Goal: Information Seeking & Learning: Check status

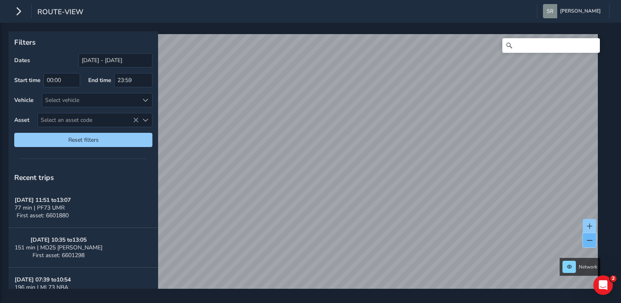
click at [585, 241] on button at bounding box center [589, 240] width 13 height 14
click at [595, 219] on button at bounding box center [589, 226] width 13 height 14
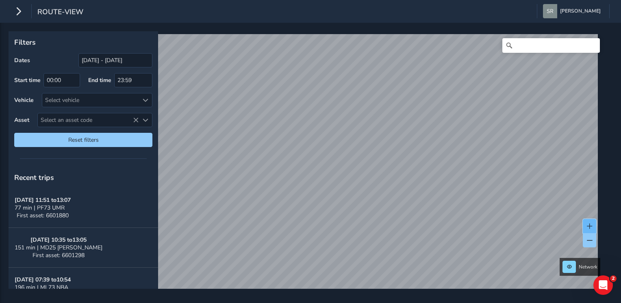
click at [591, 220] on button at bounding box center [589, 226] width 13 height 14
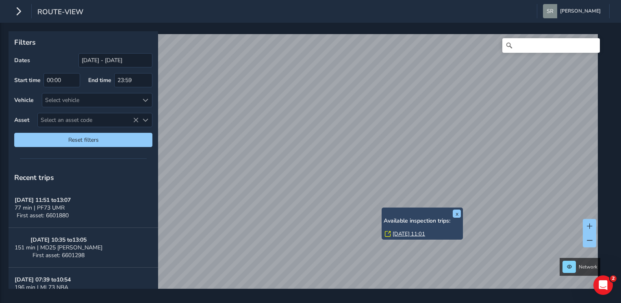
click at [392, 233] on link "[DATE] 11:01" at bounding box center [408, 233] width 32 height 7
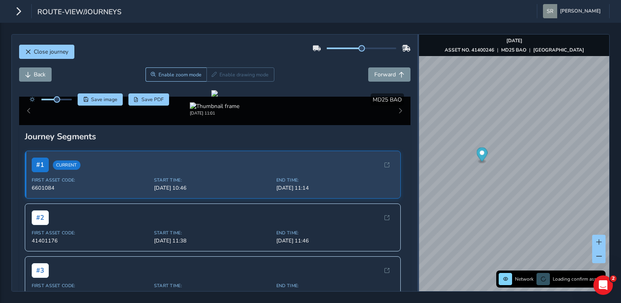
click at [608, 143] on div "Close journey Back Enable zoom mode Enable drawing mode Forward Click and Drag …" at bounding box center [310, 163] width 598 height 258
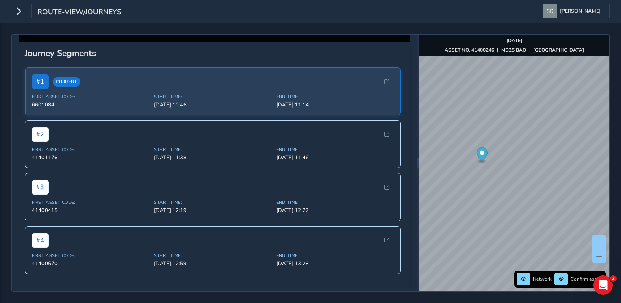
scroll to position [300, 0]
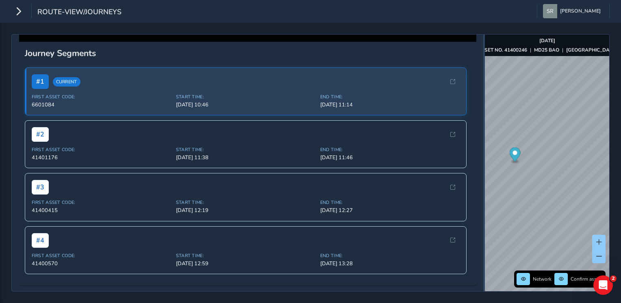
click at [484, 165] on div at bounding box center [484, 163] width 2 height 257
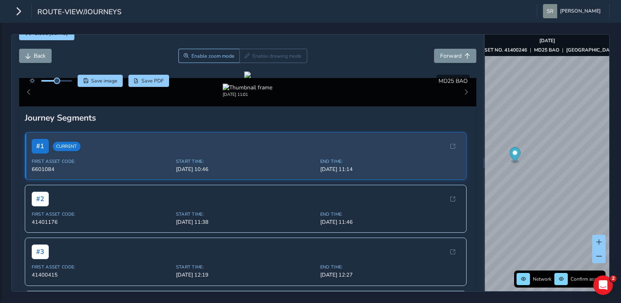
scroll to position [17, 0]
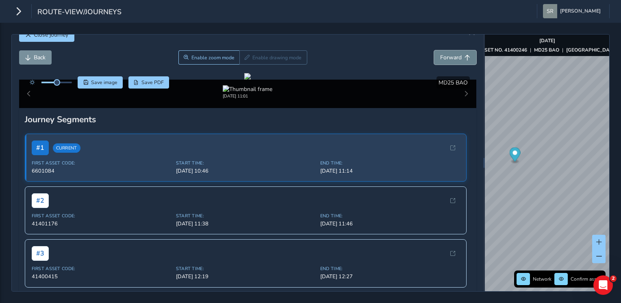
click at [454, 52] on button "Forward" at bounding box center [455, 57] width 42 height 14
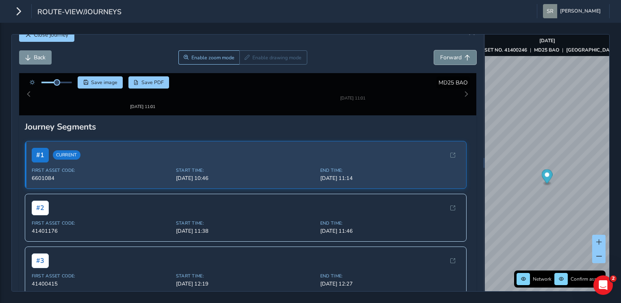
click at [454, 52] on button "Forward" at bounding box center [455, 57] width 42 height 14
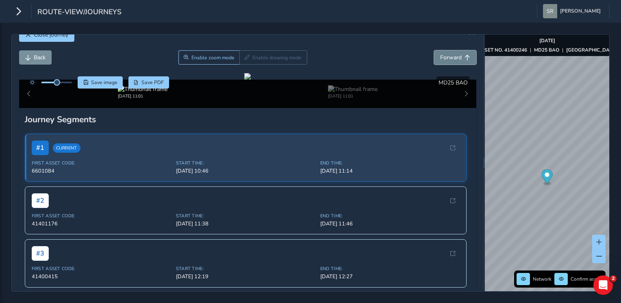
click at [454, 52] on button "Forward" at bounding box center [455, 57] width 42 height 14
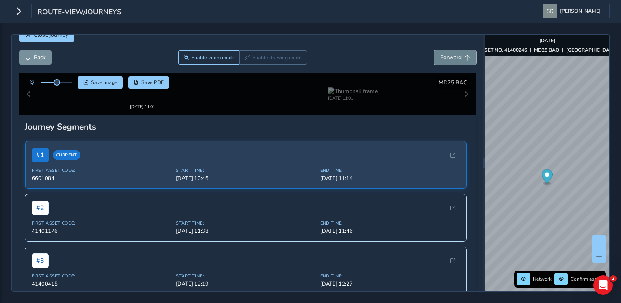
click at [454, 52] on button "Forward" at bounding box center [455, 57] width 42 height 14
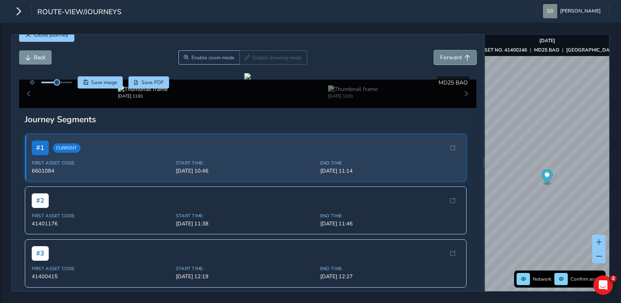
click at [454, 52] on button "Forward" at bounding box center [455, 57] width 42 height 14
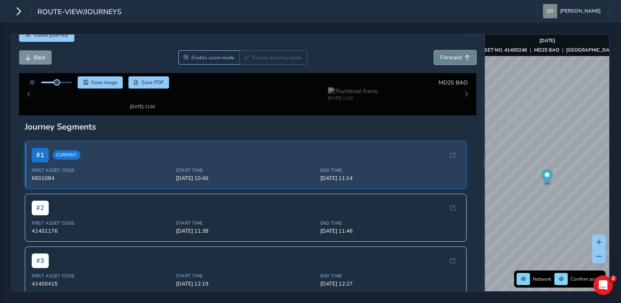
click at [454, 52] on button "Forward" at bounding box center [455, 57] width 42 height 14
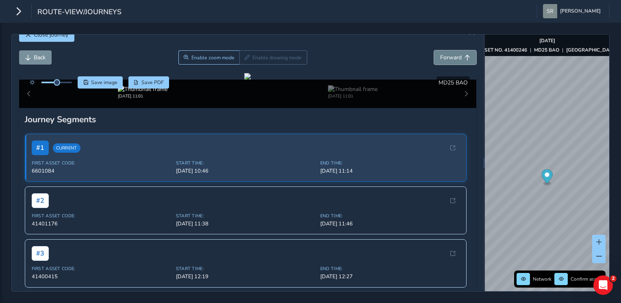
click at [454, 52] on button "Forward" at bounding box center [455, 57] width 42 height 14
click at [454, 58] on span "Forward" at bounding box center [451, 58] width 22 height 8
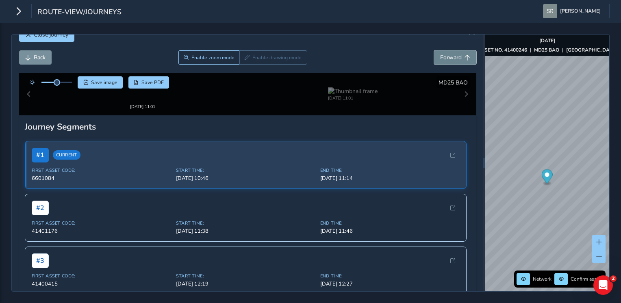
click at [454, 58] on span "Forward" at bounding box center [451, 58] width 22 height 8
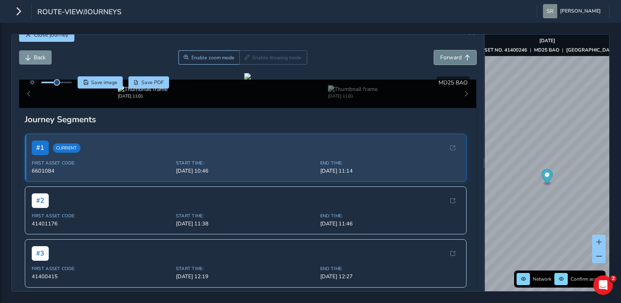
click at [454, 58] on span "Forward" at bounding box center [451, 58] width 22 height 8
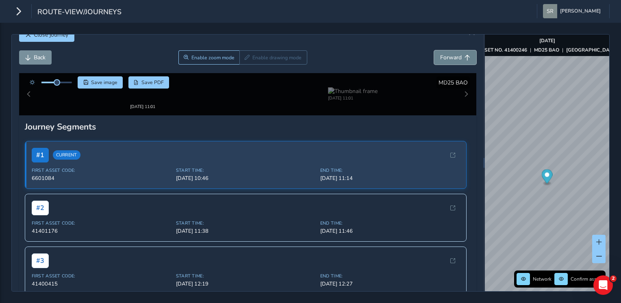
click at [454, 58] on span "Forward" at bounding box center [451, 58] width 22 height 8
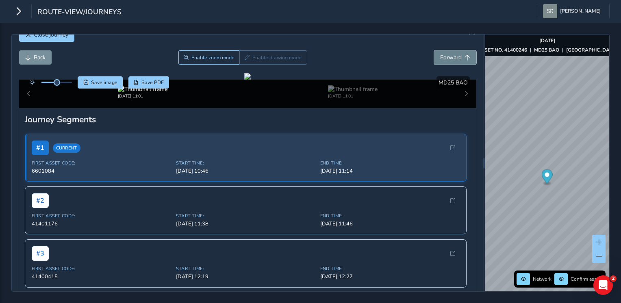
click at [454, 58] on span "Forward" at bounding box center [451, 58] width 22 height 8
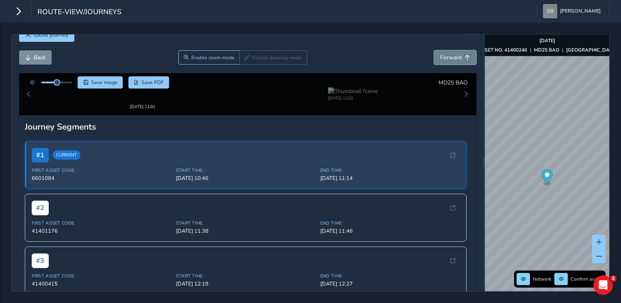
click at [454, 58] on span "Forward" at bounding box center [451, 58] width 22 height 8
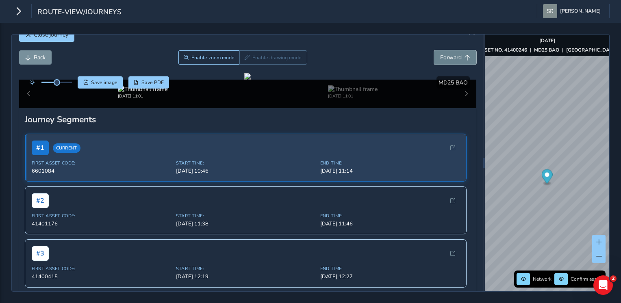
click at [454, 58] on span "Forward" at bounding box center [451, 58] width 22 height 8
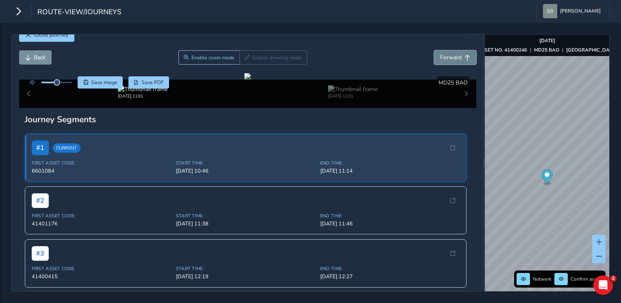
click at [454, 58] on span "Forward" at bounding box center [451, 58] width 22 height 8
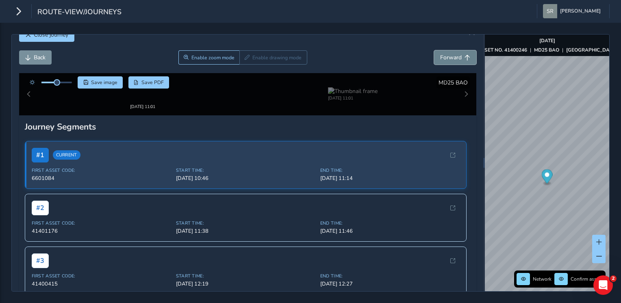
click at [454, 58] on span "Forward" at bounding box center [451, 58] width 22 height 8
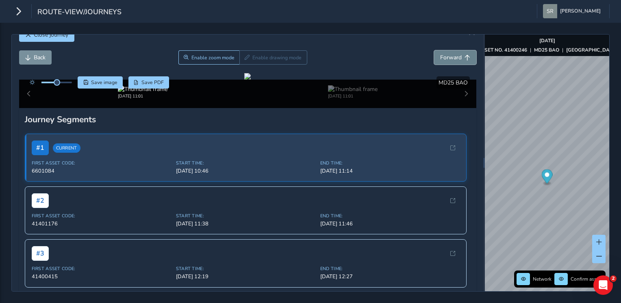
click at [454, 58] on span "Forward" at bounding box center [451, 58] width 22 height 8
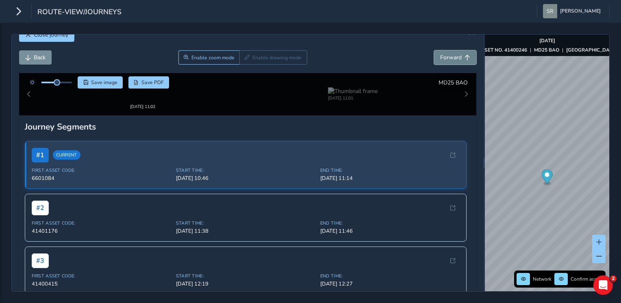
click at [454, 58] on span "Forward" at bounding box center [451, 58] width 22 height 8
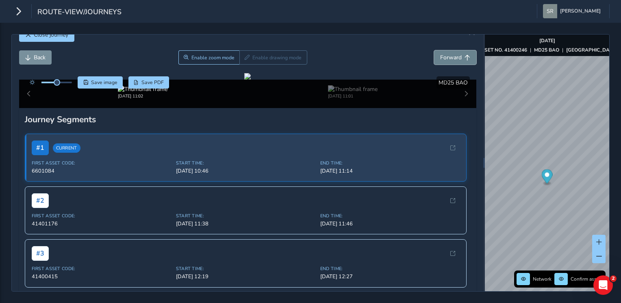
click at [454, 58] on span "Forward" at bounding box center [451, 58] width 22 height 8
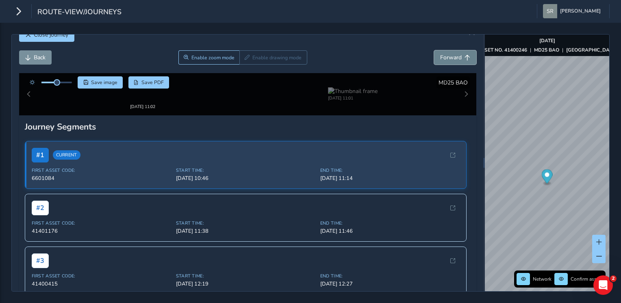
click at [454, 58] on span "Forward" at bounding box center [451, 58] width 22 height 8
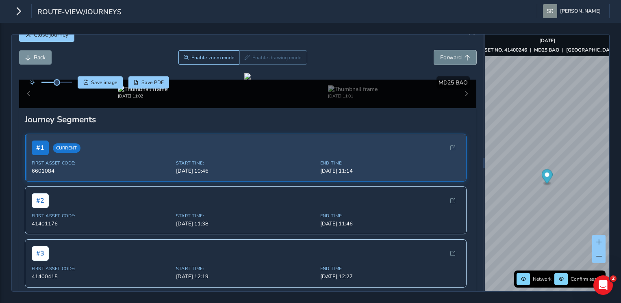
click at [454, 58] on span "Forward" at bounding box center [451, 58] width 22 height 8
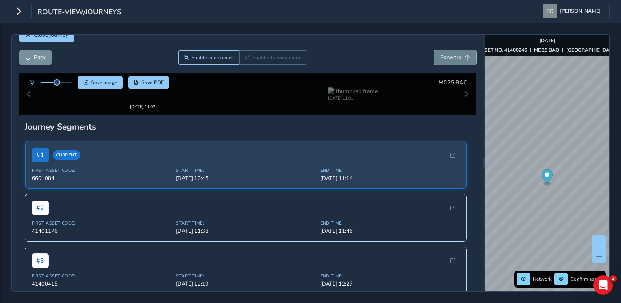
click at [454, 58] on span "Forward" at bounding box center [451, 58] width 22 height 8
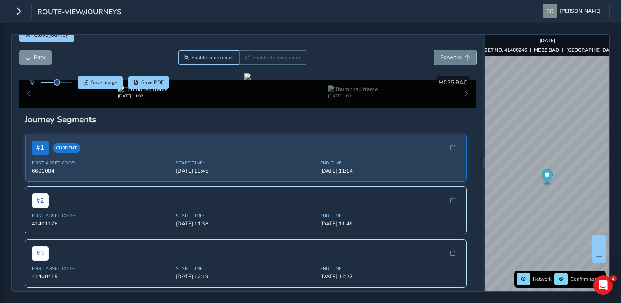
click at [454, 58] on span "Forward" at bounding box center [451, 58] width 22 height 8
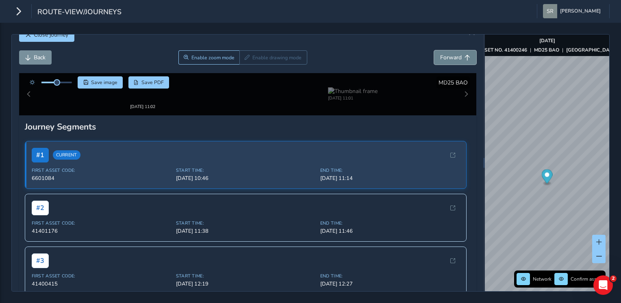
click at [454, 58] on span "Forward" at bounding box center [451, 58] width 22 height 8
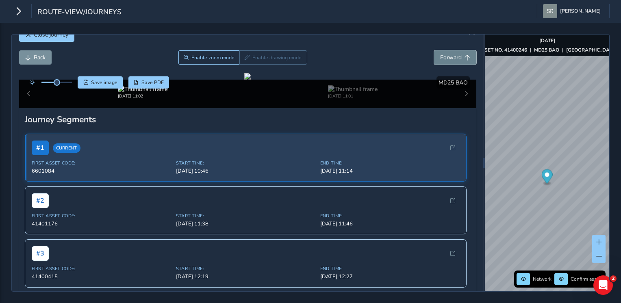
click at [454, 58] on span "Forward" at bounding box center [451, 58] width 22 height 8
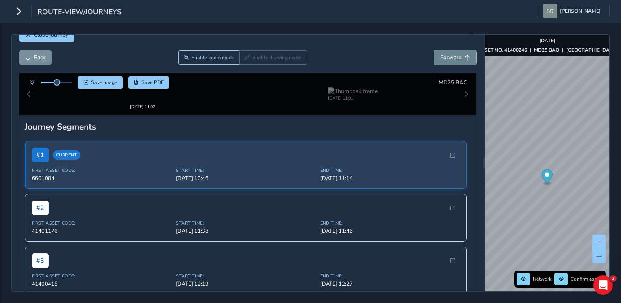
click at [454, 58] on span "Forward" at bounding box center [451, 58] width 22 height 8
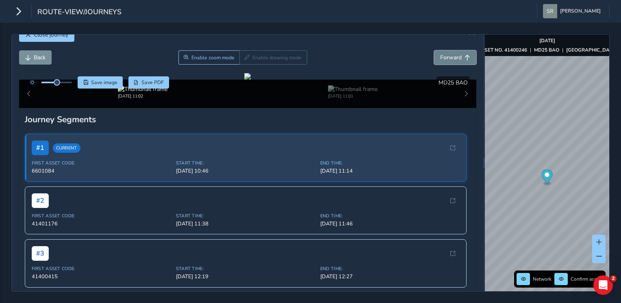
click at [454, 58] on span "Forward" at bounding box center [451, 58] width 22 height 8
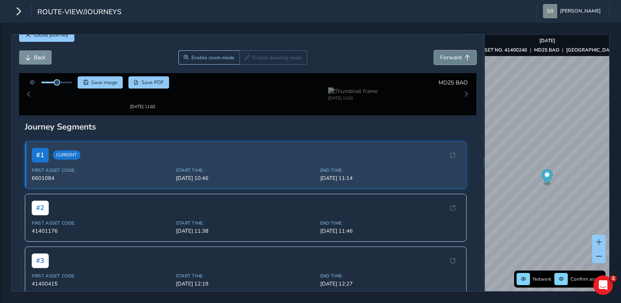
click at [454, 58] on span "Forward" at bounding box center [451, 58] width 22 height 8
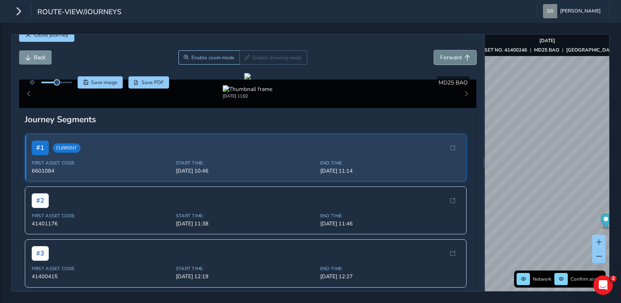
click at [451, 61] on span "Forward" at bounding box center [451, 58] width 22 height 8
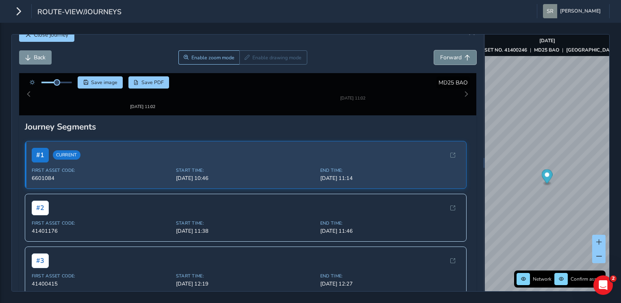
click at [451, 61] on span "Forward" at bounding box center [451, 58] width 22 height 8
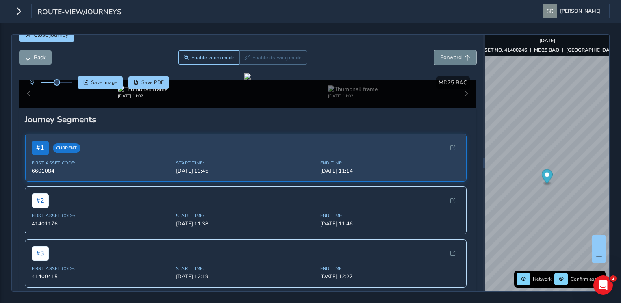
click at [451, 61] on span "Forward" at bounding box center [451, 58] width 22 height 8
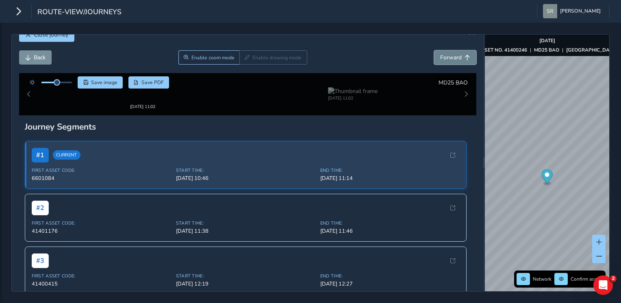
click at [451, 61] on span "Forward" at bounding box center [451, 58] width 22 height 8
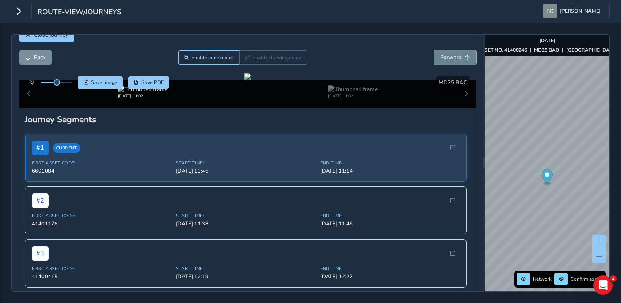
click at [451, 61] on span "Forward" at bounding box center [451, 58] width 22 height 8
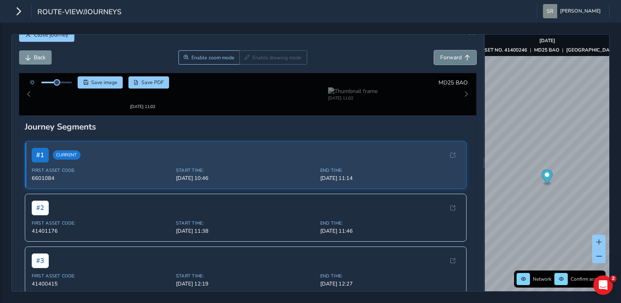
click at [451, 61] on span "Forward" at bounding box center [451, 58] width 22 height 8
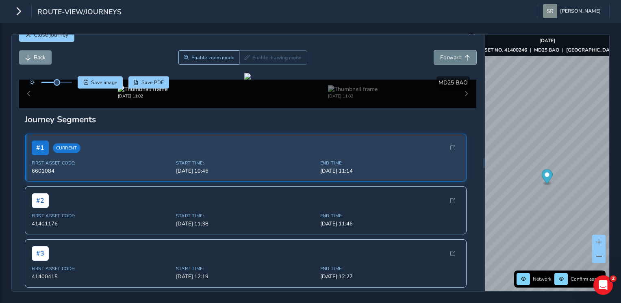
click at [451, 61] on span "Forward" at bounding box center [451, 58] width 22 height 8
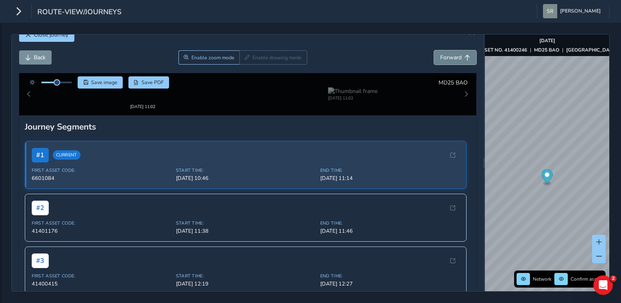
click at [451, 61] on span "Forward" at bounding box center [451, 58] width 22 height 8
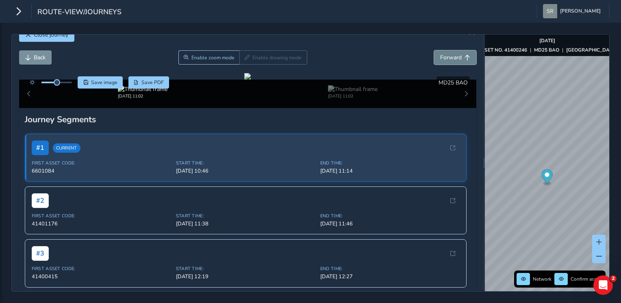
click at [451, 61] on span "Forward" at bounding box center [451, 58] width 22 height 8
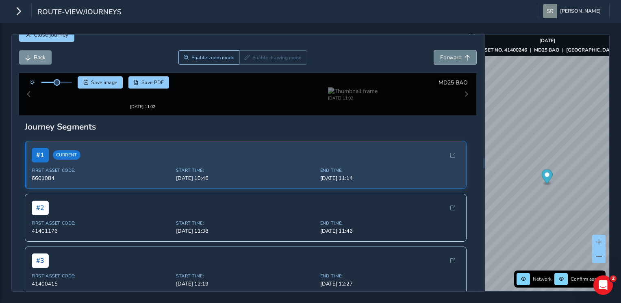
click at [451, 61] on span "Forward" at bounding box center [451, 58] width 22 height 8
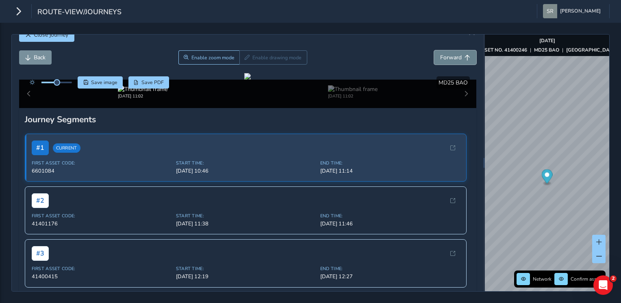
click at [451, 61] on span "Forward" at bounding box center [451, 58] width 22 height 8
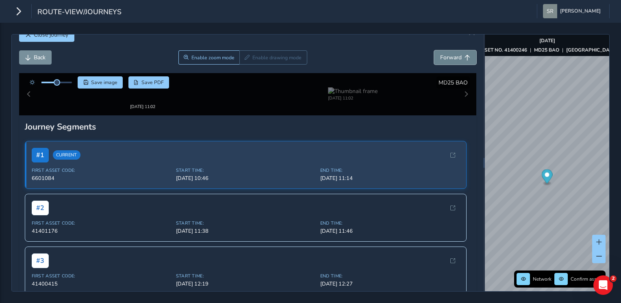
click at [451, 61] on span "Forward" at bounding box center [451, 58] width 22 height 8
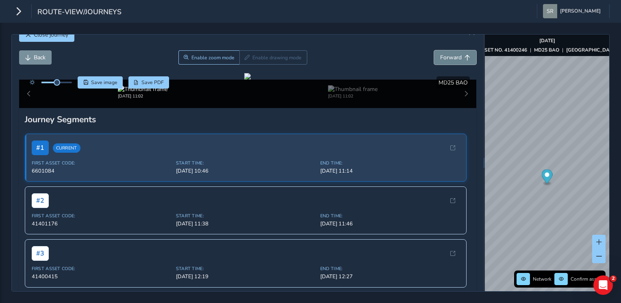
click at [451, 61] on span "Forward" at bounding box center [451, 58] width 22 height 8
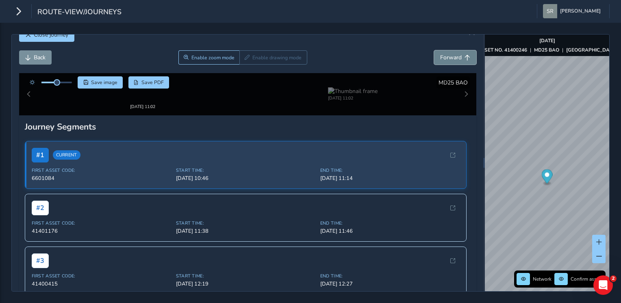
click at [451, 61] on span "Forward" at bounding box center [451, 58] width 22 height 8
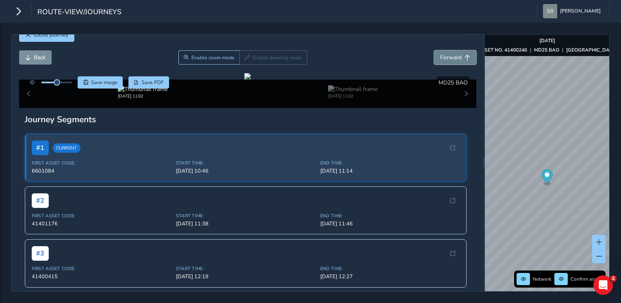
click at [451, 61] on span "Forward" at bounding box center [451, 58] width 22 height 8
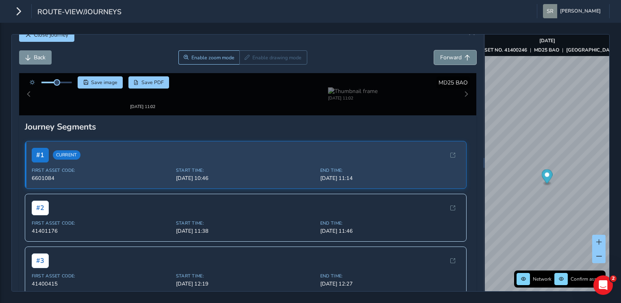
click at [451, 61] on span "Forward" at bounding box center [451, 58] width 22 height 8
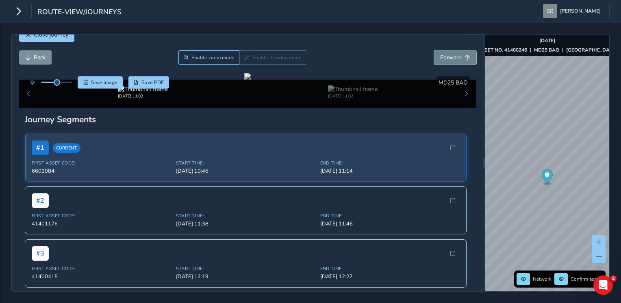
click at [451, 61] on span "Forward" at bounding box center [451, 58] width 22 height 8
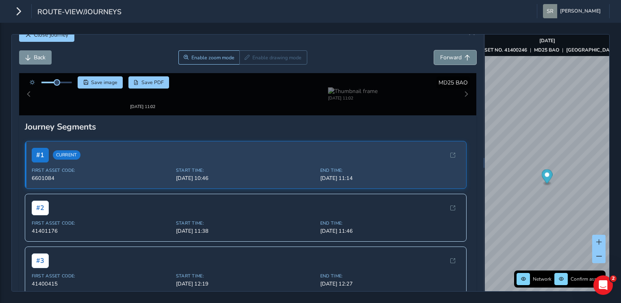
click at [451, 61] on span "Forward" at bounding box center [451, 58] width 22 height 8
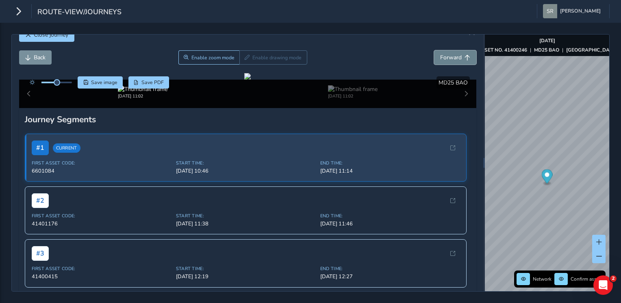
click at [451, 61] on span "Forward" at bounding box center [451, 58] width 22 height 8
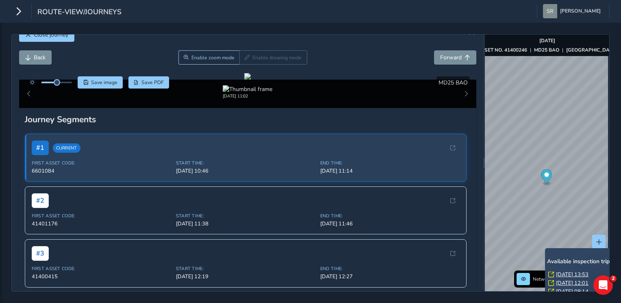
click at [564, 273] on link "[DATE] 13:53" at bounding box center [572, 274] width 32 height 7
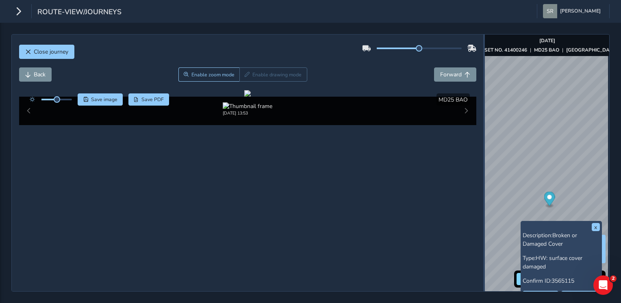
click at [483, 134] on div at bounding box center [484, 163] width 2 height 257
click at [448, 71] on span "Forward" at bounding box center [451, 75] width 22 height 8
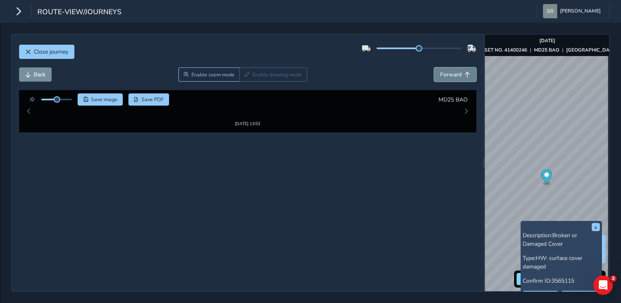
click at [448, 71] on span "Forward" at bounding box center [451, 75] width 22 height 8
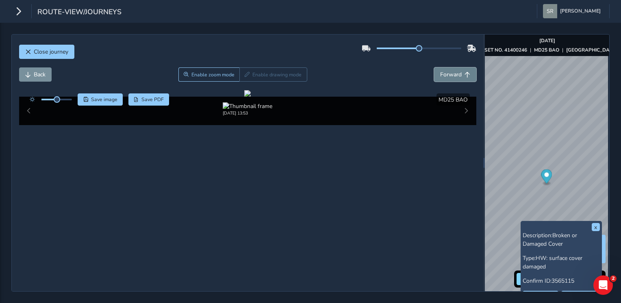
click at [448, 71] on span "Forward" at bounding box center [451, 75] width 22 height 8
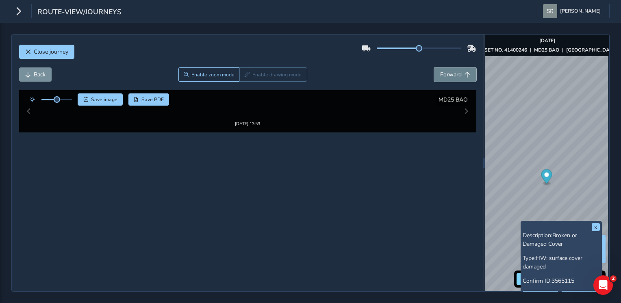
click at [448, 71] on span "Forward" at bounding box center [451, 75] width 22 height 8
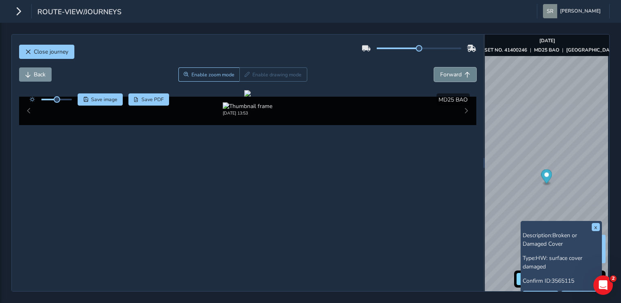
click at [448, 71] on span "Forward" at bounding box center [451, 75] width 22 height 8
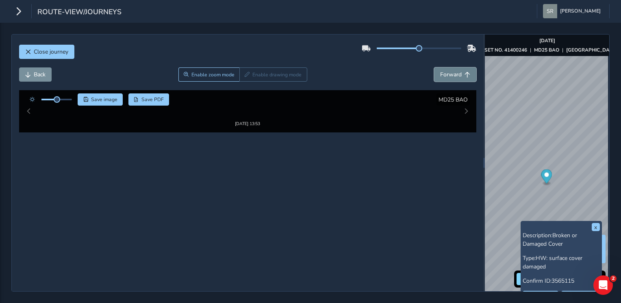
click at [448, 71] on span "Forward" at bounding box center [451, 75] width 22 height 8
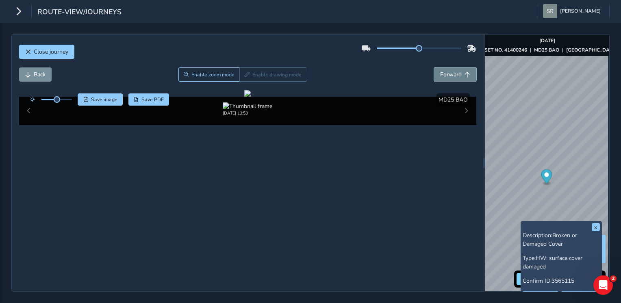
click at [448, 71] on span "Forward" at bounding box center [451, 75] width 22 height 8
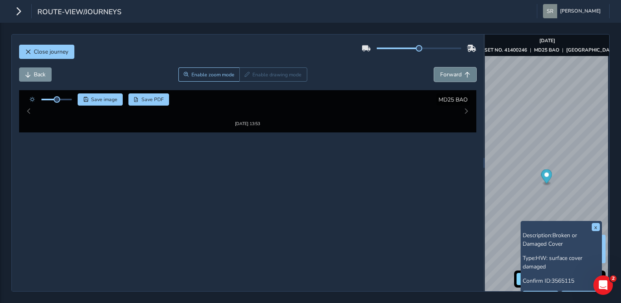
click at [448, 71] on span "Forward" at bounding box center [451, 75] width 22 height 8
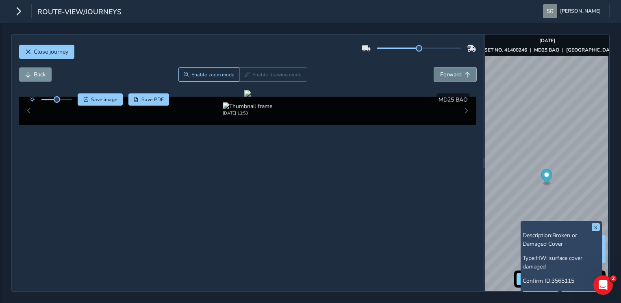
click at [448, 71] on span "Forward" at bounding box center [451, 75] width 22 height 8
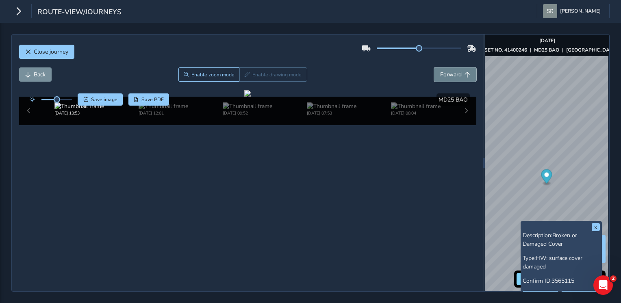
click at [442, 67] on button "Forward" at bounding box center [455, 74] width 42 height 14
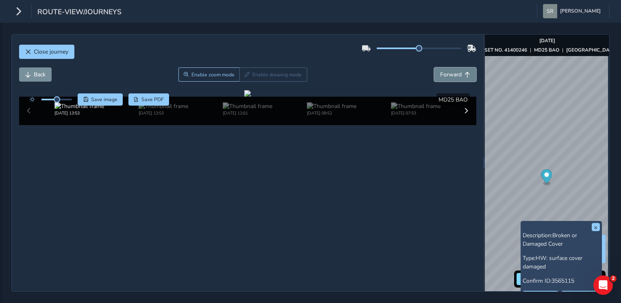
click at [442, 67] on button "Forward" at bounding box center [455, 74] width 42 height 14
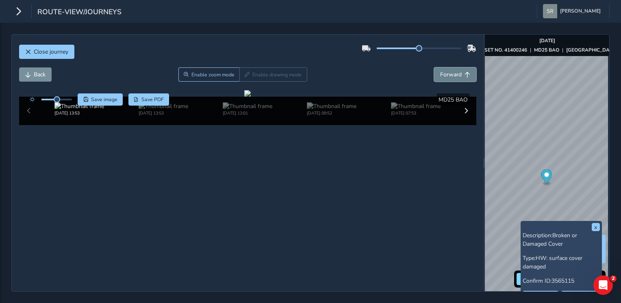
click at [442, 67] on button "Forward" at bounding box center [455, 74] width 42 height 14
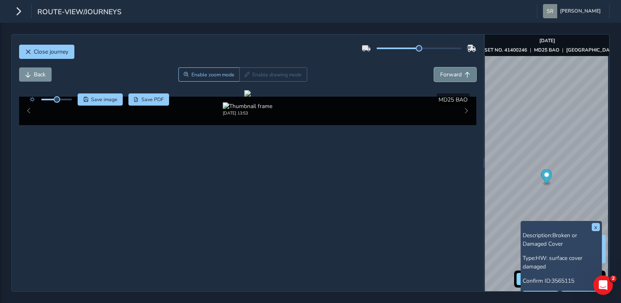
click at [442, 67] on button "Forward" at bounding box center [455, 74] width 42 height 14
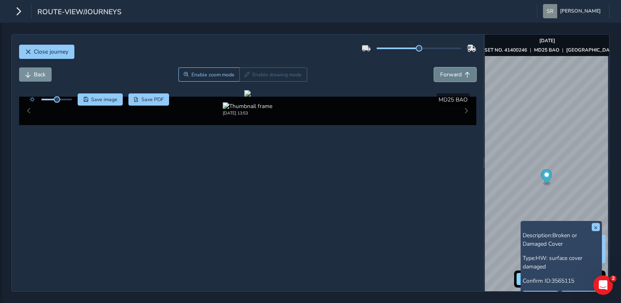
click at [442, 67] on button "Forward" at bounding box center [455, 74] width 42 height 14
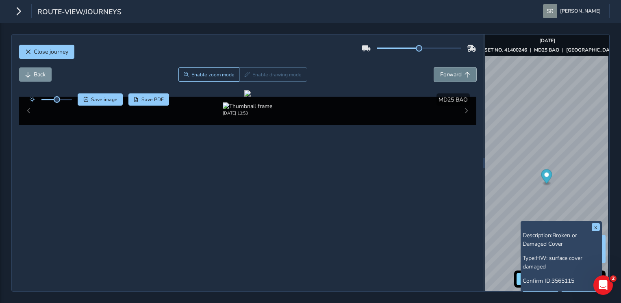
click at [442, 67] on button "Forward" at bounding box center [455, 74] width 42 height 14
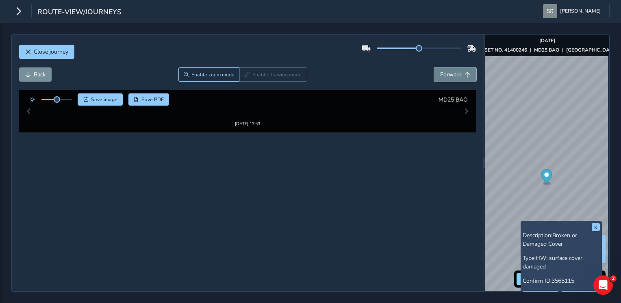
click at [442, 67] on button "Forward" at bounding box center [455, 74] width 42 height 14
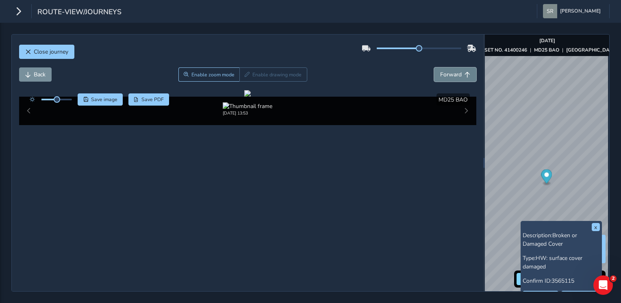
click at [442, 67] on button "Forward" at bounding box center [455, 74] width 42 height 14
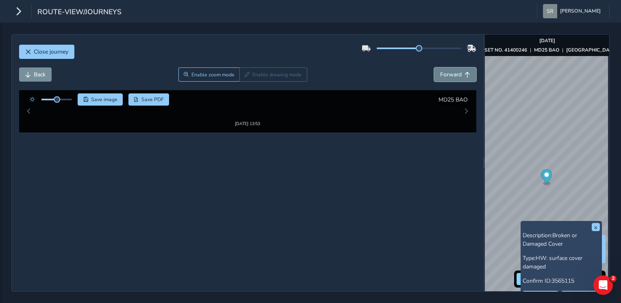
click at [442, 67] on button "Forward" at bounding box center [455, 74] width 42 height 14
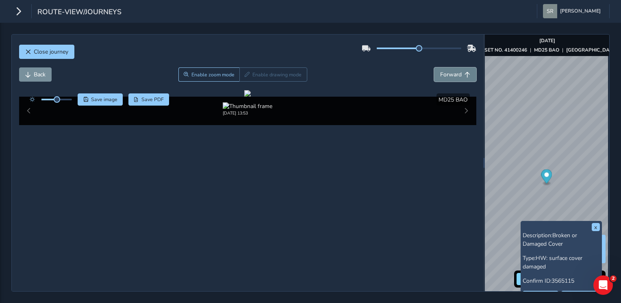
click at [442, 67] on button "Forward" at bounding box center [455, 74] width 42 height 14
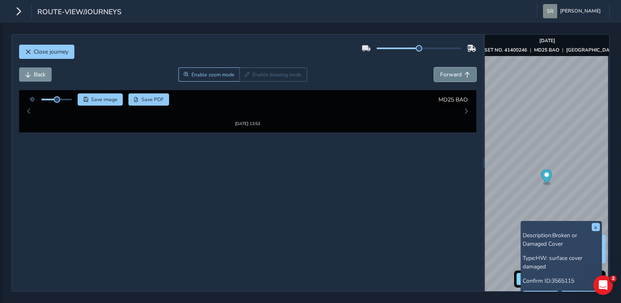
click at [442, 67] on button "Forward" at bounding box center [455, 74] width 42 height 14
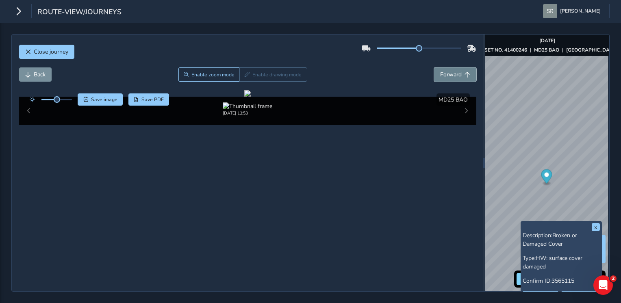
click at [442, 67] on button "Forward" at bounding box center [455, 74] width 42 height 14
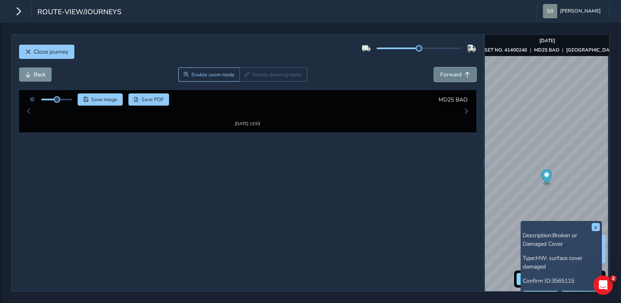
click at [442, 67] on button "Forward" at bounding box center [455, 74] width 42 height 14
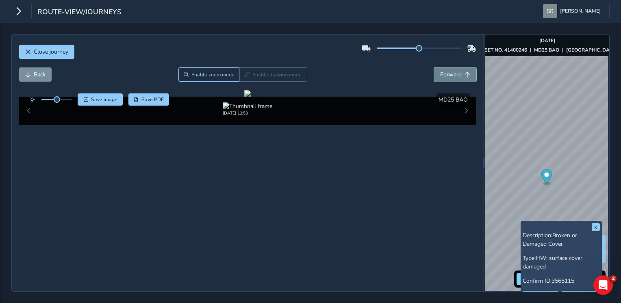
click at [442, 67] on button "Forward" at bounding box center [455, 74] width 42 height 14
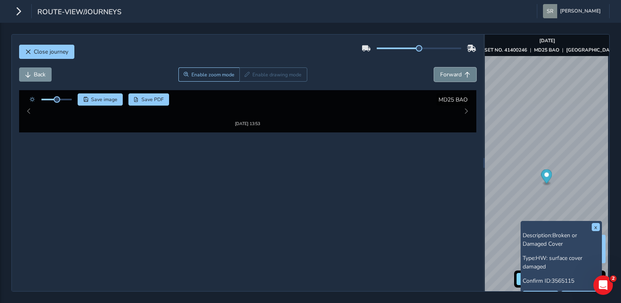
click at [442, 67] on button "Forward" at bounding box center [455, 74] width 42 height 14
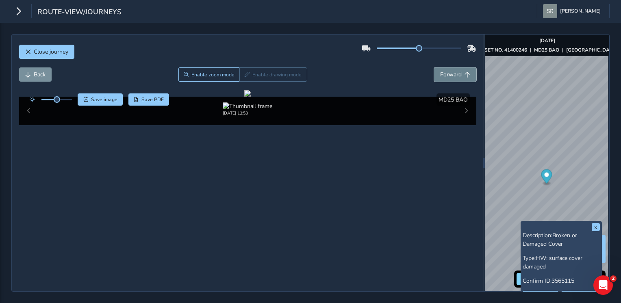
click at [442, 67] on button "Forward" at bounding box center [455, 74] width 42 height 14
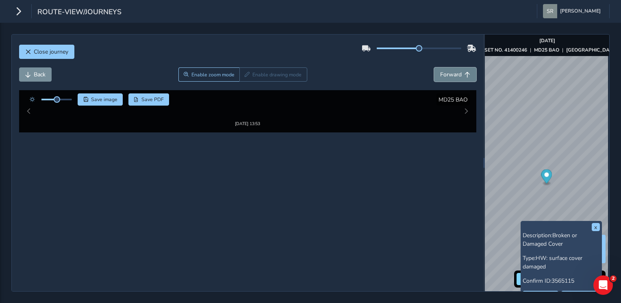
click at [442, 67] on button "Forward" at bounding box center [455, 74] width 42 height 14
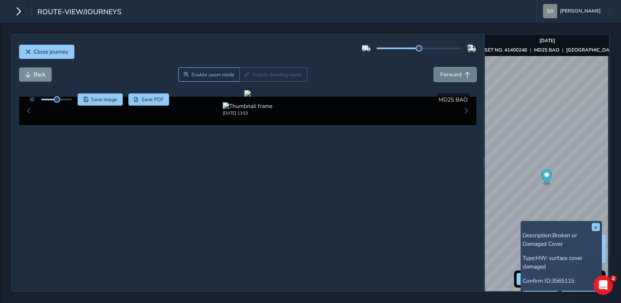
click at [442, 67] on button "Forward" at bounding box center [455, 74] width 42 height 14
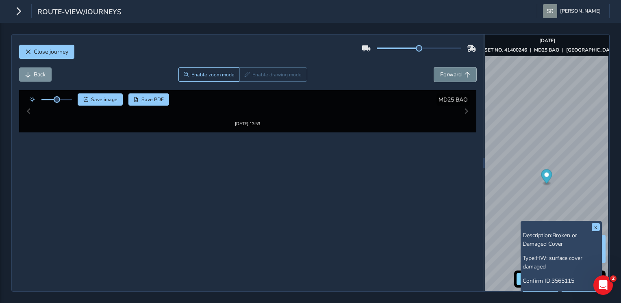
click at [442, 67] on button "Forward" at bounding box center [455, 74] width 42 height 14
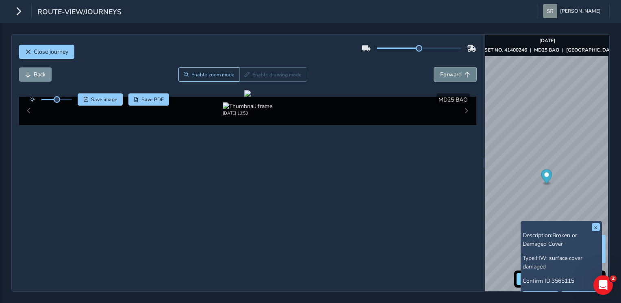
click at [442, 67] on button "Forward" at bounding box center [455, 74] width 42 height 14
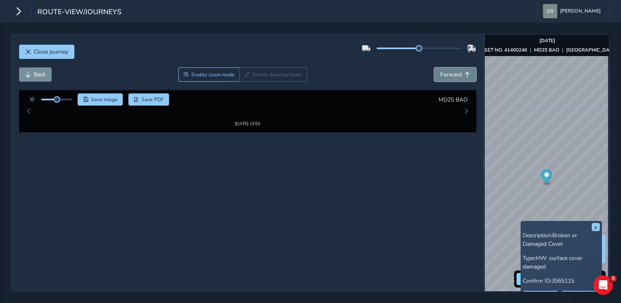
click at [442, 67] on button "Forward" at bounding box center [455, 74] width 42 height 14
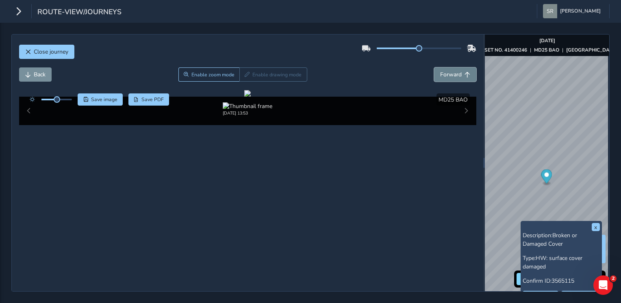
click at [442, 67] on button "Forward" at bounding box center [455, 74] width 42 height 14
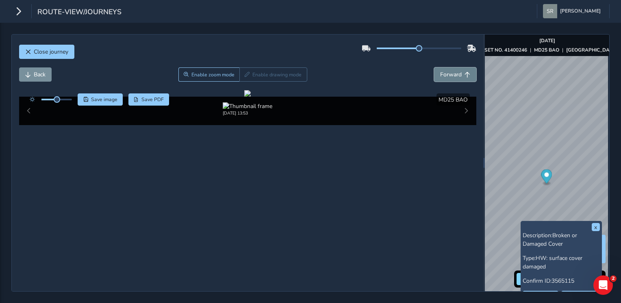
click at [442, 67] on button "Forward" at bounding box center [455, 74] width 42 height 14
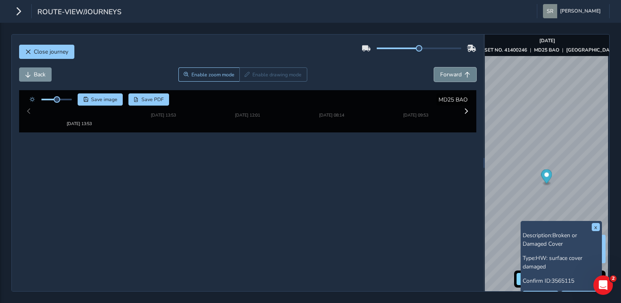
click at [442, 67] on button "Forward" at bounding box center [455, 74] width 42 height 14
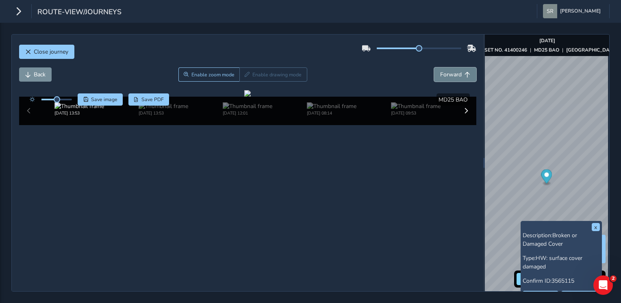
click at [442, 67] on button "Forward" at bounding box center [455, 74] width 42 height 14
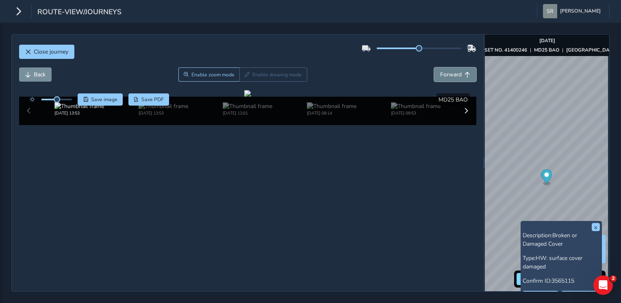
click at [442, 67] on button "Forward" at bounding box center [455, 74] width 42 height 14
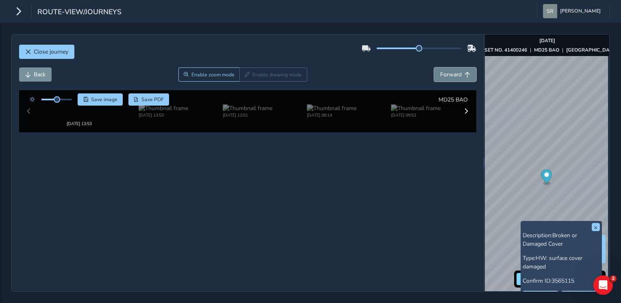
click at [442, 67] on button "Forward" at bounding box center [455, 74] width 42 height 14
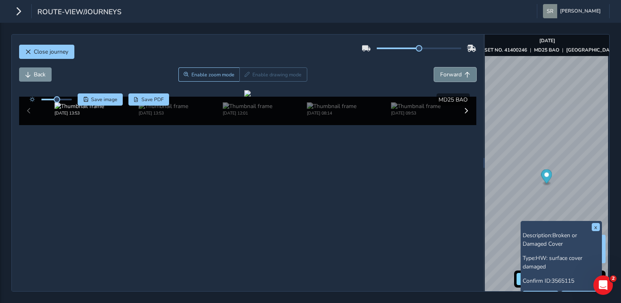
click at [442, 67] on button "Forward" at bounding box center [455, 74] width 42 height 14
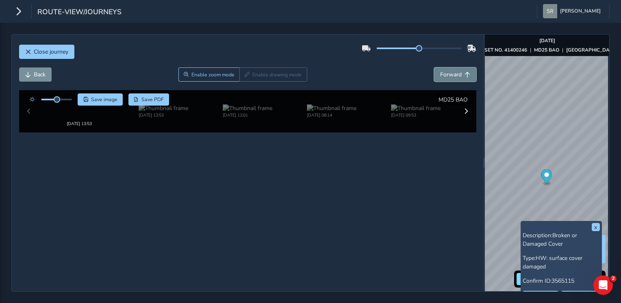
click at [442, 67] on button "Forward" at bounding box center [455, 74] width 42 height 14
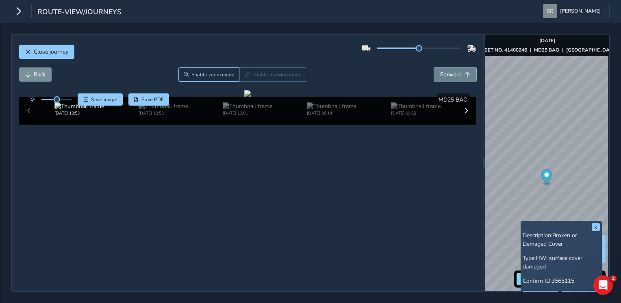
click at [442, 67] on button "Forward" at bounding box center [455, 74] width 42 height 14
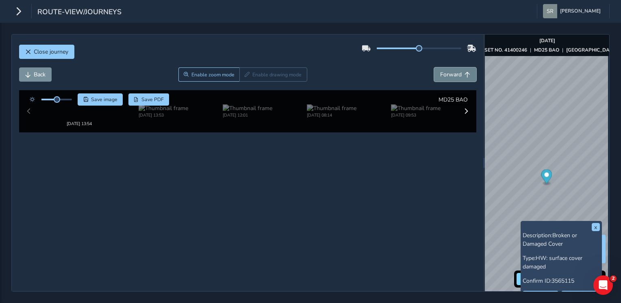
click at [442, 67] on button "Forward" at bounding box center [455, 74] width 42 height 14
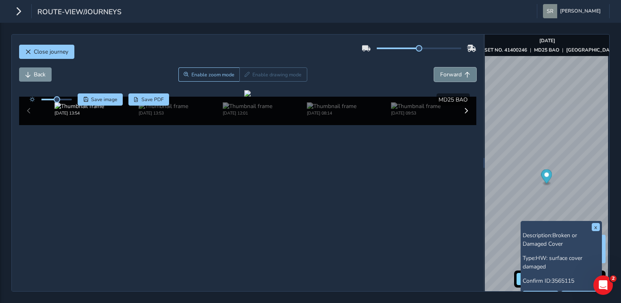
click at [442, 67] on button "Forward" at bounding box center [455, 74] width 42 height 14
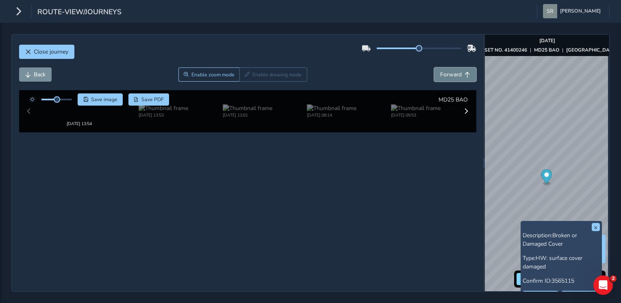
click at [442, 67] on button "Forward" at bounding box center [455, 74] width 42 height 14
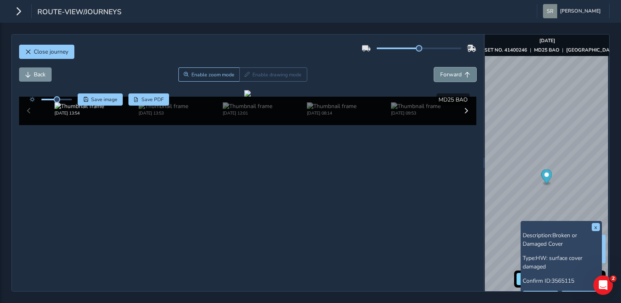
click at [442, 67] on button "Forward" at bounding box center [455, 74] width 42 height 14
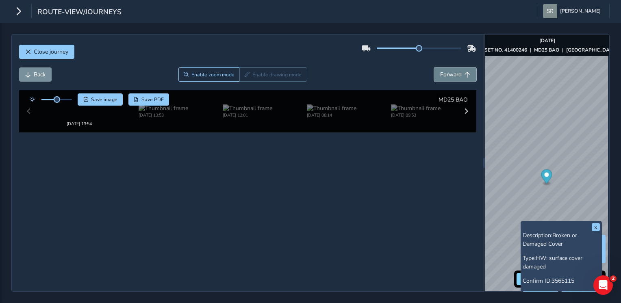
click at [442, 67] on button "Forward" at bounding box center [455, 74] width 42 height 14
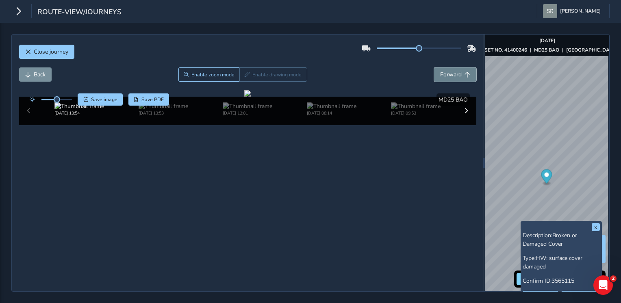
click at [442, 67] on button "Forward" at bounding box center [455, 74] width 42 height 14
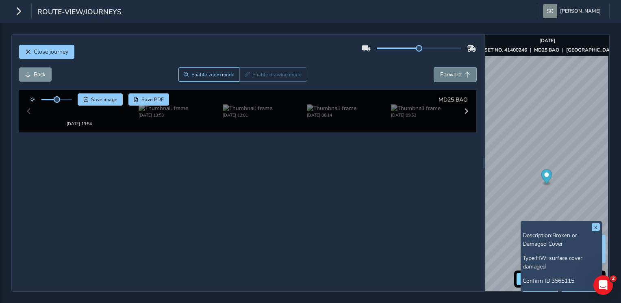
click at [442, 67] on button "Forward" at bounding box center [455, 74] width 42 height 14
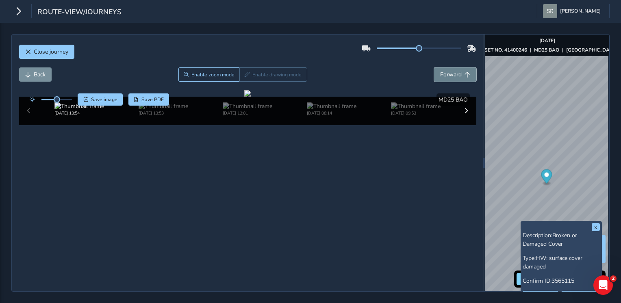
click at [442, 67] on button "Forward" at bounding box center [455, 74] width 42 height 14
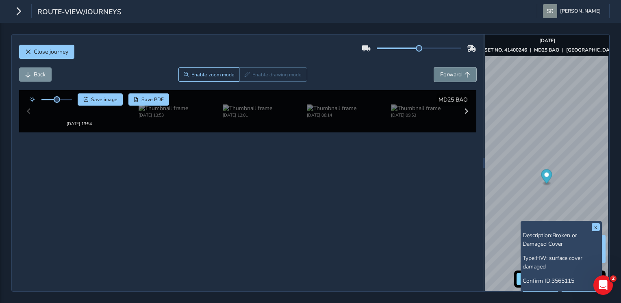
click at [442, 67] on button "Forward" at bounding box center [455, 74] width 42 height 14
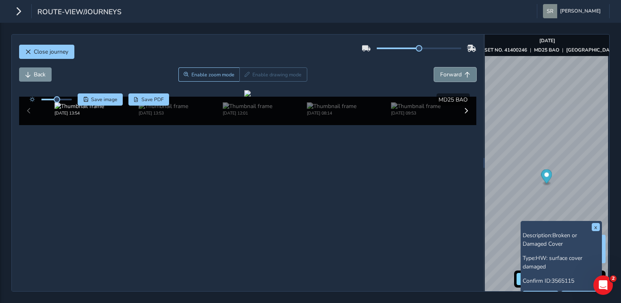
click at [442, 67] on button "Forward" at bounding box center [455, 74] width 42 height 14
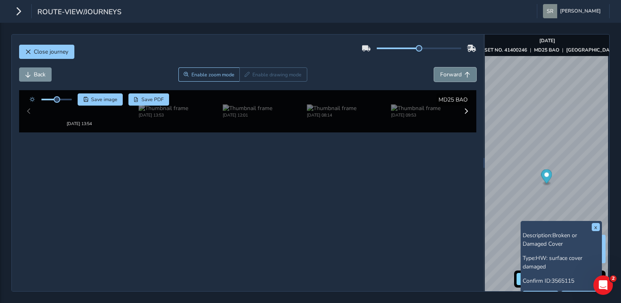
click at [442, 67] on button "Forward" at bounding box center [455, 74] width 42 height 14
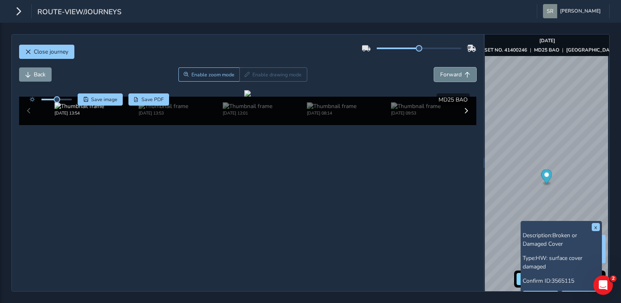
click at [442, 67] on button "Forward" at bounding box center [455, 74] width 42 height 14
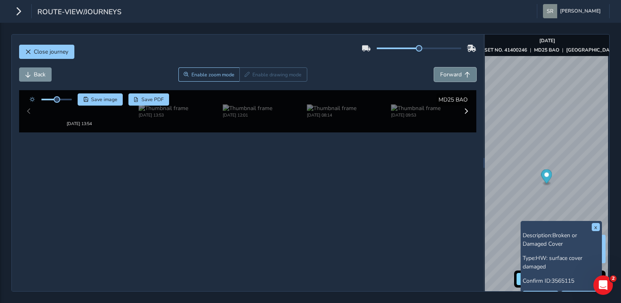
click at [442, 67] on button "Forward" at bounding box center [455, 74] width 42 height 14
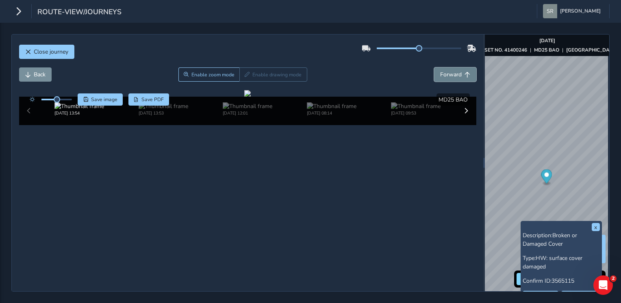
click at [442, 67] on button "Forward" at bounding box center [455, 74] width 42 height 14
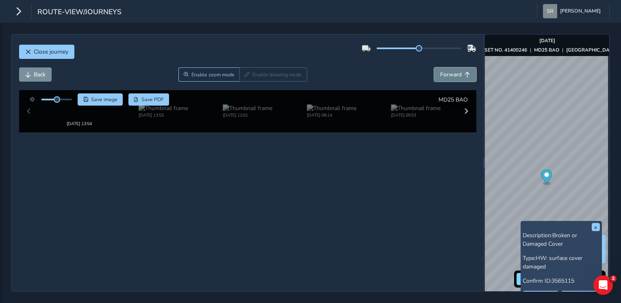
click at [442, 67] on button "Forward" at bounding box center [455, 74] width 42 height 14
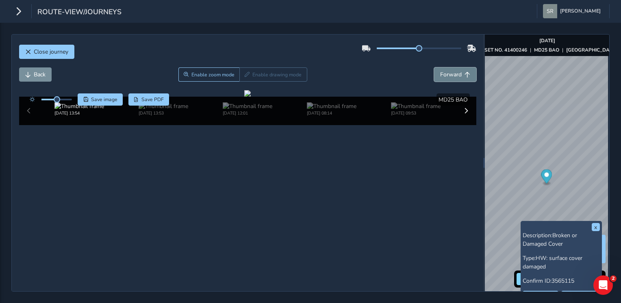
click at [442, 67] on button "Forward" at bounding box center [455, 74] width 42 height 14
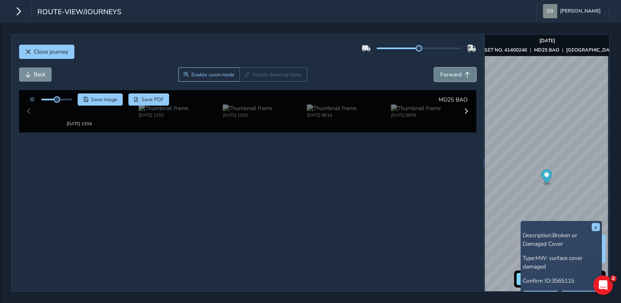
click at [442, 67] on button "Forward" at bounding box center [455, 74] width 42 height 14
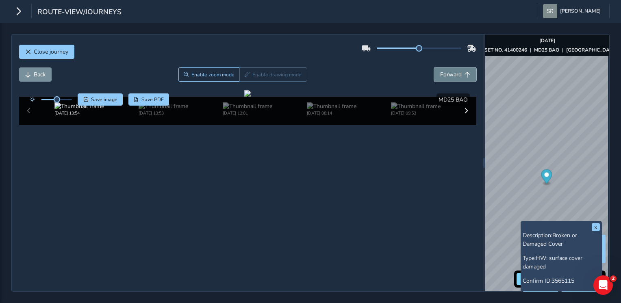
click at [442, 67] on button "Forward" at bounding box center [455, 74] width 42 height 14
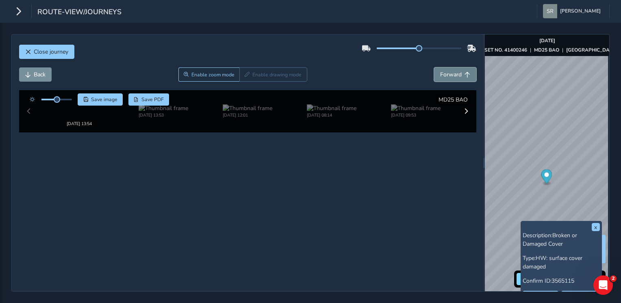
click at [442, 67] on button "Forward" at bounding box center [455, 74] width 42 height 14
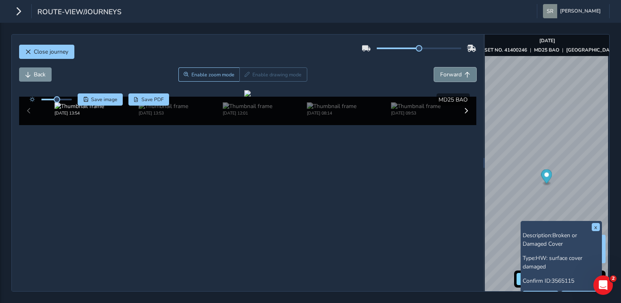
click at [442, 67] on button "Forward" at bounding box center [455, 74] width 42 height 14
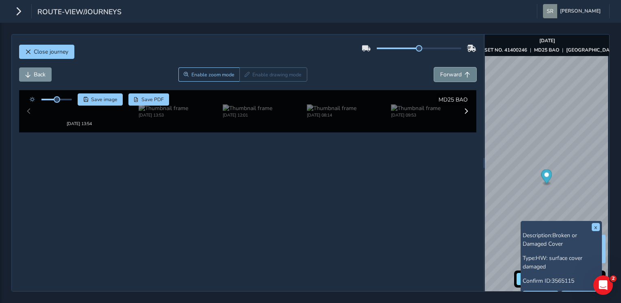
click at [442, 67] on button "Forward" at bounding box center [455, 74] width 42 height 14
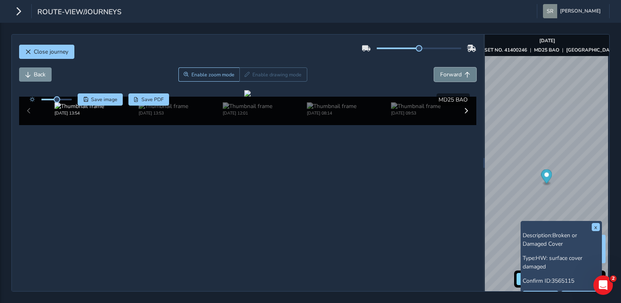
click at [442, 67] on button "Forward" at bounding box center [455, 74] width 42 height 14
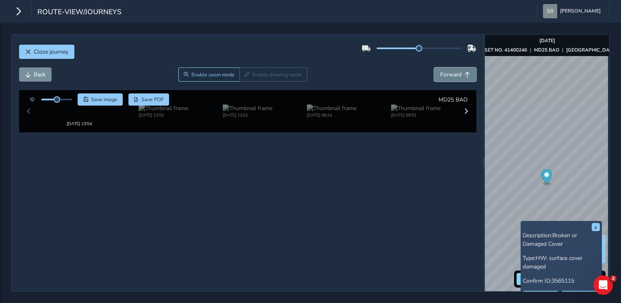
click at [442, 67] on button "Forward" at bounding box center [455, 74] width 42 height 14
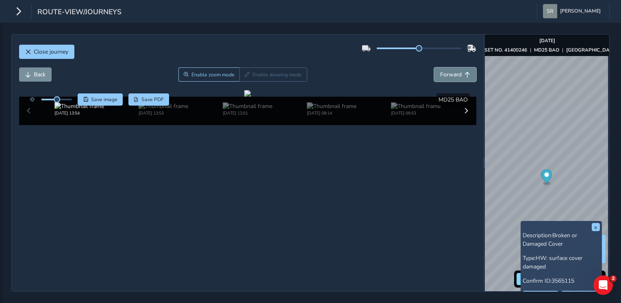
click at [442, 67] on button "Forward" at bounding box center [455, 74] width 42 height 14
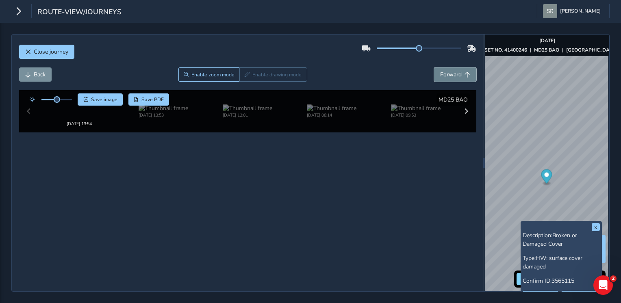
click at [442, 67] on button "Forward" at bounding box center [455, 74] width 42 height 14
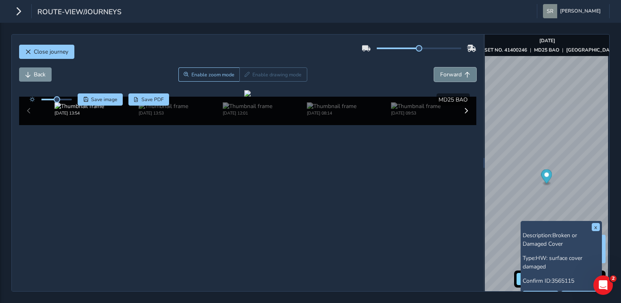
click at [442, 67] on button "Forward" at bounding box center [455, 74] width 42 height 14
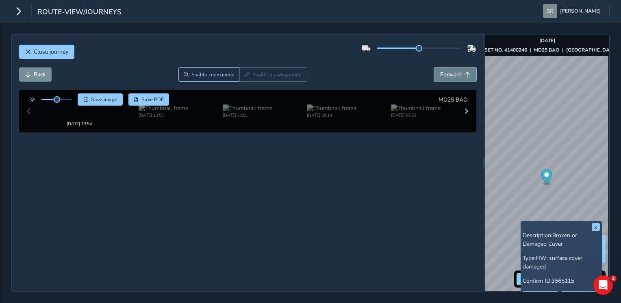
click at [442, 67] on button "Forward" at bounding box center [455, 74] width 42 height 14
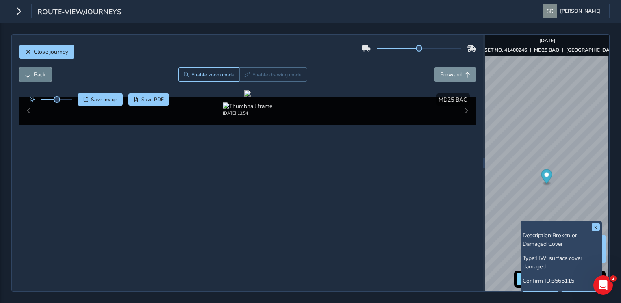
click at [39, 71] on span "Back" at bounding box center [40, 75] width 12 height 8
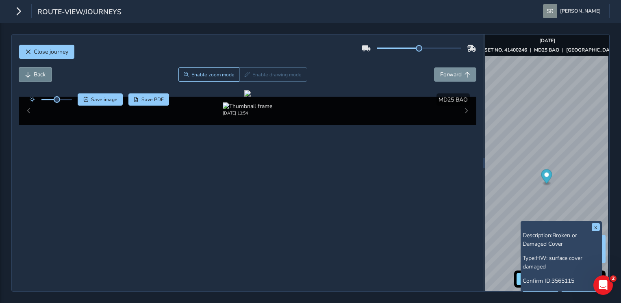
click at [39, 71] on span "Back" at bounding box center [40, 75] width 12 height 8
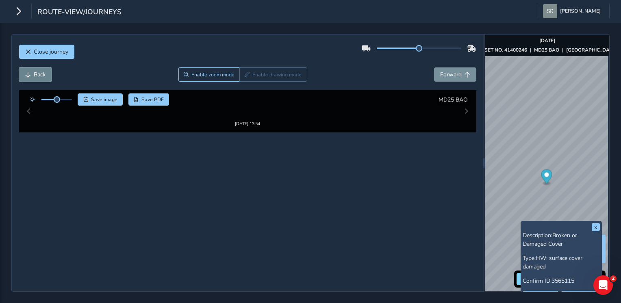
click at [39, 71] on span "Back" at bounding box center [40, 75] width 12 height 8
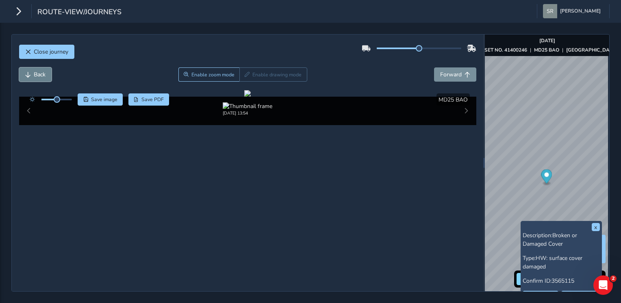
click at [39, 71] on span "Back" at bounding box center [40, 75] width 12 height 8
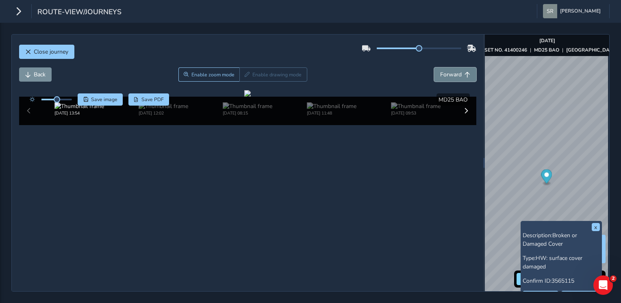
click at [435, 67] on button "Forward" at bounding box center [455, 74] width 42 height 14
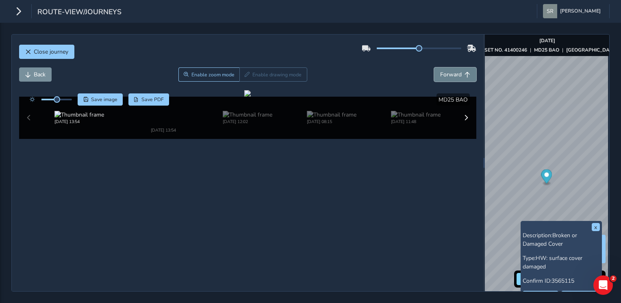
click at [435, 67] on button "Forward" at bounding box center [455, 74] width 42 height 14
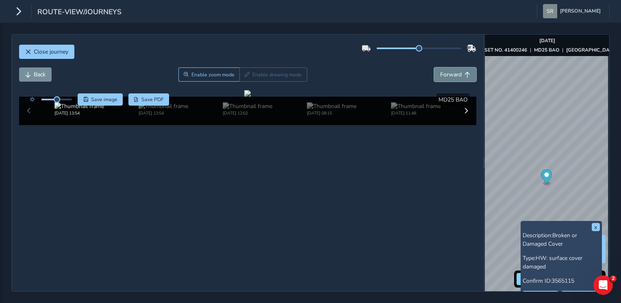
click at [435, 67] on button "Forward" at bounding box center [455, 74] width 42 height 14
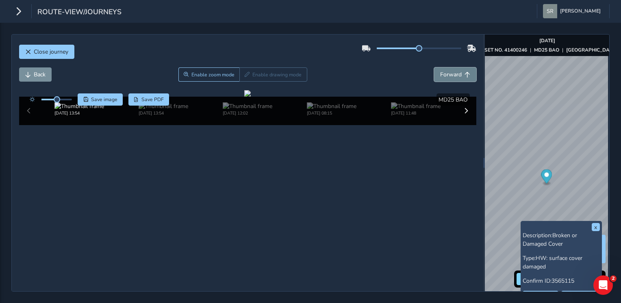
click at [435, 67] on button "Forward" at bounding box center [455, 74] width 42 height 14
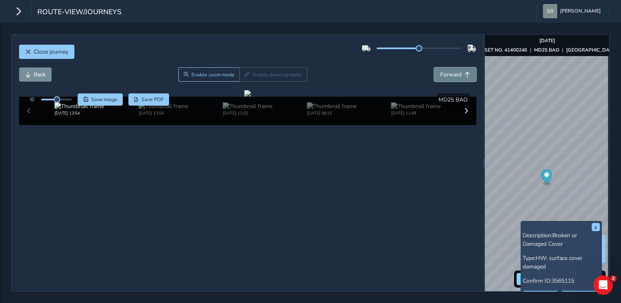
click at [435, 67] on button "Forward" at bounding box center [455, 74] width 42 height 14
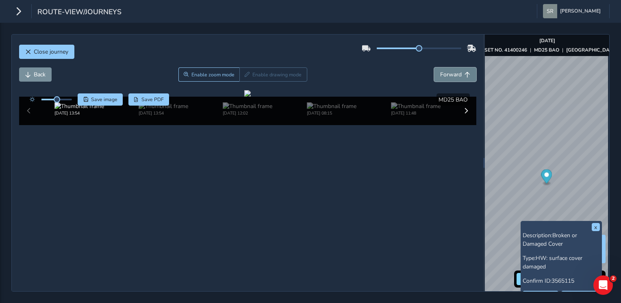
click at [435, 67] on button "Forward" at bounding box center [455, 74] width 42 height 14
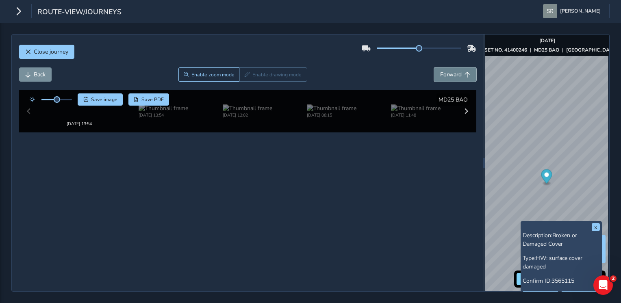
click at [435, 67] on button "Forward" at bounding box center [455, 74] width 42 height 14
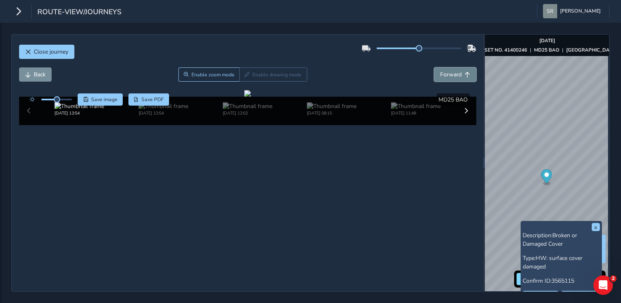
click at [435, 67] on button "Forward" at bounding box center [455, 74] width 42 height 14
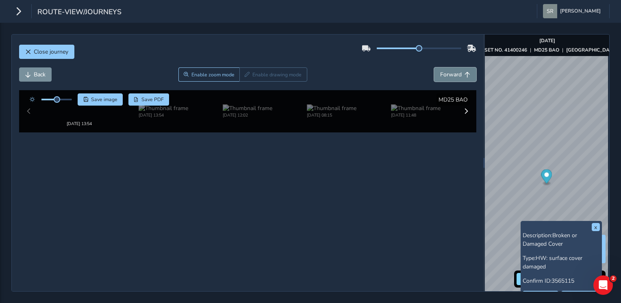
click at [435, 67] on button "Forward" at bounding box center [455, 74] width 42 height 14
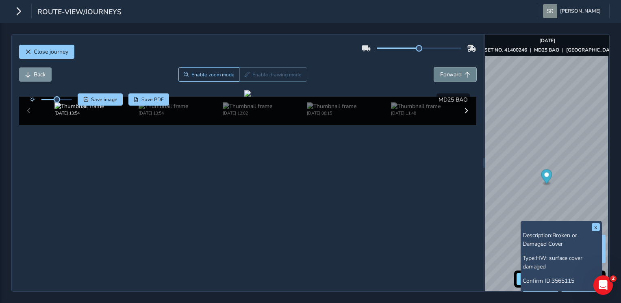
click at [435, 67] on button "Forward" at bounding box center [455, 74] width 42 height 14
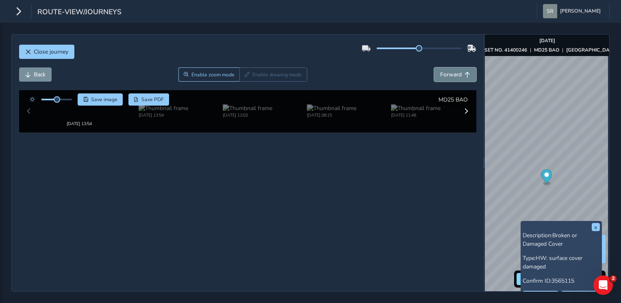
click at [435, 67] on button "Forward" at bounding box center [455, 74] width 42 height 14
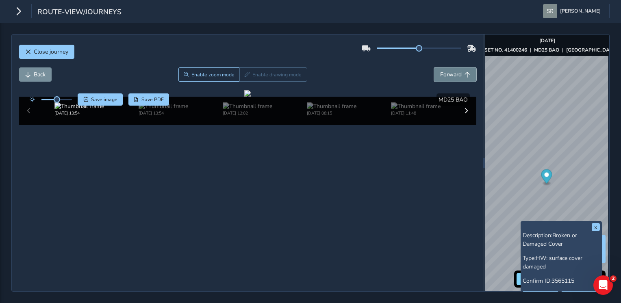
click at [435, 67] on button "Forward" at bounding box center [455, 74] width 42 height 14
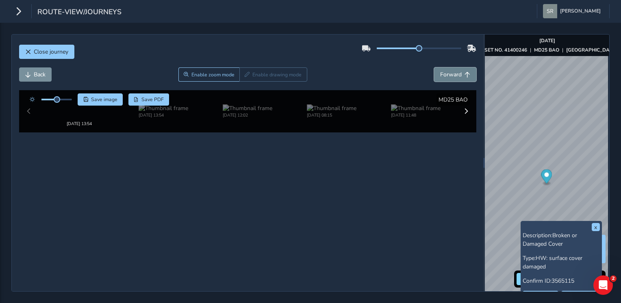
click at [435, 67] on button "Forward" at bounding box center [455, 74] width 42 height 14
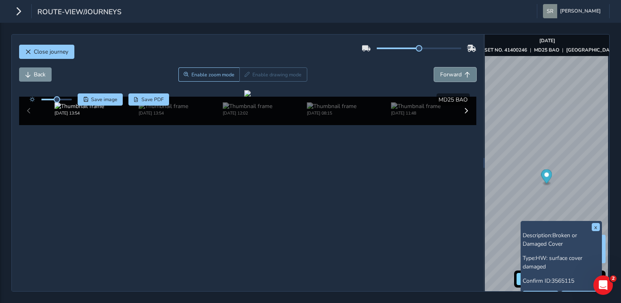
click at [435, 67] on button "Forward" at bounding box center [455, 74] width 42 height 14
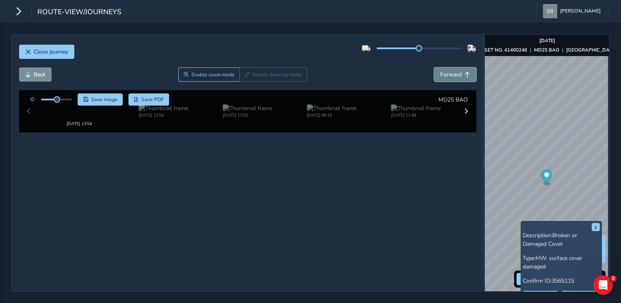
click at [435, 67] on button "Forward" at bounding box center [455, 74] width 42 height 14
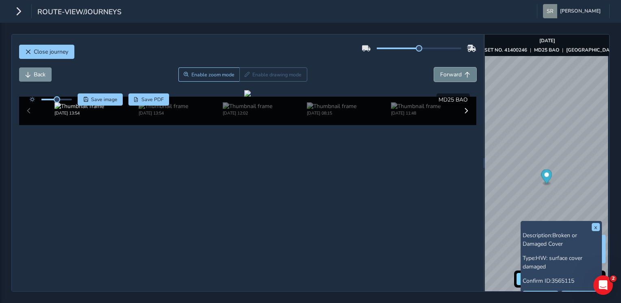
click at [435, 67] on button "Forward" at bounding box center [455, 74] width 42 height 14
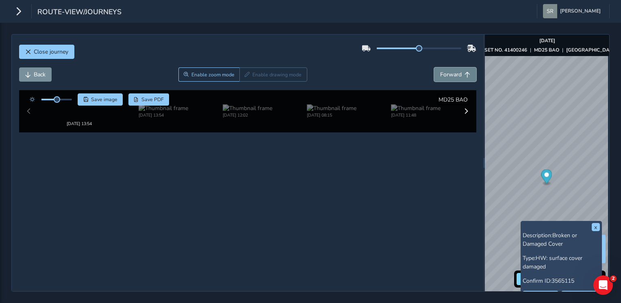
click at [435, 67] on button "Forward" at bounding box center [455, 74] width 42 height 14
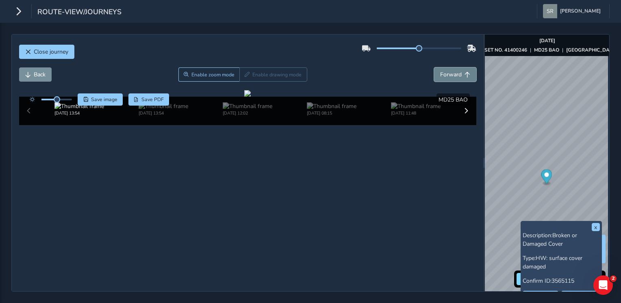
click at [435, 67] on button "Forward" at bounding box center [455, 74] width 42 height 14
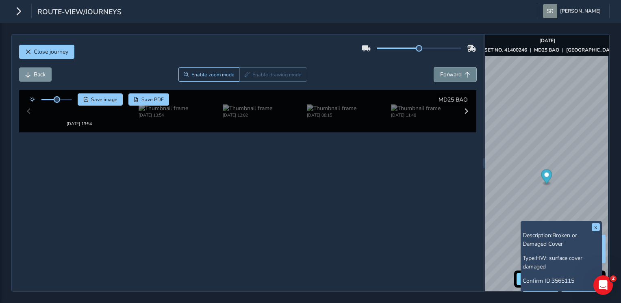
click at [435, 67] on button "Forward" at bounding box center [455, 74] width 42 height 14
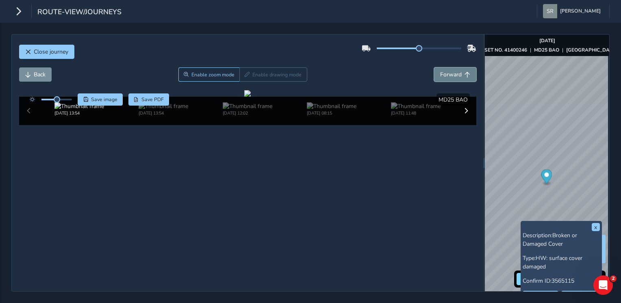
click at [435, 67] on button "Forward" at bounding box center [455, 74] width 42 height 14
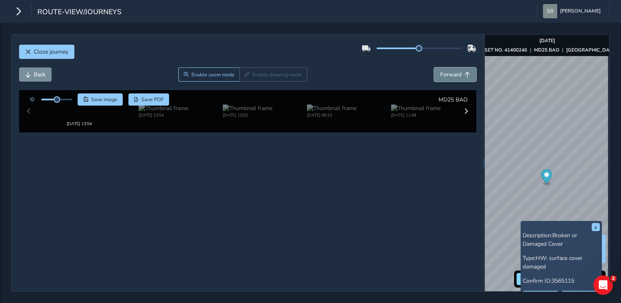
click at [435, 67] on button "Forward" at bounding box center [455, 74] width 42 height 14
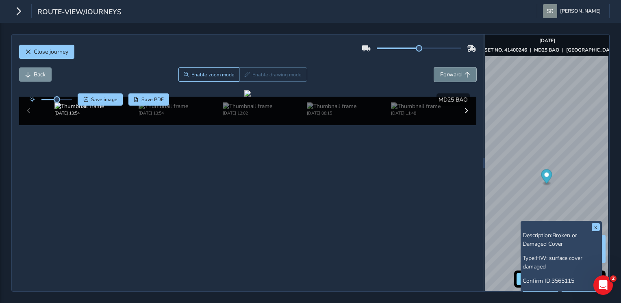
click at [435, 67] on button "Forward" at bounding box center [455, 74] width 42 height 14
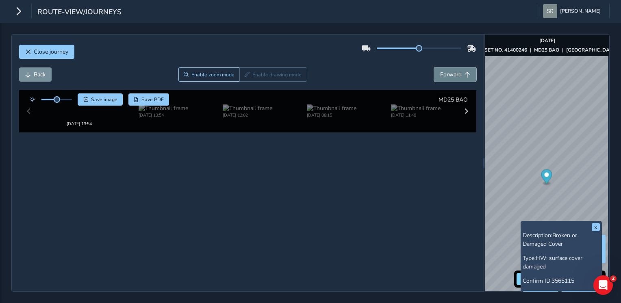
click at [435, 67] on button "Forward" at bounding box center [455, 74] width 42 height 14
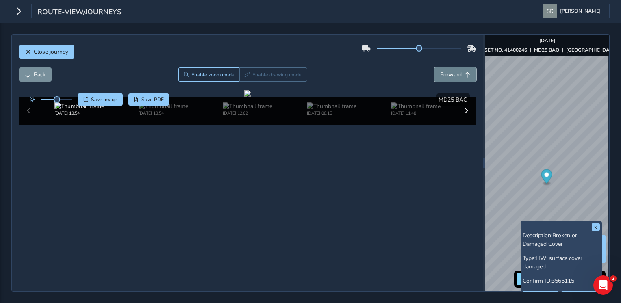
click at [435, 67] on button "Forward" at bounding box center [455, 74] width 42 height 14
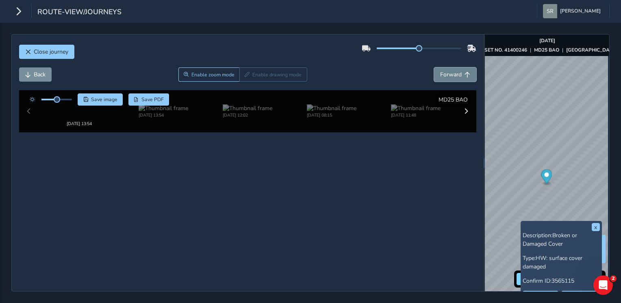
click at [435, 67] on button "Forward" at bounding box center [455, 74] width 42 height 14
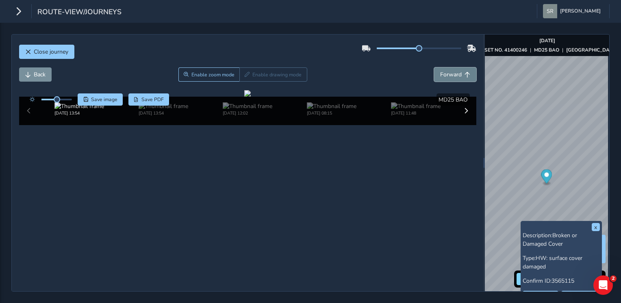
click at [435, 67] on button "Forward" at bounding box center [455, 74] width 42 height 14
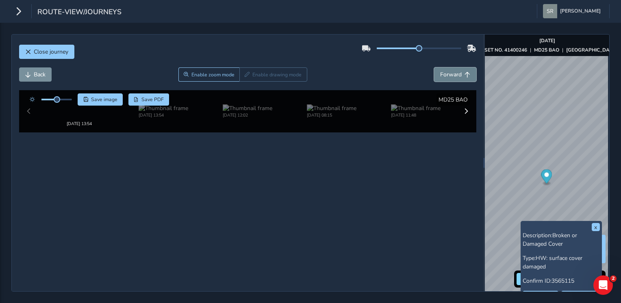
click at [435, 67] on button "Forward" at bounding box center [455, 74] width 42 height 14
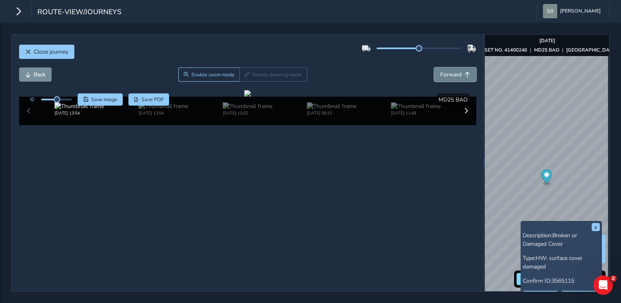
click at [435, 67] on button "Forward" at bounding box center [455, 74] width 42 height 14
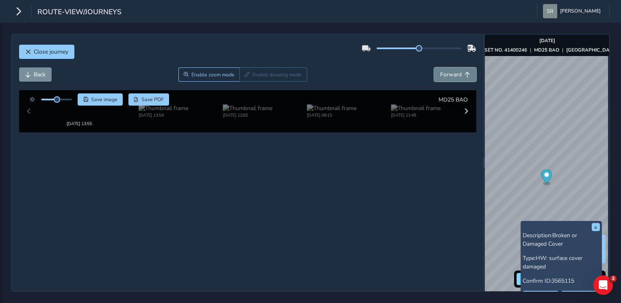
click at [435, 67] on button "Forward" at bounding box center [455, 74] width 42 height 14
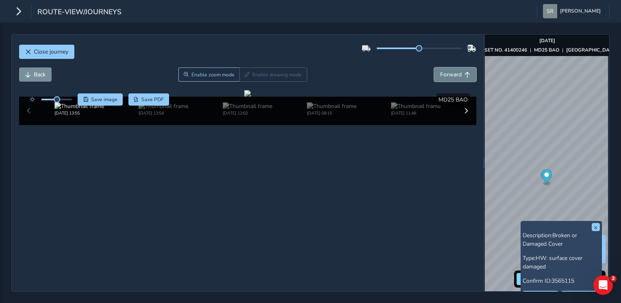
click at [435, 67] on button "Forward" at bounding box center [455, 74] width 42 height 14
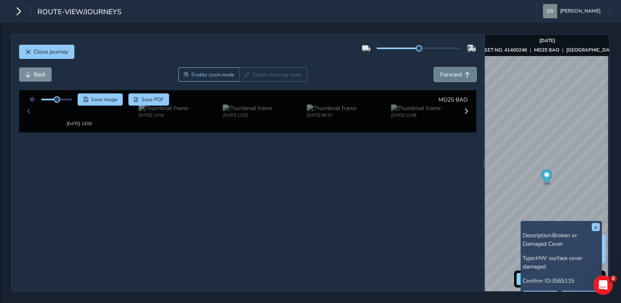
click at [435, 67] on button "Forward" at bounding box center [455, 74] width 42 height 14
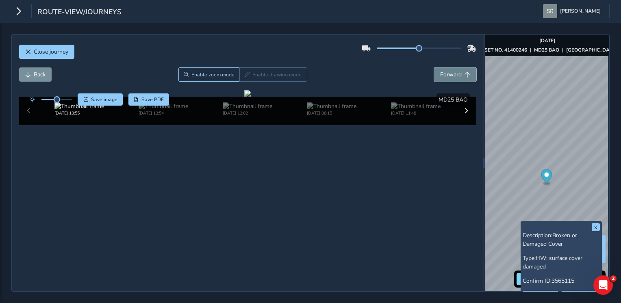
click at [435, 67] on button "Forward" at bounding box center [455, 74] width 42 height 14
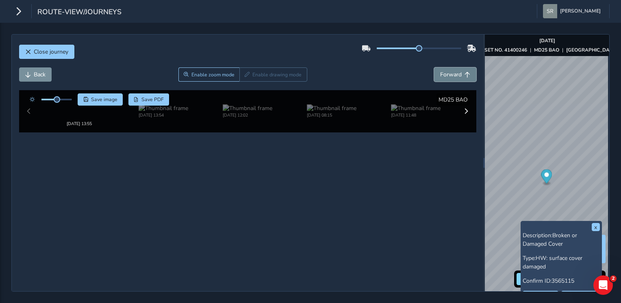
click at [435, 67] on button "Forward" at bounding box center [455, 74] width 42 height 14
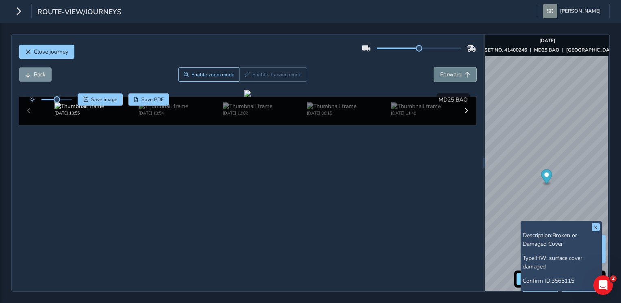
click at [435, 67] on button "Forward" at bounding box center [455, 74] width 42 height 14
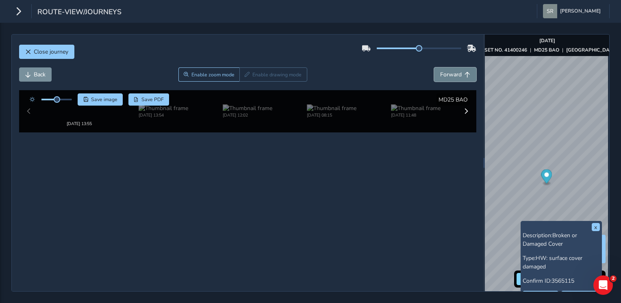
click at [435, 67] on button "Forward" at bounding box center [455, 74] width 42 height 14
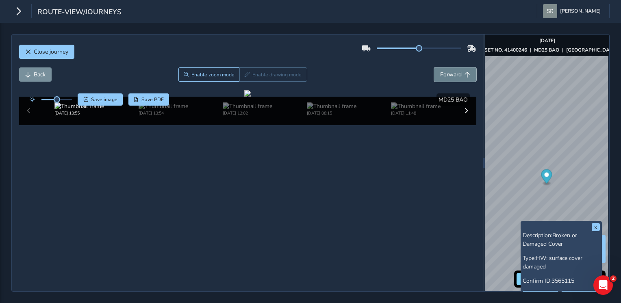
click at [435, 67] on button "Forward" at bounding box center [455, 74] width 42 height 14
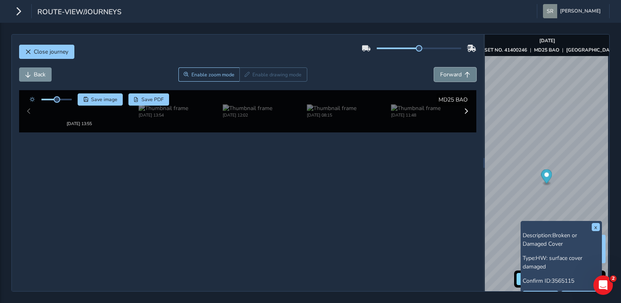
click at [435, 67] on button "Forward" at bounding box center [455, 74] width 42 height 14
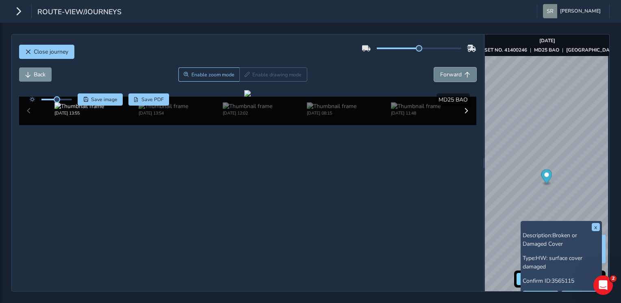
click at [435, 67] on button "Forward" at bounding box center [455, 74] width 42 height 14
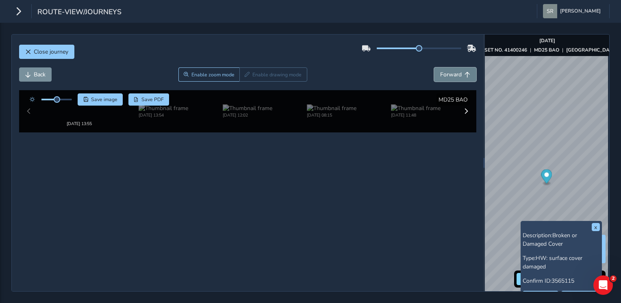
click at [435, 67] on button "Forward" at bounding box center [455, 74] width 42 height 14
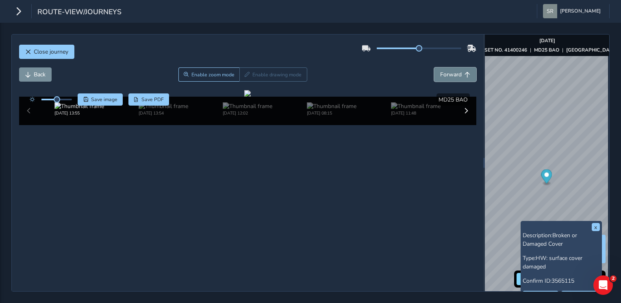
click at [435, 67] on button "Forward" at bounding box center [455, 74] width 42 height 14
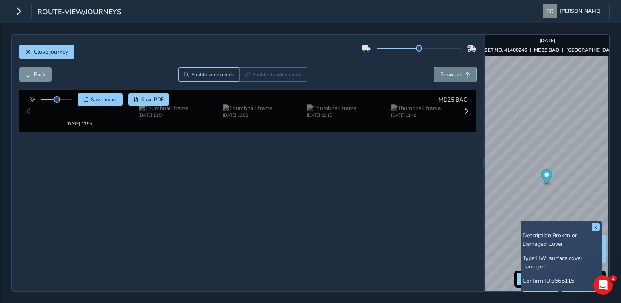
click at [435, 67] on button "Forward" at bounding box center [455, 74] width 42 height 14
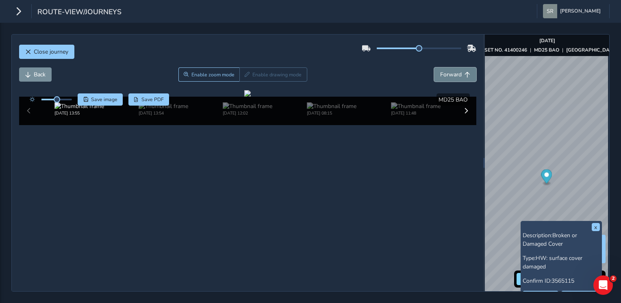
click at [435, 67] on button "Forward" at bounding box center [455, 74] width 42 height 14
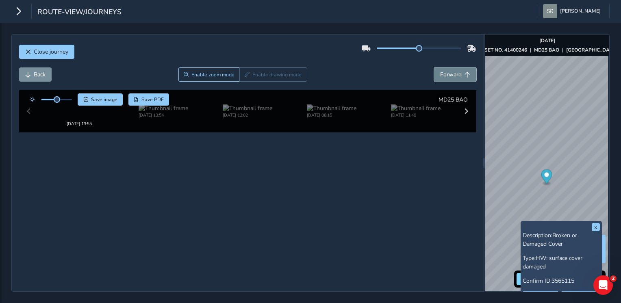
click at [435, 67] on button "Forward" at bounding box center [455, 74] width 42 height 14
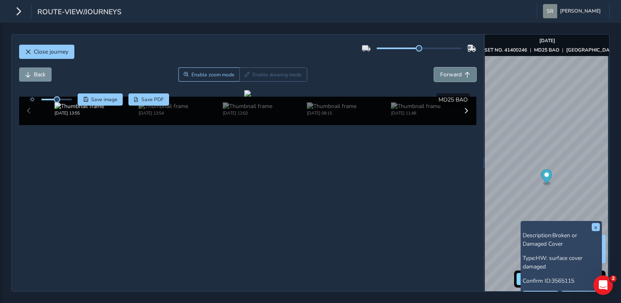
click at [435, 67] on button "Forward" at bounding box center [455, 74] width 42 height 14
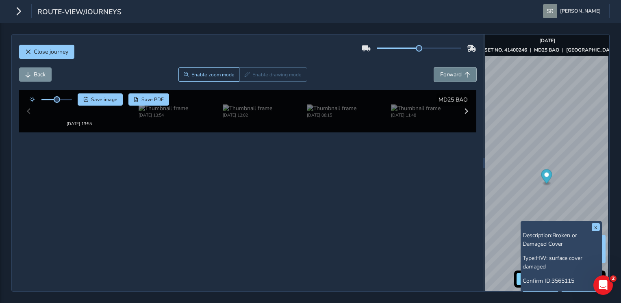
click at [435, 67] on button "Forward" at bounding box center [455, 74] width 42 height 14
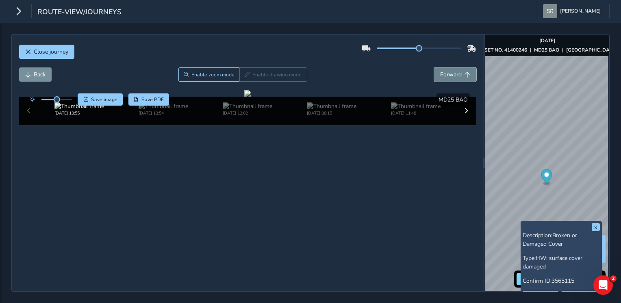
click at [435, 67] on button "Forward" at bounding box center [455, 74] width 42 height 14
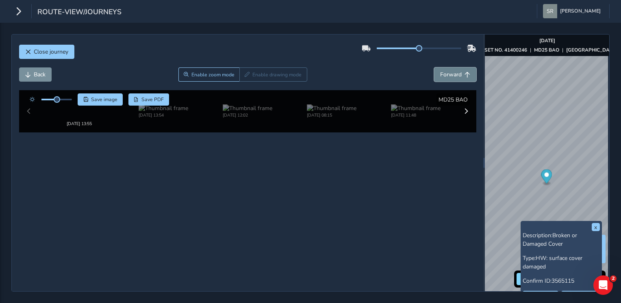
click at [435, 67] on button "Forward" at bounding box center [455, 74] width 42 height 14
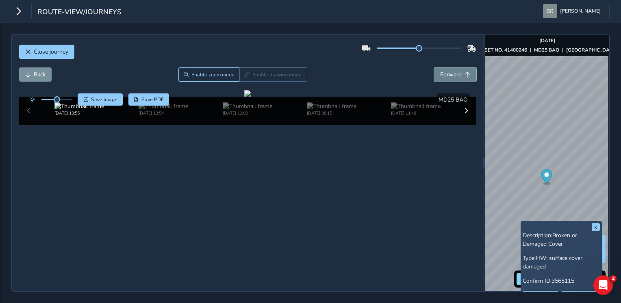
click at [435, 67] on button "Forward" at bounding box center [455, 74] width 42 height 14
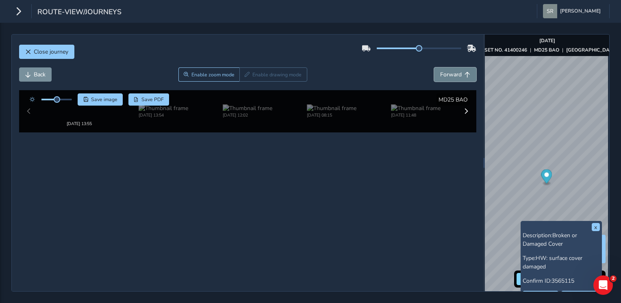
click at [435, 67] on button "Forward" at bounding box center [455, 74] width 42 height 14
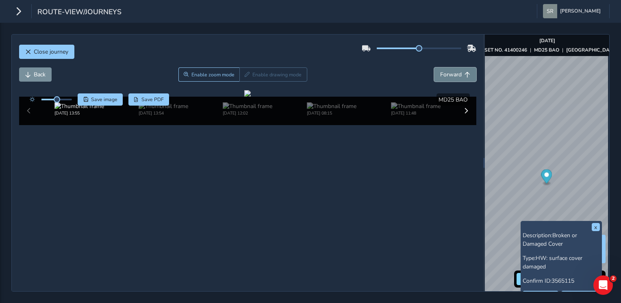
click at [435, 67] on button "Forward" at bounding box center [455, 74] width 42 height 14
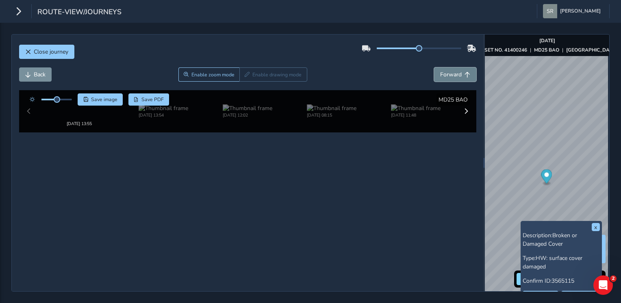
click at [435, 67] on button "Forward" at bounding box center [455, 74] width 42 height 14
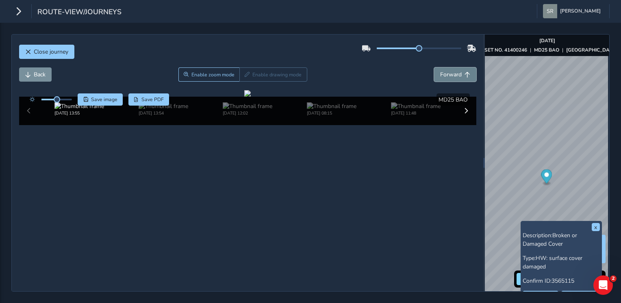
click at [435, 67] on button "Forward" at bounding box center [455, 74] width 42 height 14
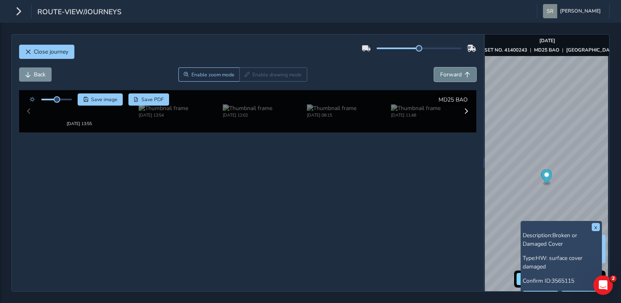
click at [435, 67] on button "Forward" at bounding box center [455, 74] width 42 height 14
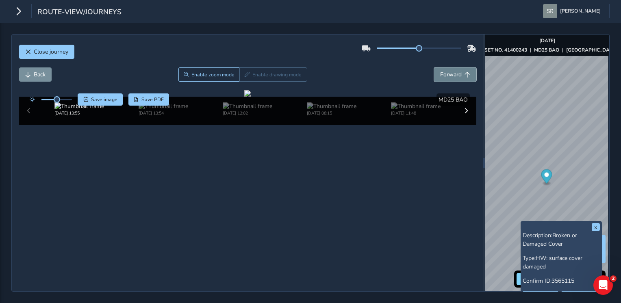
click at [435, 67] on button "Forward" at bounding box center [455, 74] width 42 height 14
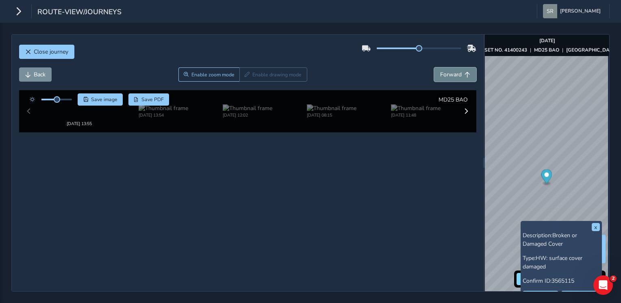
click at [435, 67] on button "Forward" at bounding box center [455, 74] width 42 height 14
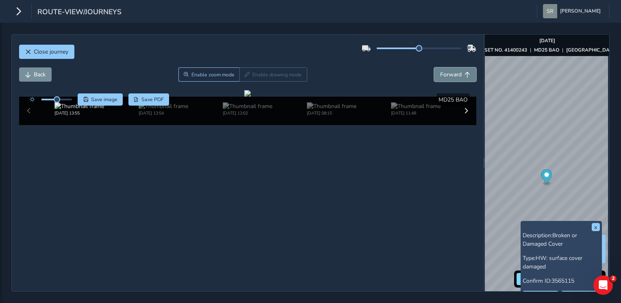
click at [435, 67] on button "Forward" at bounding box center [455, 74] width 42 height 14
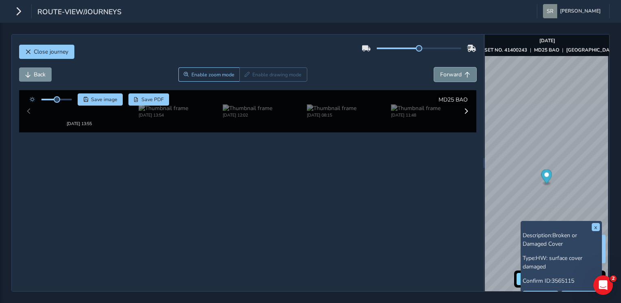
click at [435, 67] on button "Forward" at bounding box center [455, 74] width 42 height 14
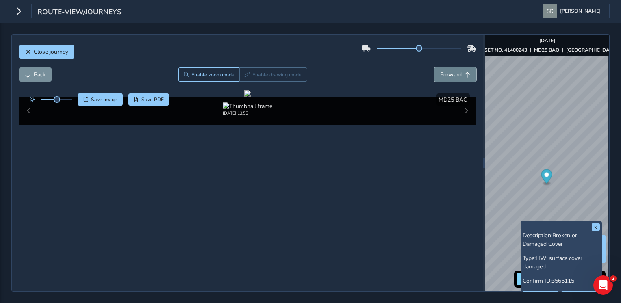
click at [435, 67] on button "Forward" at bounding box center [455, 74] width 42 height 14
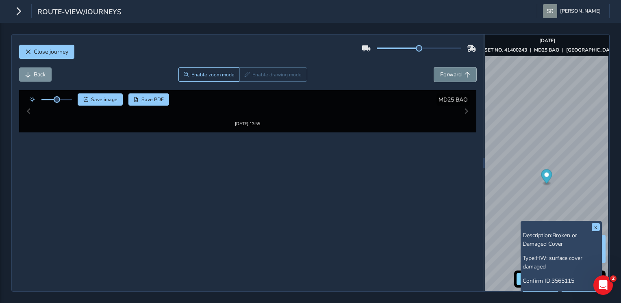
click at [435, 67] on button "Forward" at bounding box center [455, 74] width 42 height 14
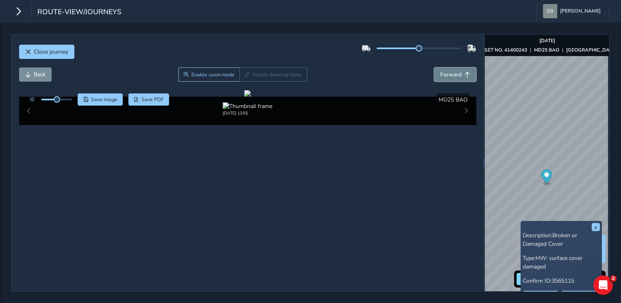
click at [435, 67] on button "Forward" at bounding box center [455, 74] width 42 height 14
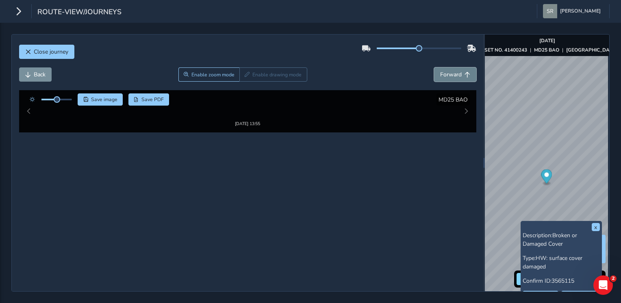
click at [435, 67] on button "Forward" at bounding box center [455, 74] width 42 height 14
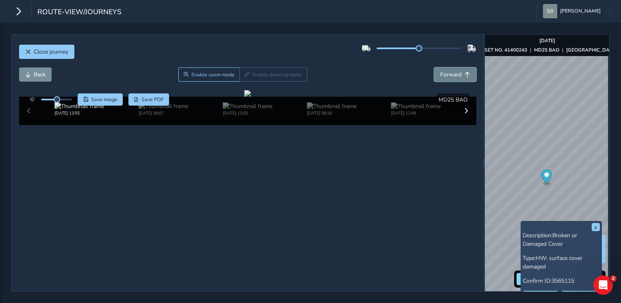
click at [435, 67] on button "Forward" at bounding box center [455, 74] width 42 height 14
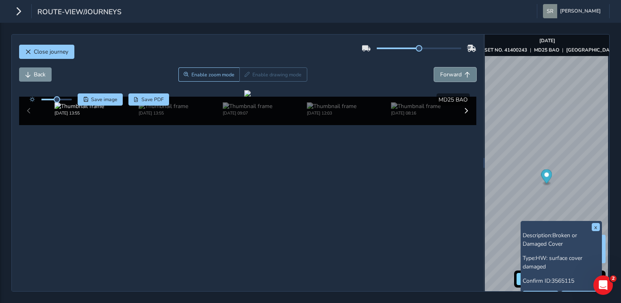
click at [435, 67] on button "Forward" at bounding box center [455, 74] width 42 height 14
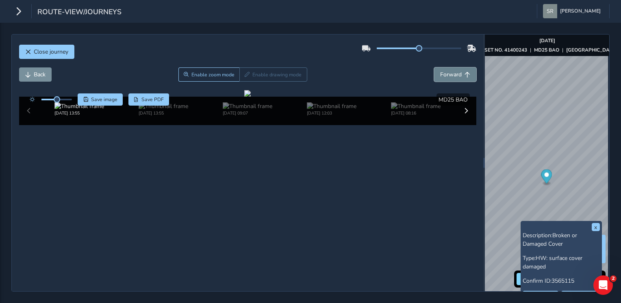
click at [435, 67] on button "Forward" at bounding box center [455, 74] width 42 height 14
click at [440, 71] on span "Forward" at bounding box center [451, 75] width 22 height 8
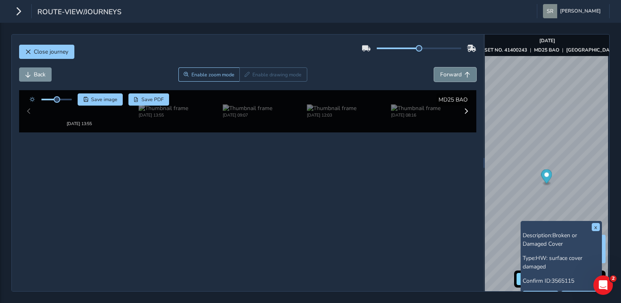
click at [440, 71] on span "Forward" at bounding box center [451, 75] width 22 height 8
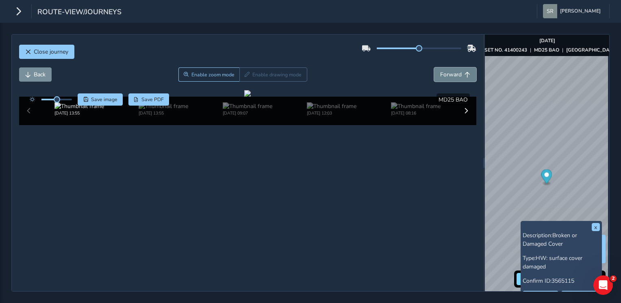
click at [440, 71] on span "Forward" at bounding box center [451, 75] width 22 height 8
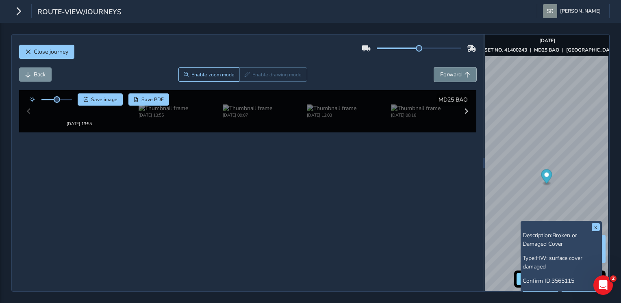
click at [440, 71] on span "Forward" at bounding box center [451, 75] width 22 height 8
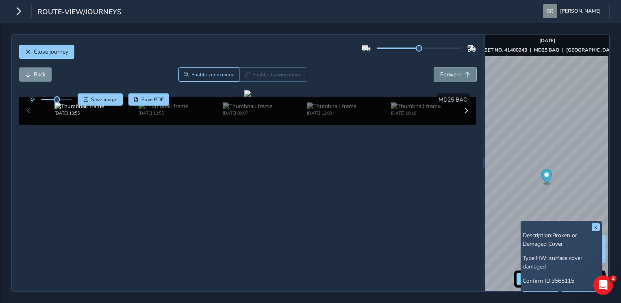
click at [440, 71] on span "Forward" at bounding box center [451, 75] width 22 height 8
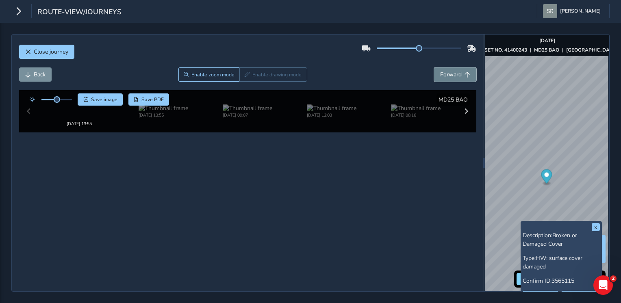
click at [440, 71] on span "Forward" at bounding box center [451, 75] width 22 height 8
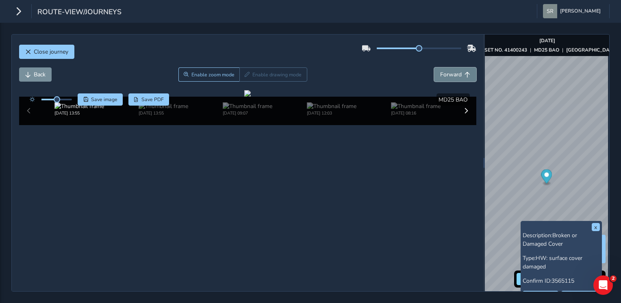
click at [440, 71] on span "Forward" at bounding box center [451, 75] width 22 height 8
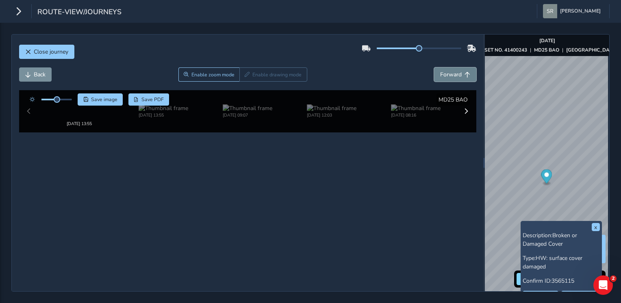
click at [440, 71] on span "Forward" at bounding box center [451, 75] width 22 height 8
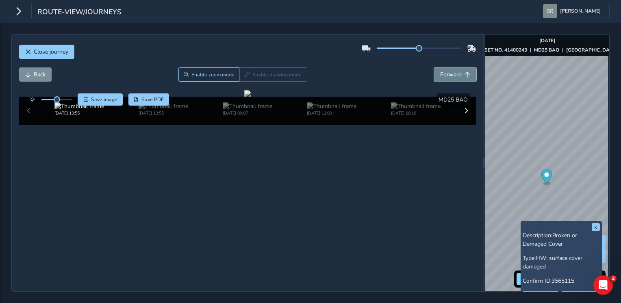
click at [440, 71] on span "Forward" at bounding box center [451, 75] width 22 height 8
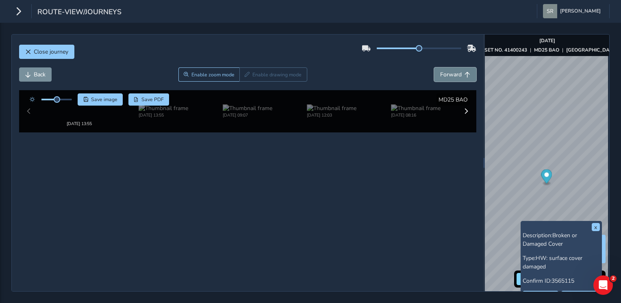
click at [440, 71] on span "Forward" at bounding box center [451, 75] width 22 height 8
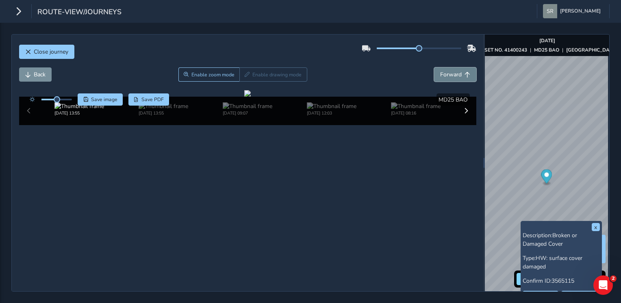
click at [440, 71] on span "Forward" at bounding box center [451, 75] width 22 height 8
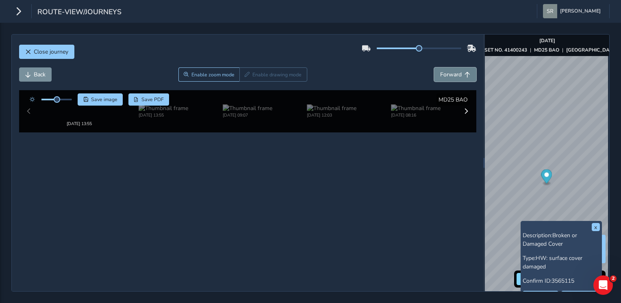
click at [440, 71] on span "Forward" at bounding box center [451, 75] width 22 height 8
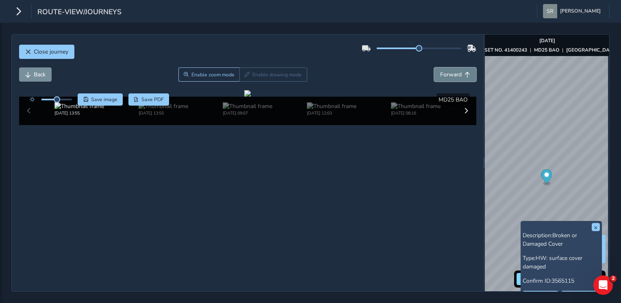
click at [440, 71] on span "Forward" at bounding box center [451, 75] width 22 height 8
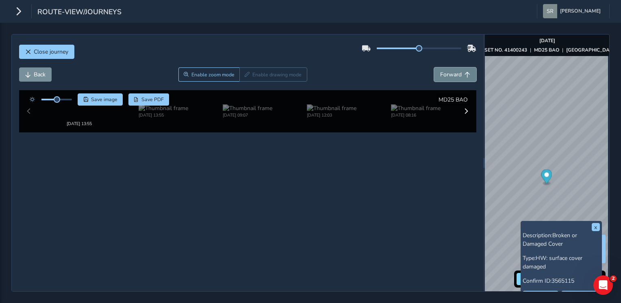
click at [440, 71] on span "Forward" at bounding box center [451, 75] width 22 height 8
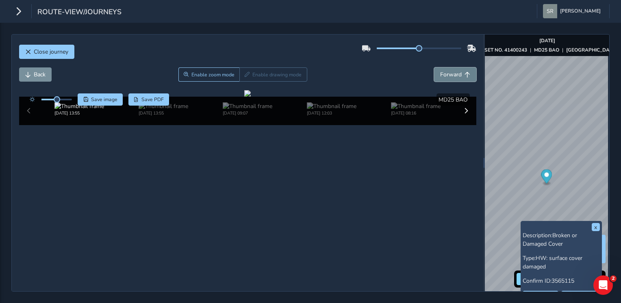
click at [440, 71] on span "Forward" at bounding box center [451, 75] width 22 height 8
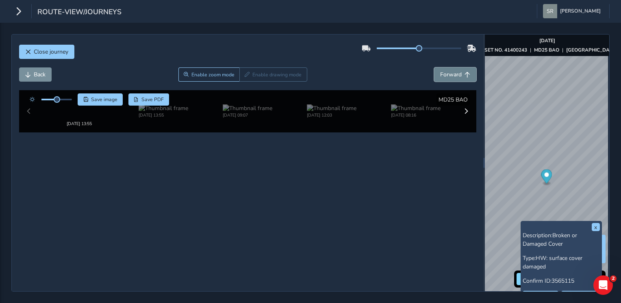
click at [440, 71] on span "Forward" at bounding box center [451, 75] width 22 height 8
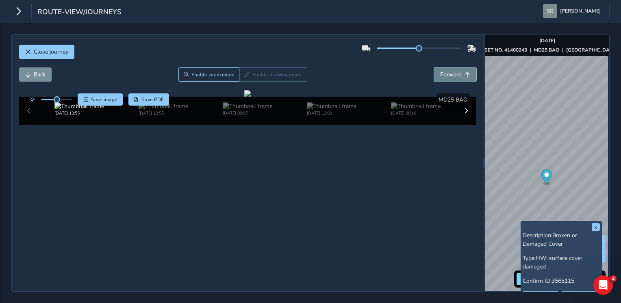
click at [440, 71] on span "Forward" at bounding box center [451, 75] width 22 height 8
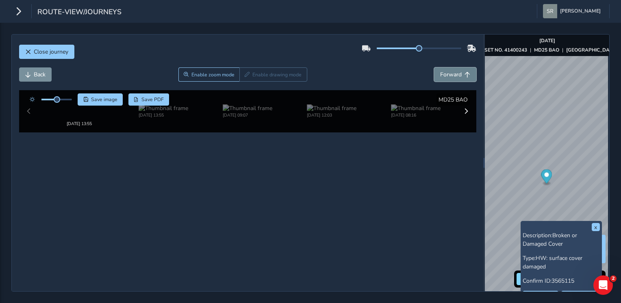
click at [440, 71] on span "Forward" at bounding box center [451, 75] width 22 height 8
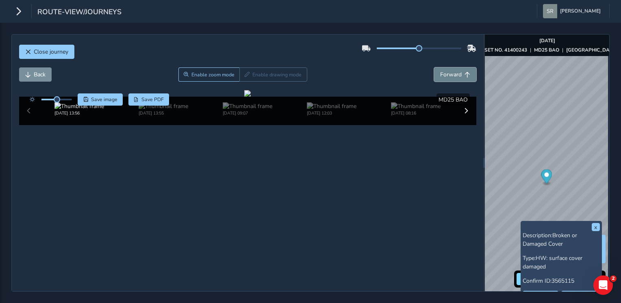
click at [440, 71] on span "Forward" at bounding box center [451, 75] width 22 height 8
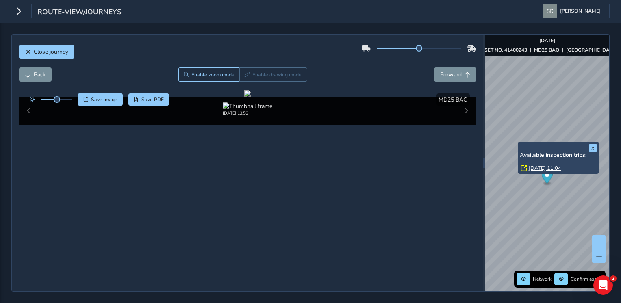
click at [547, 168] on link "[DATE] 11:04" at bounding box center [544, 168] width 32 height 7
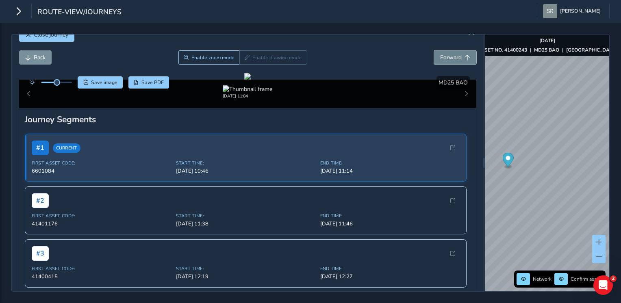
click at [446, 60] on span "Forward" at bounding box center [451, 58] width 22 height 8
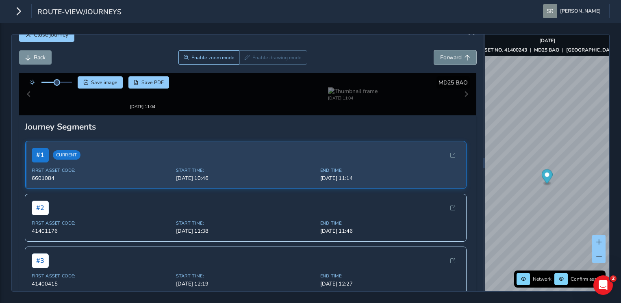
click at [446, 60] on span "Forward" at bounding box center [451, 58] width 22 height 8
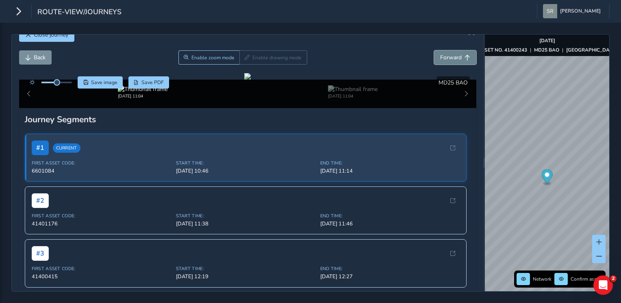
click at [446, 60] on span "Forward" at bounding box center [451, 58] width 22 height 8
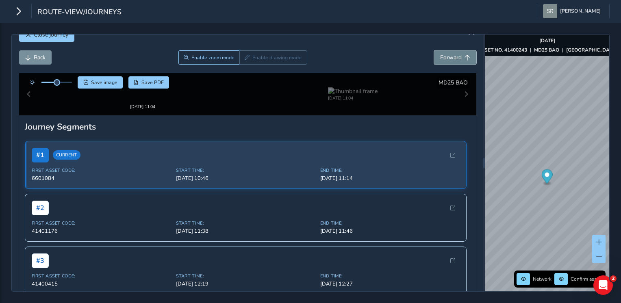
click at [446, 60] on span "Forward" at bounding box center [451, 58] width 22 height 8
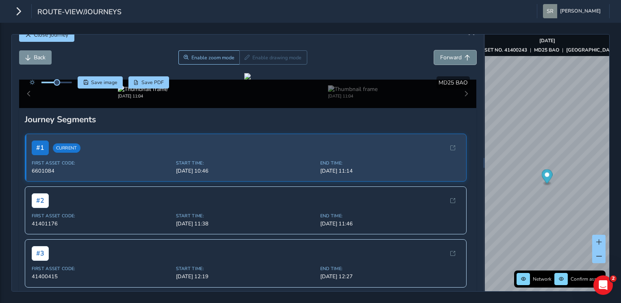
click at [446, 60] on span "Forward" at bounding box center [451, 58] width 22 height 8
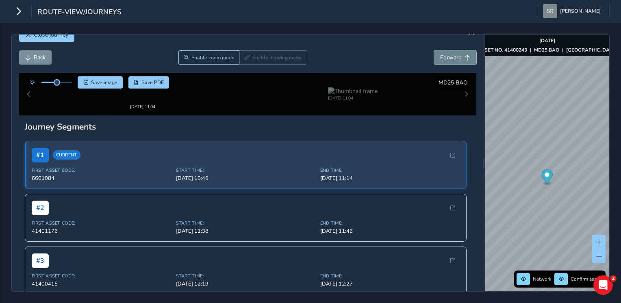
click at [446, 60] on span "Forward" at bounding box center [451, 58] width 22 height 8
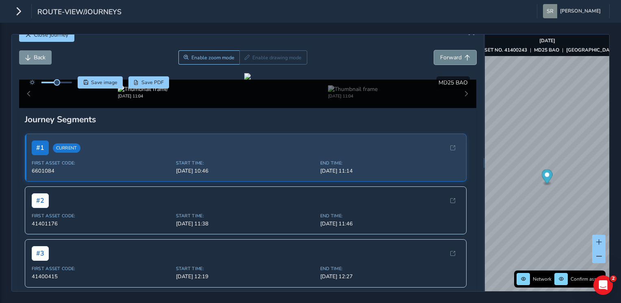
click at [446, 60] on span "Forward" at bounding box center [451, 58] width 22 height 8
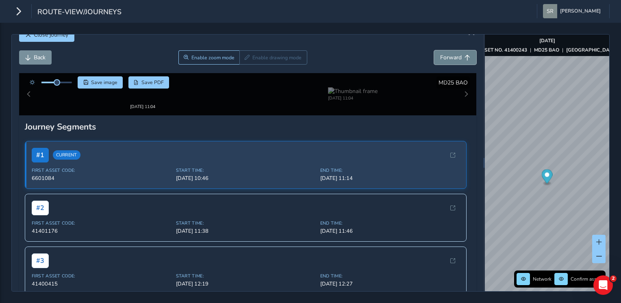
click at [446, 60] on span "Forward" at bounding box center [451, 58] width 22 height 8
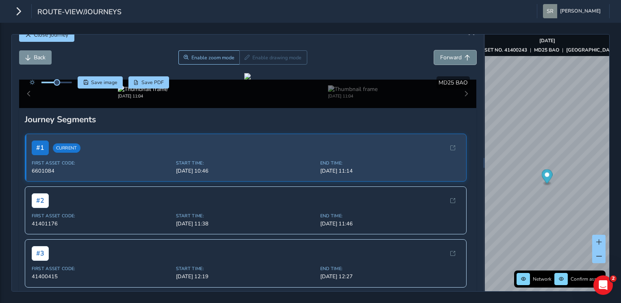
click at [446, 60] on span "Forward" at bounding box center [451, 58] width 22 height 8
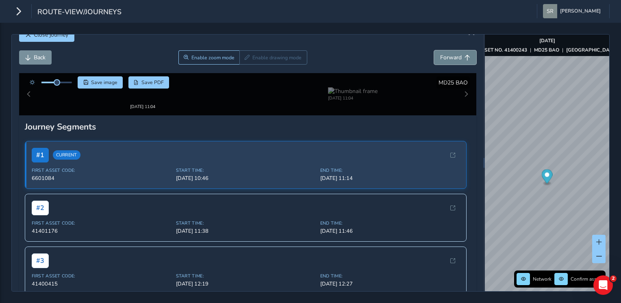
click at [446, 60] on span "Forward" at bounding box center [451, 58] width 22 height 8
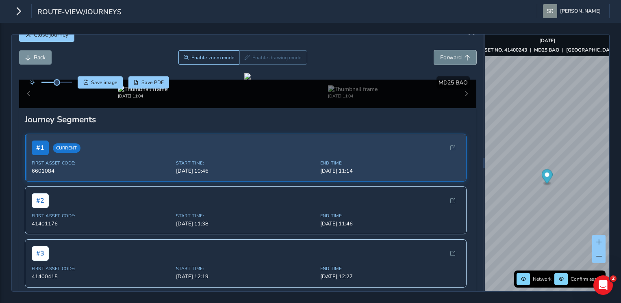
click at [446, 60] on span "Forward" at bounding box center [451, 58] width 22 height 8
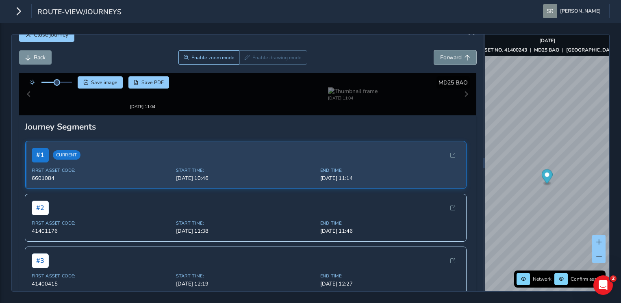
click at [446, 60] on span "Forward" at bounding box center [451, 58] width 22 height 8
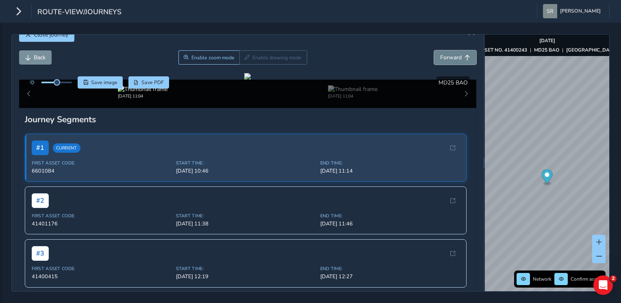
click at [446, 60] on span "Forward" at bounding box center [451, 58] width 22 height 8
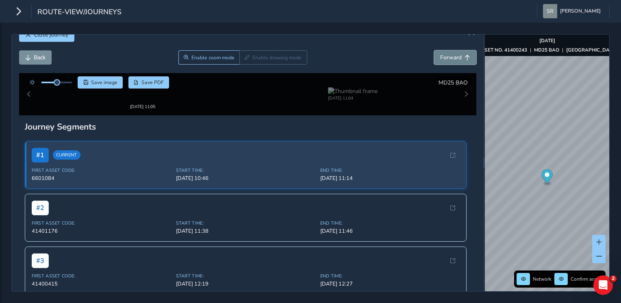
click at [446, 60] on span "Forward" at bounding box center [451, 58] width 22 height 8
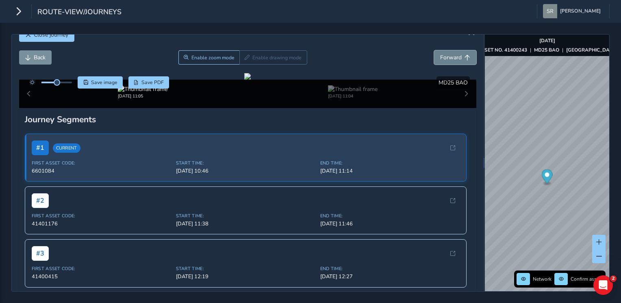
click at [446, 60] on span "Forward" at bounding box center [451, 58] width 22 height 8
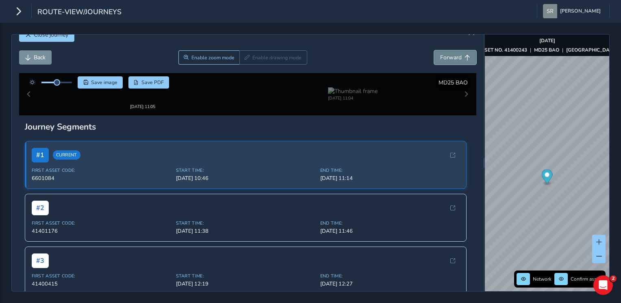
click at [446, 60] on span "Forward" at bounding box center [451, 58] width 22 height 8
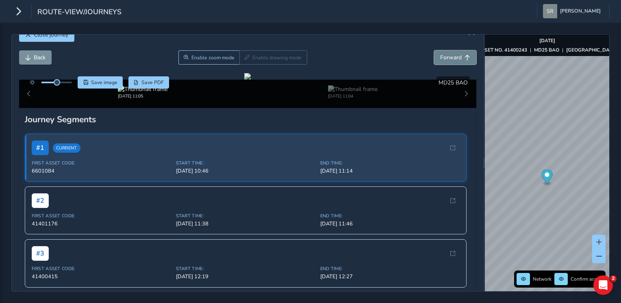
click at [446, 60] on span "Forward" at bounding box center [451, 58] width 22 height 8
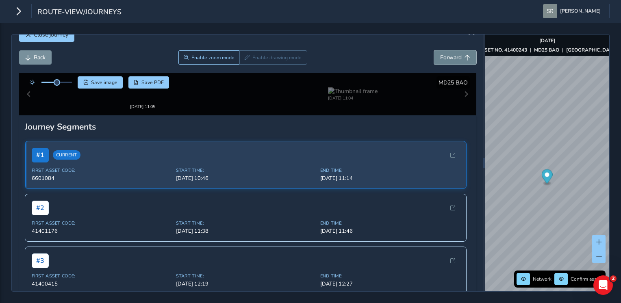
click at [446, 60] on span "Forward" at bounding box center [451, 58] width 22 height 8
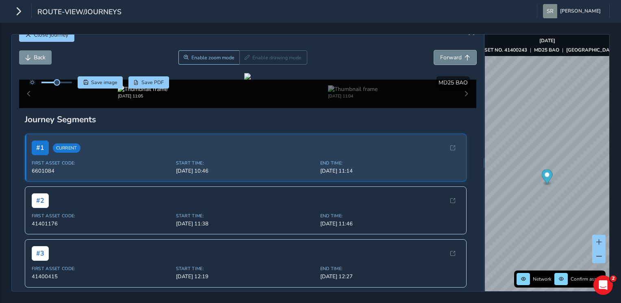
click at [446, 60] on span "Forward" at bounding box center [451, 58] width 22 height 8
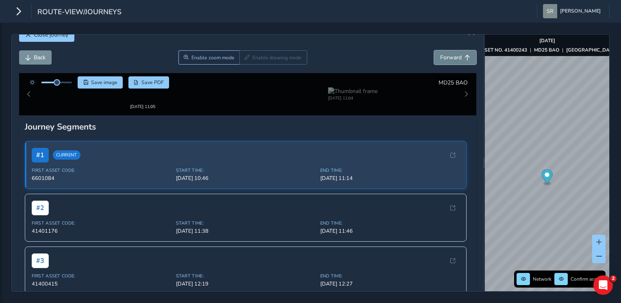
click at [446, 60] on span "Forward" at bounding box center [451, 58] width 22 height 8
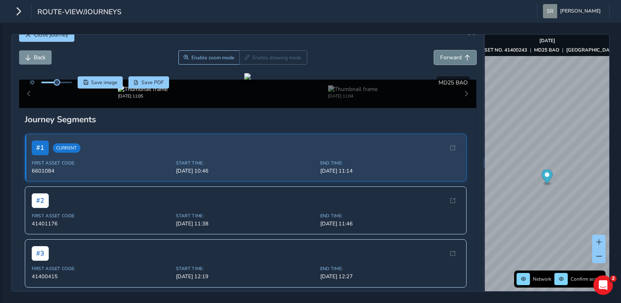
click at [446, 60] on span "Forward" at bounding box center [451, 58] width 22 height 8
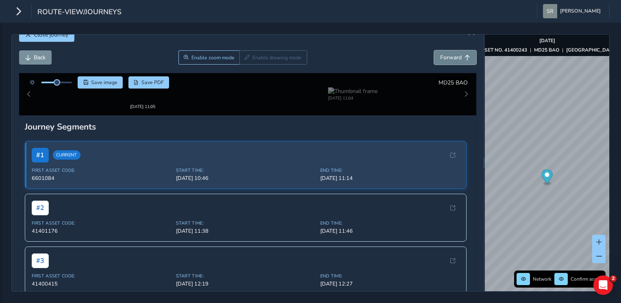
click at [446, 60] on span "Forward" at bounding box center [451, 58] width 22 height 8
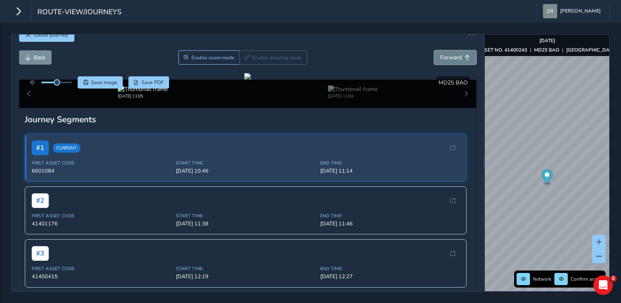
click at [446, 60] on span "Forward" at bounding box center [451, 58] width 22 height 8
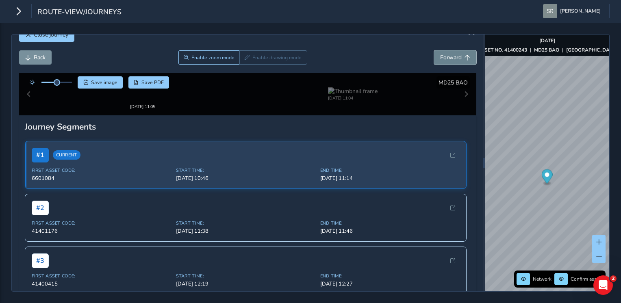
click at [446, 60] on span "Forward" at bounding box center [451, 58] width 22 height 8
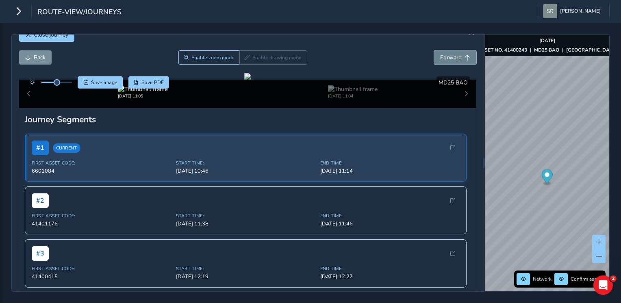
click at [446, 60] on span "Forward" at bounding box center [451, 58] width 22 height 8
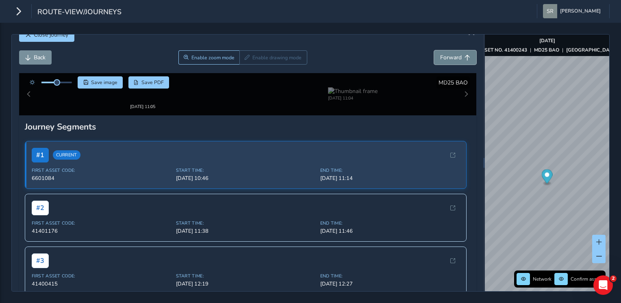
click at [446, 60] on span "Forward" at bounding box center [451, 58] width 22 height 8
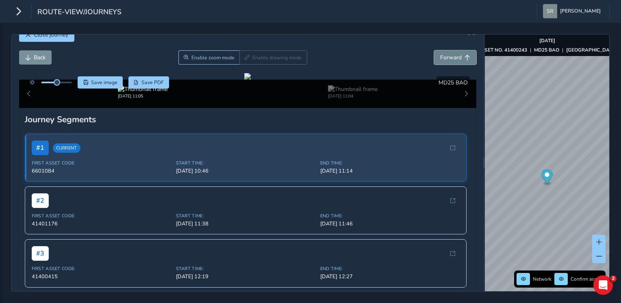
click at [446, 60] on span "Forward" at bounding box center [451, 58] width 22 height 8
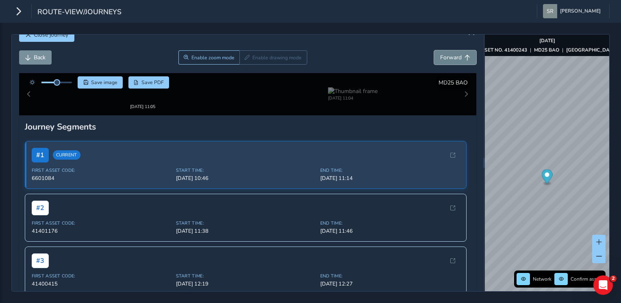
click at [446, 60] on span "Forward" at bounding box center [451, 58] width 22 height 8
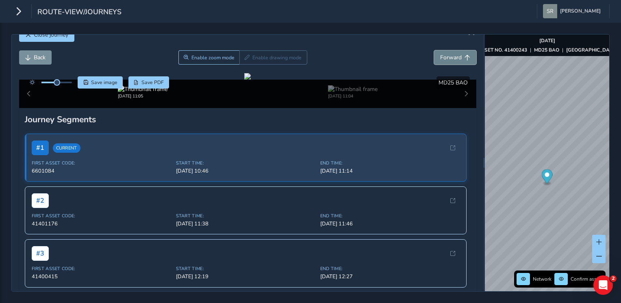
click at [446, 60] on span "Forward" at bounding box center [451, 58] width 22 height 8
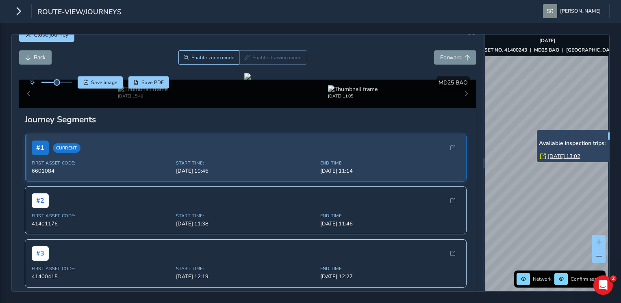
click at [562, 154] on link "[DATE] 13:02" at bounding box center [564, 156] width 32 height 7
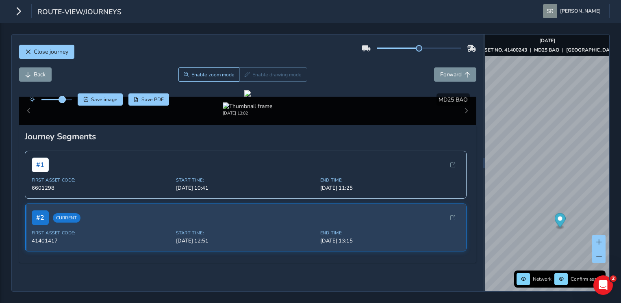
drag, startPoint x: 57, startPoint y: 81, endPoint x: 62, endPoint y: 82, distance: 5.3
click at [62, 96] on span at bounding box center [62, 99] width 6 height 6
click at [456, 67] on button "Forward" at bounding box center [455, 74] width 42 height 14
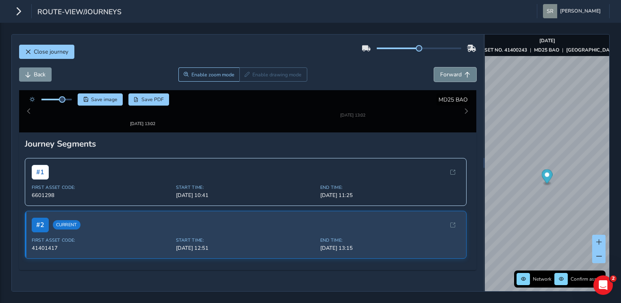
click at [456, 67] on button "Forward" at bounding box center [455, 74] width 42 height 14
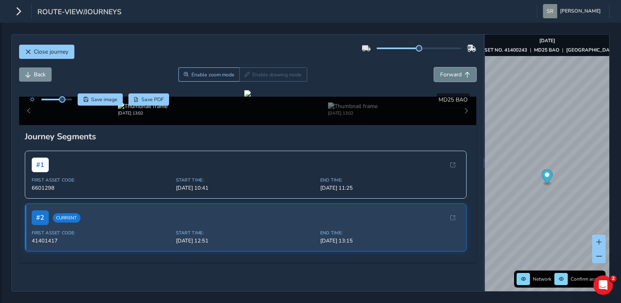
click at [456, 67] on button "Forward" at bounding box center [455, 74] width 42 height 14
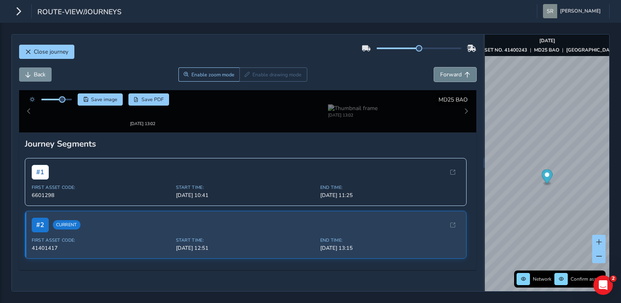
click at [456, 67] on button "Forward" at bounding box center [455, 74] width 42 height 14
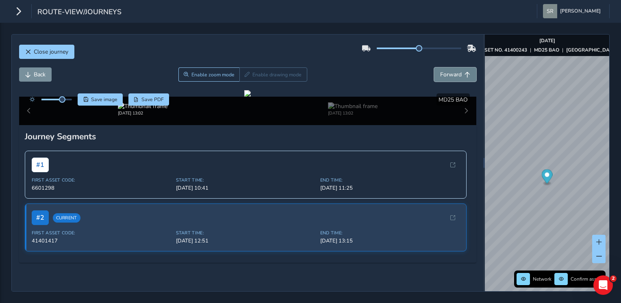
click at [456, 67] on button "Forward" at bounding box center [455, 74] width 42 height 14
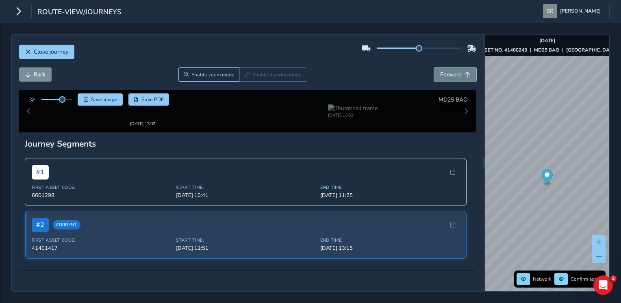
click at [456, 67] on button "Forward" at bounding box center [455, 74] width 42 height 14
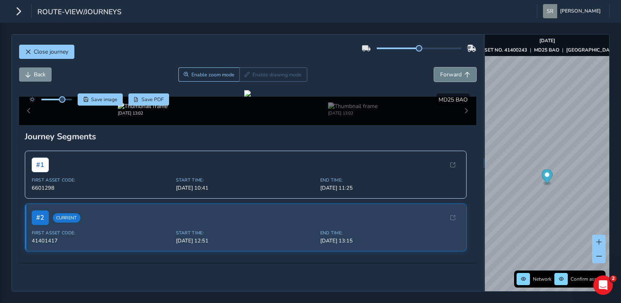
click at [456, 67] on button "Forward" at bounding box center [455, 74] width 42 height 14
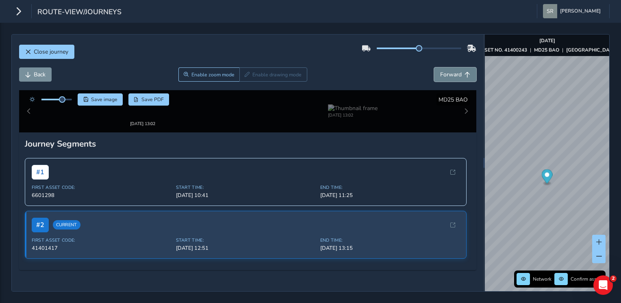
click at [456, 67] on button "Forward" at bounding box center [455, 74] width 42 height 14
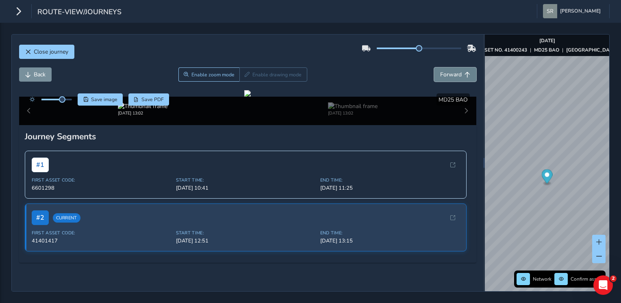
click at [456, 67] on button "Forward" at bounding box center [455, 74] width 42 height 14
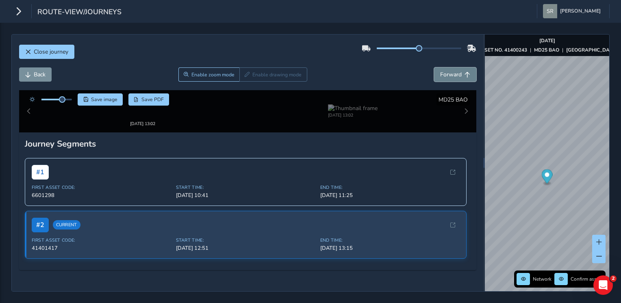
click at [456, 67] on button "Forward" at bounding box center [455, 74] width 42 height 14
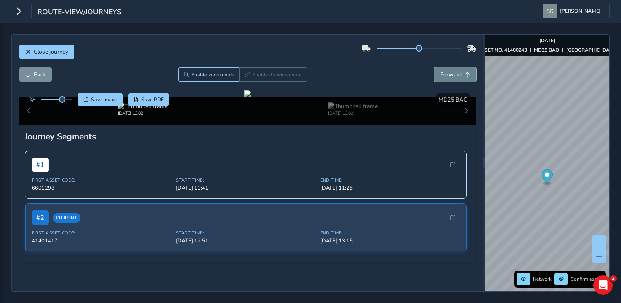
click at [456, 67] on button "Forward" at bounding box center [455, 74] width 42 height 14
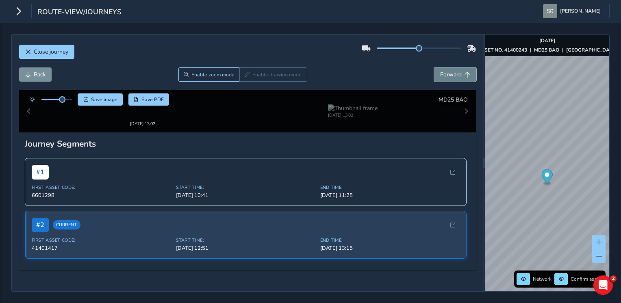
click at [456, 67] on button "Forward" at bounding box center [455, 74] width 42 height 14
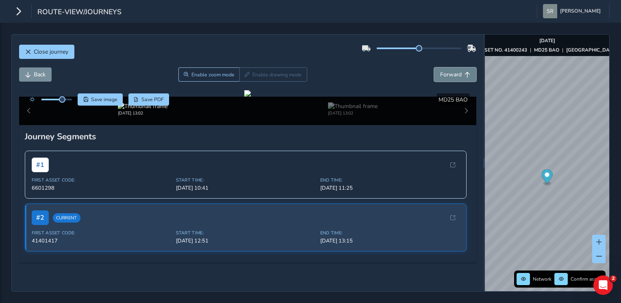
click at [456, 67] on button "Forward" at bounding box center [455, 74] width 42 height 14
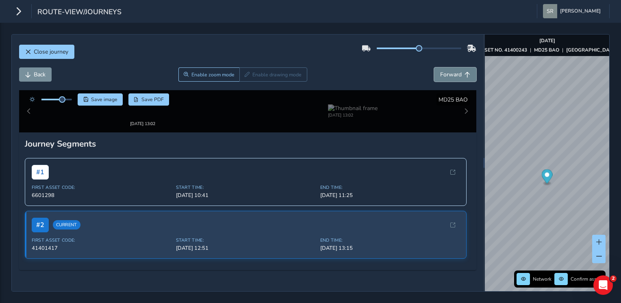
click at [456, 67] on button "Forward" at bounding box center [455, 74] width 42 height 14
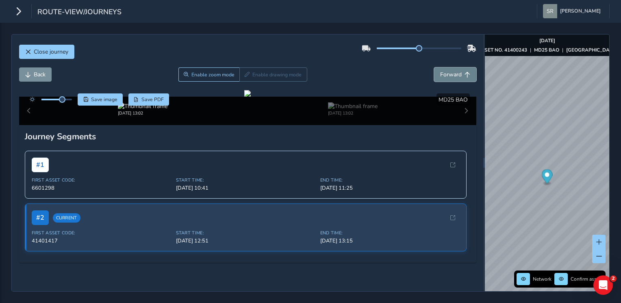
click at [456, 67] on button "Forward" at bounding box center [455, 74] width 42 height 14
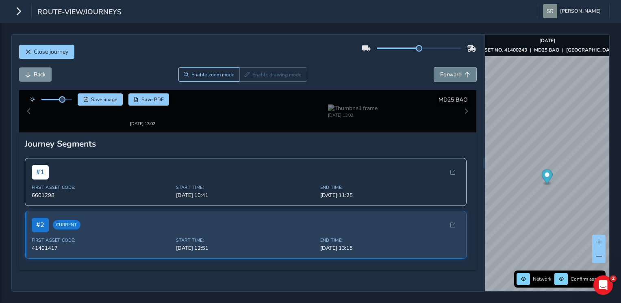
click at [456, 67] on button "Forward" at bounding box center [455, 74] width 42 height 14
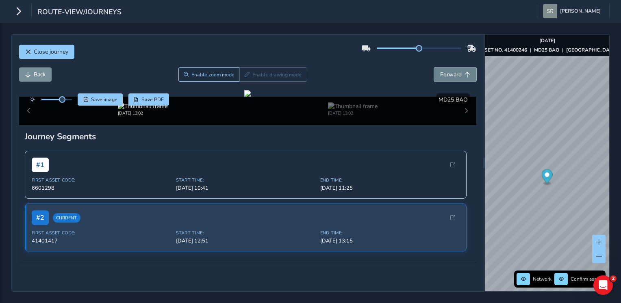
click at [456, 67] on button "Forward" at bounding box center [455, 74] width 42 height 14
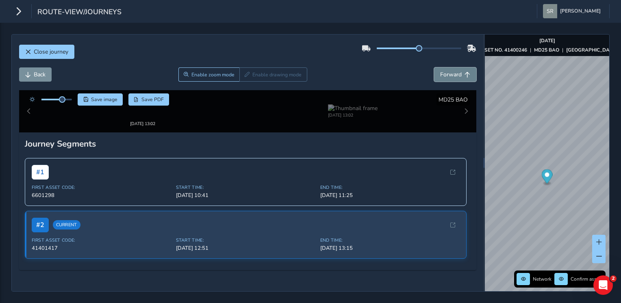
click at [456, 67] on button "Forward" at bounding box center [455, 74] width 42 height 14
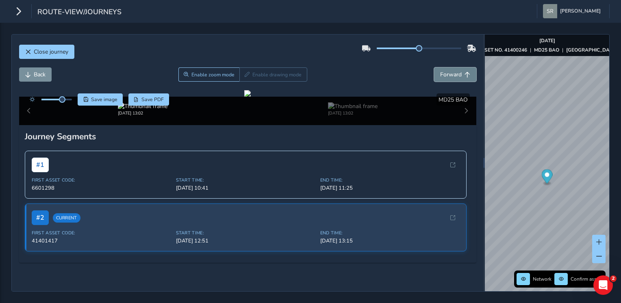
click at [456, 67] on button "Forward" at bounding box center [455, 74] width 42 height 14
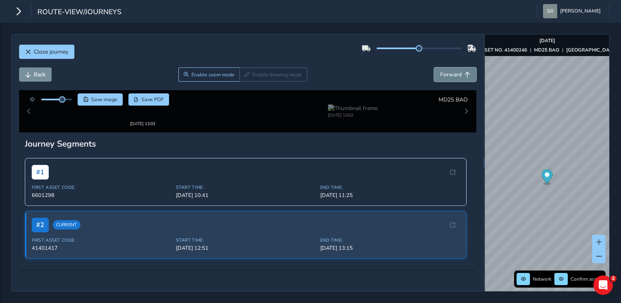
click at [456, 67] on button "Forward" at bounding box center [455, 74] width 42 height 14
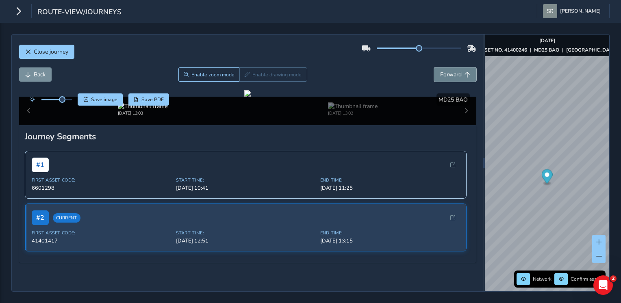
click at [456, 67] on button "Forward" at bounding box center [455, 74] width 42 height 14
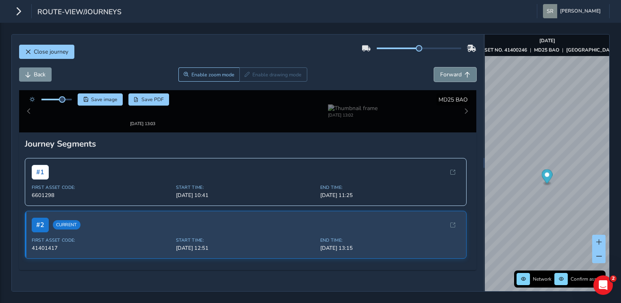
click at [456, 67] on button "Forward" at bounding box center [455, 74] width 42 height 14
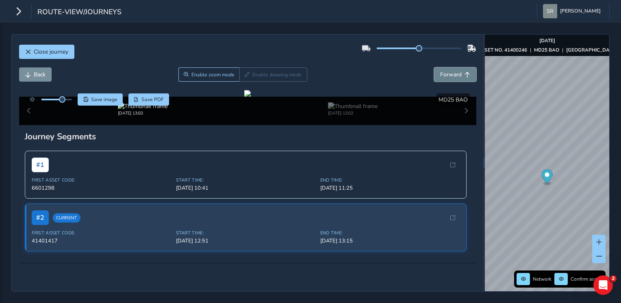
click at [456, 67] on button "Forward" at bounding box center [455, 74] width 42 height 14
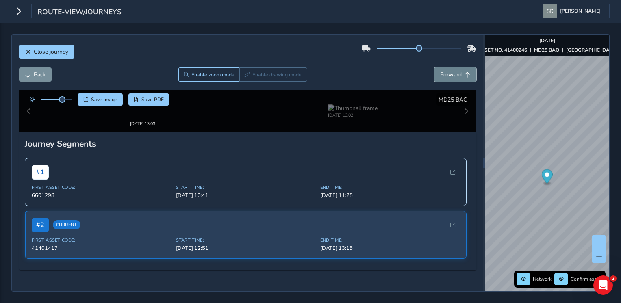
click at [456, 67] on button "Forward" at bounding box center [455, 74] width 42 height 14
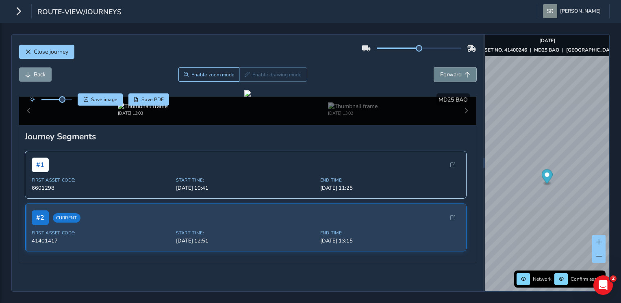
click at [456, 67] on button "Forward" at bounding box center [455, 74] width 42 height 14
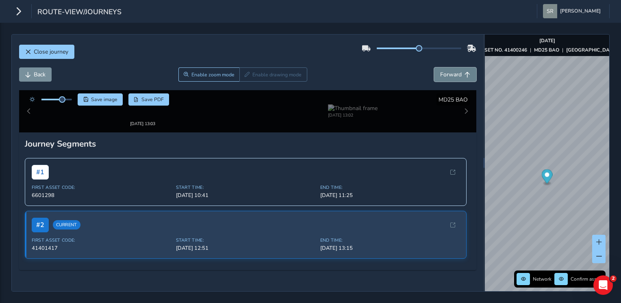
click at [456, 67] on button "Forward" at bounding box center [455, 74] width 42 height 14
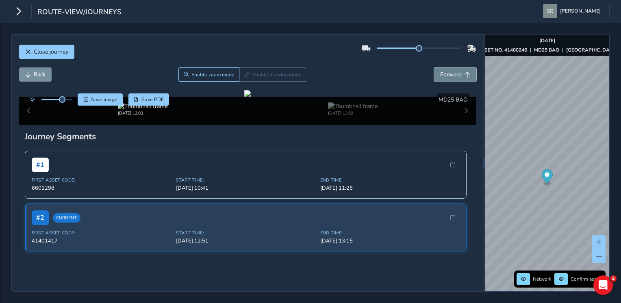
click at [456, 67] on button "Forward" at bounding box center [455, 74] width 42 height 14
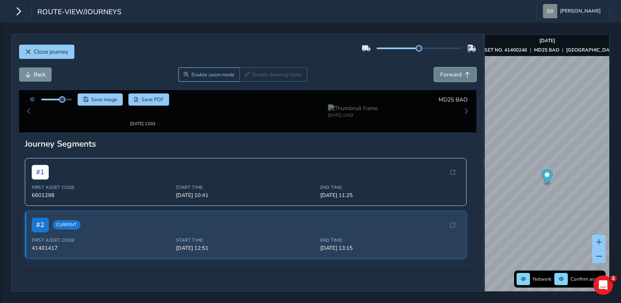
click at [456, 67] on button "Forward" at bounding box center [455, 74] width 42 height 14
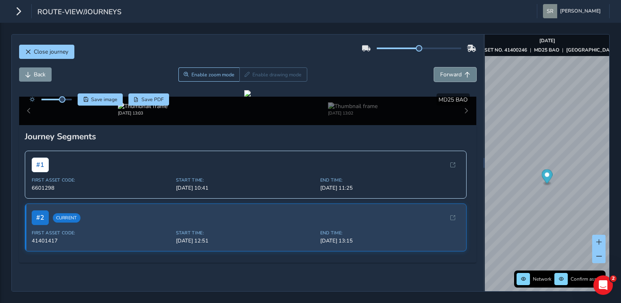
click at [456, 67] on button "Forward" at bounding box center [455, 74] width 42 height 14
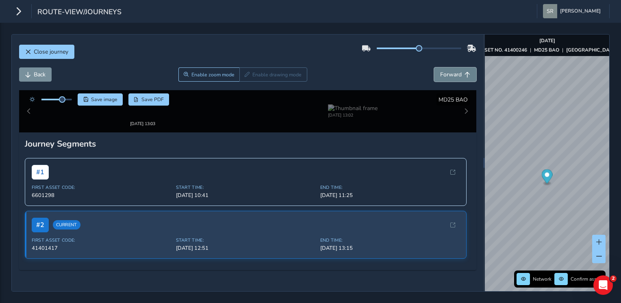
click at [456, 67] on button "Forward" at bounding box center [455, 74] width 42 height 14
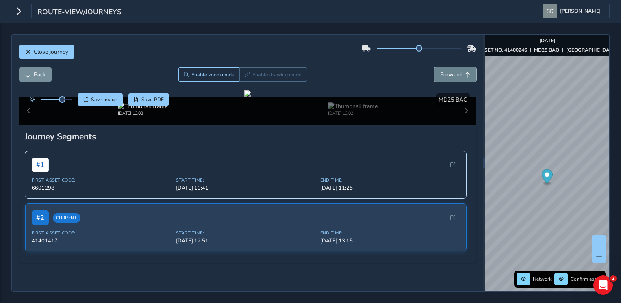
click at [456, 67] on button "Forward" at bounding box center [455, 74] width 42 height 14
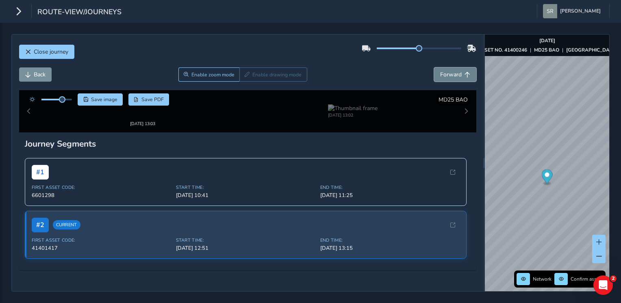
click at [456, 67] on button "Forward" at bounding box center [455, 74] width 42 height 14
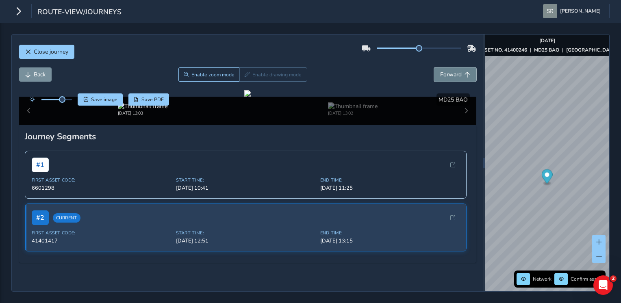
click at [456, 67] on button "Forward" at bounding box center [455, 74] width 42 height 14
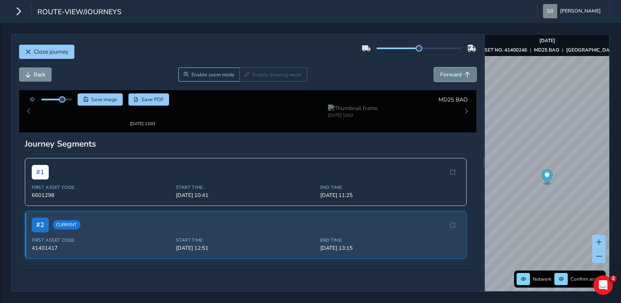
click at [456, 67] on button "Forward" at bounding box center [455, 74] width 42 height 14
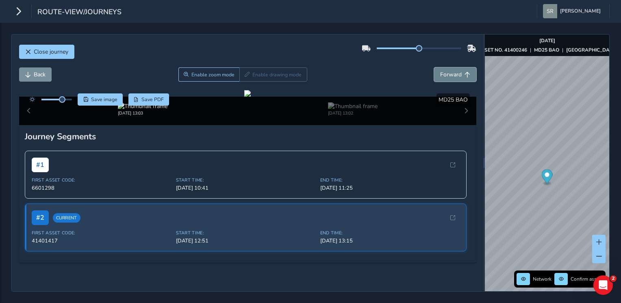
click at [456, 67] on button "Forward" at bounding box center [455, 74] width 42 height 14
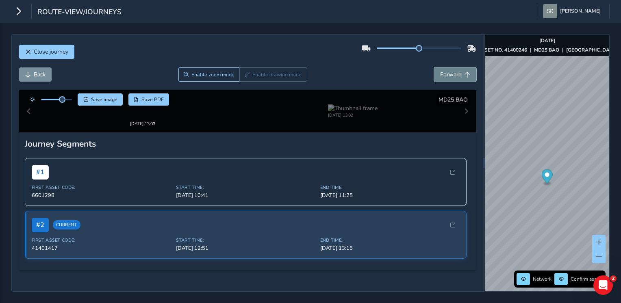
click at [456, 67] on button "Forward" at bounding box center [455, 74] width 42 height 14
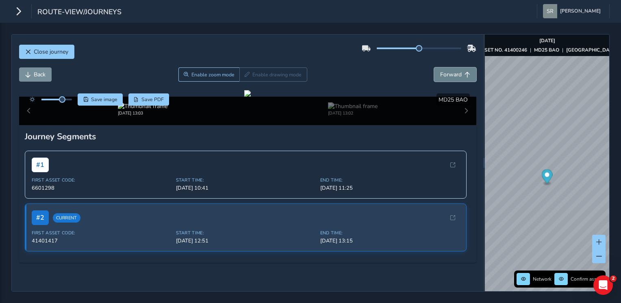
click at [456, 67] on button "Forward" at bounding box center [455, 74] width 42 height 14
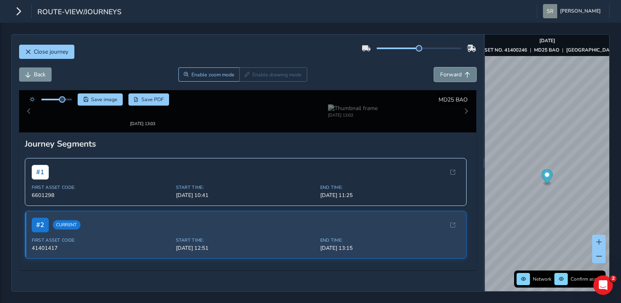
click at [456, 67] on button "Forward" at bounding box center [455, 74] width 42 height 14
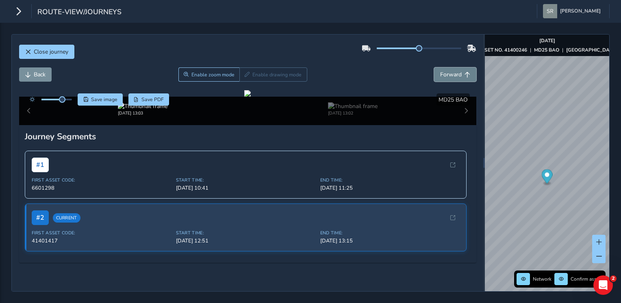
click at [456, 67] on button "Forward" at bounding box center [455, 74] width 42 height 14
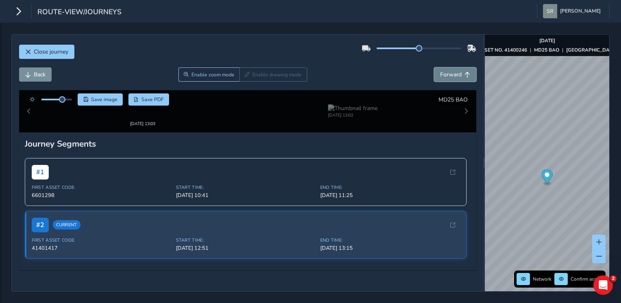
click at [456, 67] on button "Forward" at bounding box center [455, 74] width 42 height 14
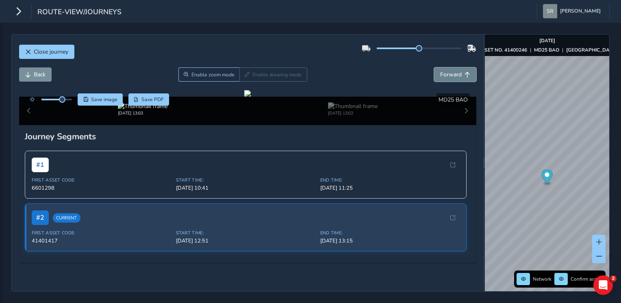
click at [456, 67] on button "Forward" at bounding box center [455, 74] width 42 height 14
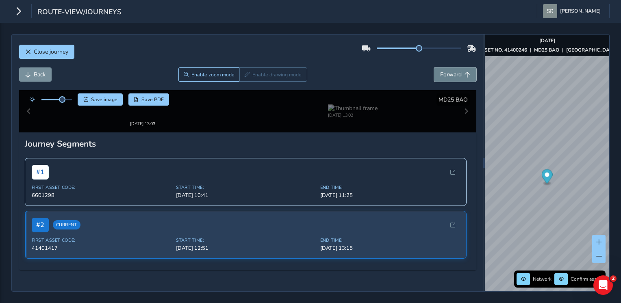
click at [456, 67] on button "Forward" at bounding box center [455, 74] width 42 height 14
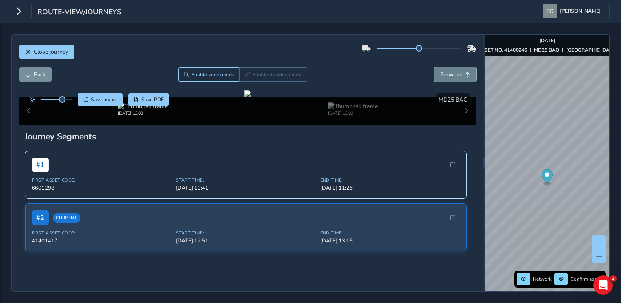
click at [456, 67] on button "Forward" at bounding box center [455, 74] width 42 height 14
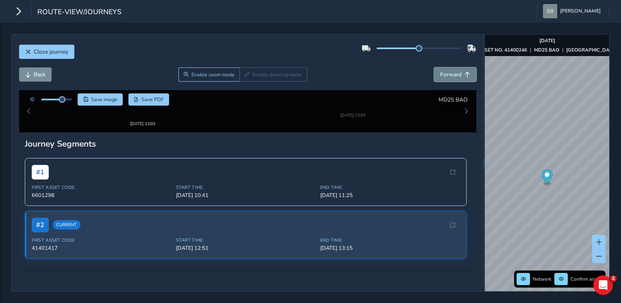
click at [456, 67] on button "Forward" at bounding box center [455, 74] width 42 height 14
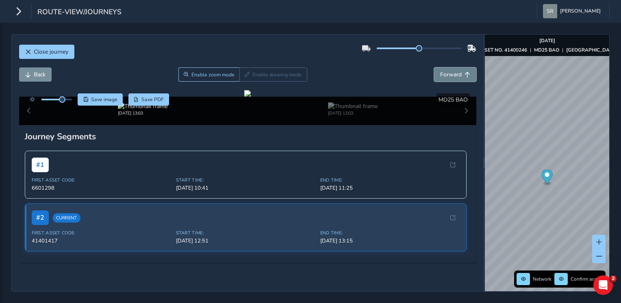
click at [456, 67] on button "Forward" at bounding box center [455, 74] width 42 height 14
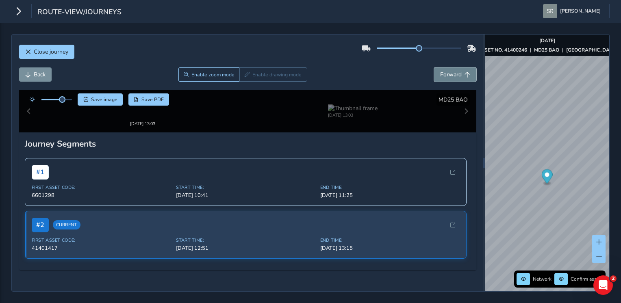
click at [456, 67] on button "Forward" at bounding box center [455, 74] width 42 height 14
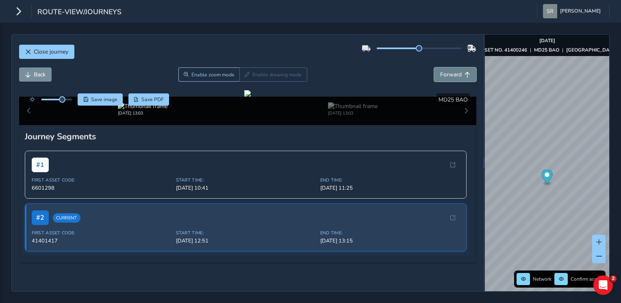
click at [456, 67] on button "Forward" at bounding box center [455, 74] width 42 height 14
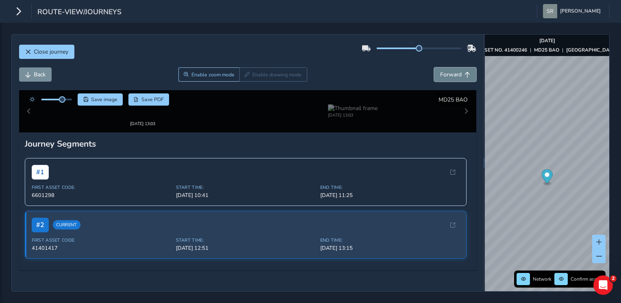
click at [456, 67] on button "Forward" at bounding box center [455, 74] width 42 height 14
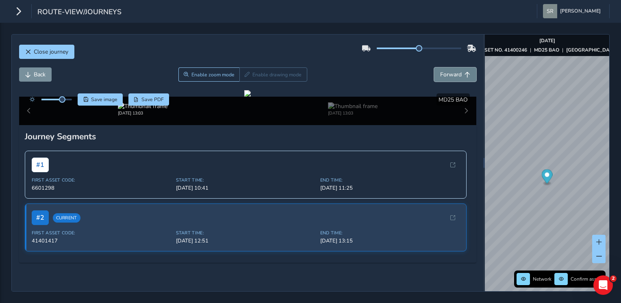
click at [456, 67] on button "Forward" at bounding box center [455, 74] width 42 height 14
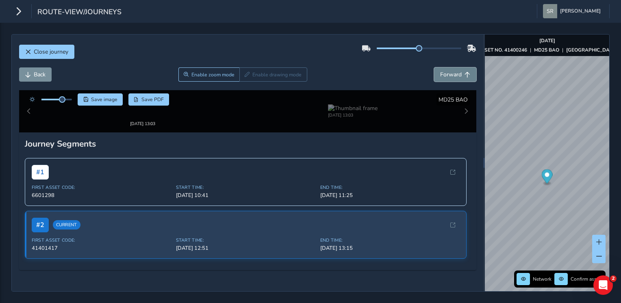
click at [456, 67] on button "Forward" at bounding box center [455, 74] width 42 height 14
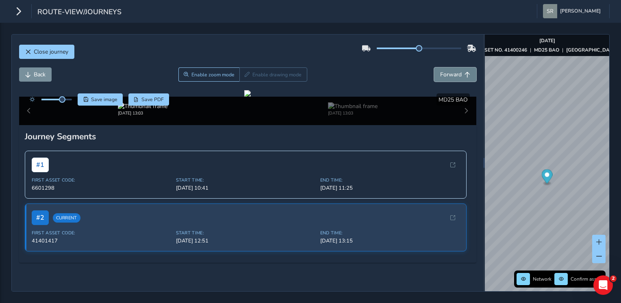
click at [456, 67] on button "Forward" at bounding box center [455, 74] width 42 height 14
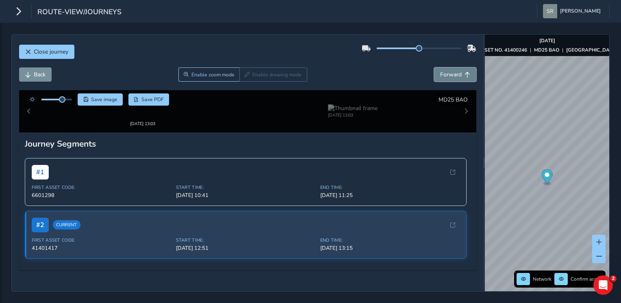
click at [456, 67] on button "Forward" at bounding box center [455, 74] width 42 height 14
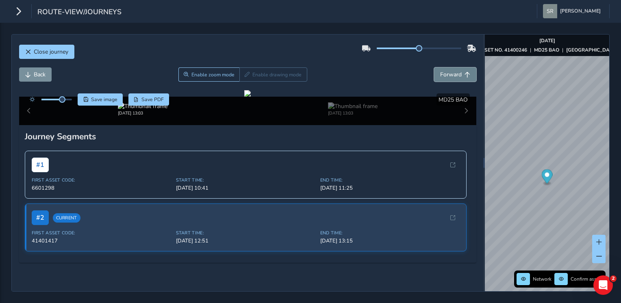
click at [456, 67] on button "Forward" at bounding box center [455, 74] width 42 height 14
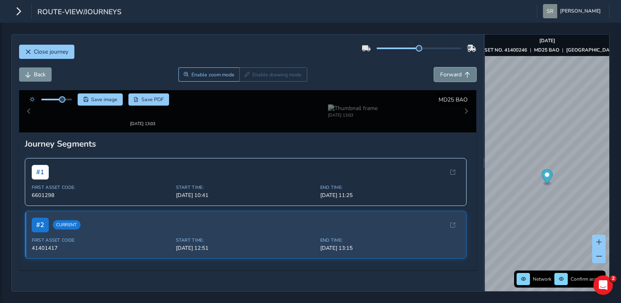
click at [456, 67] on button "Forward" at bounding box center [455, 74] width 42 height 14
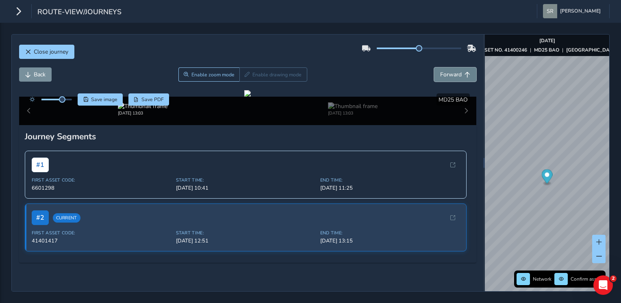
click at [456, 67] on button "Forward" at bounding box center [455, 74] width 42 height 14
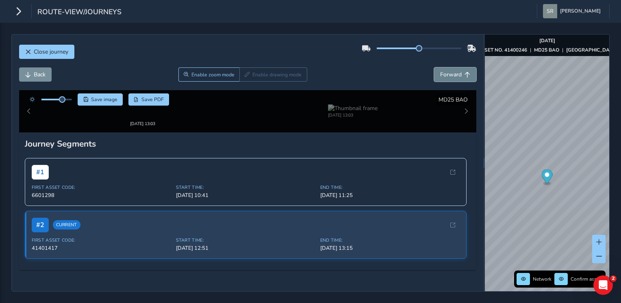
click at [456, 67] on button "Forward" at bounding box center [455, 74] width 42 height 14
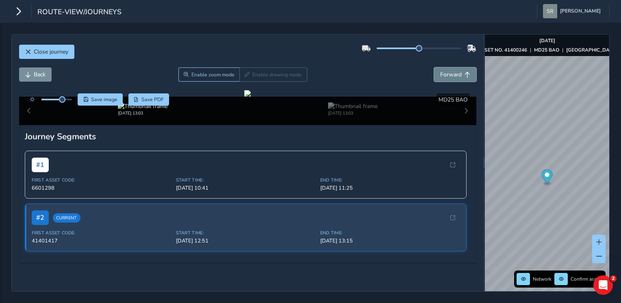
click at [456, 67] on button "Forward" at bounding box center [455, 74] width 42 height 14
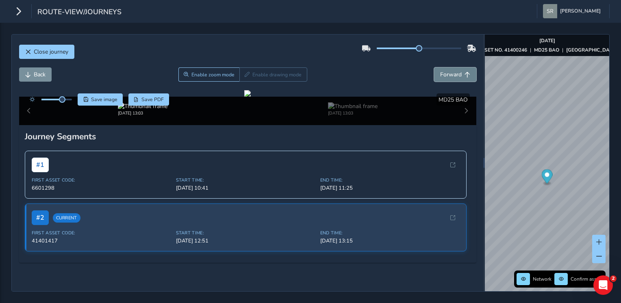
click at [456, 67] on button "Forward" at bounding box center [455, 74] width 42 height 14
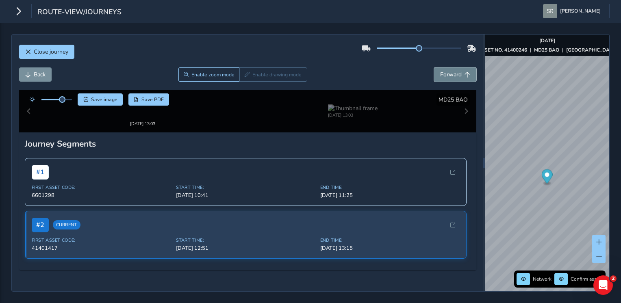
click at [456, 67] on button "Forward" at bounding box center [455, 74] width 42 height 14
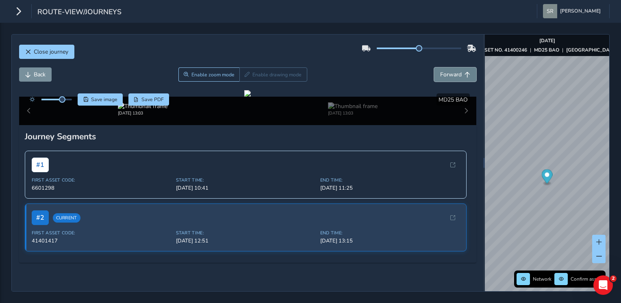
click at [456, 67] on button "Forward" at bounding box center [455, 74] width 42 height 14
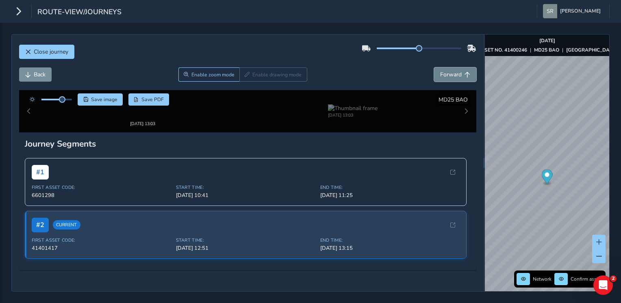
click at [456, 67] on button "Forward" at bounding box center [455, 74] width 42 height 14
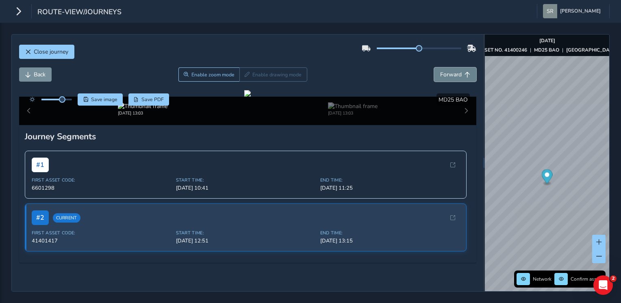
click at [456, 67] on button "Forward" at bounding box center [455, 74] width 42 height 14
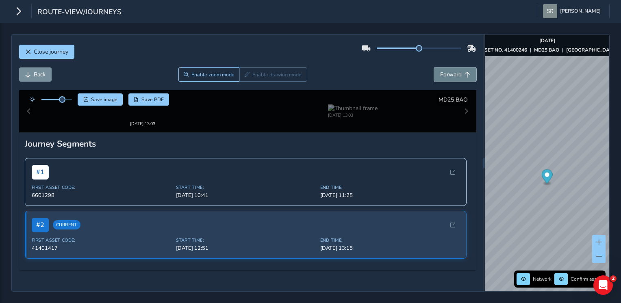
click at [456, 67] on button "Forward" at bounding box center [455, 74] width 42 height 14
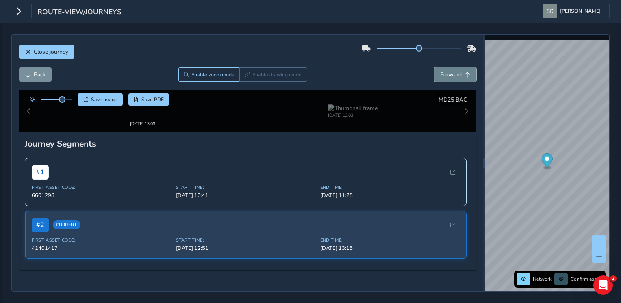
click at [456, 67] on button "Forward" at bounding box center [455, 74] width 42 height 14
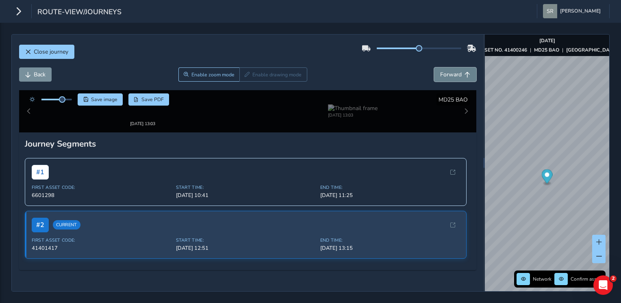
click at [456, 67] on button "Forward" at bounding box center [455, 74] width 42 height 14
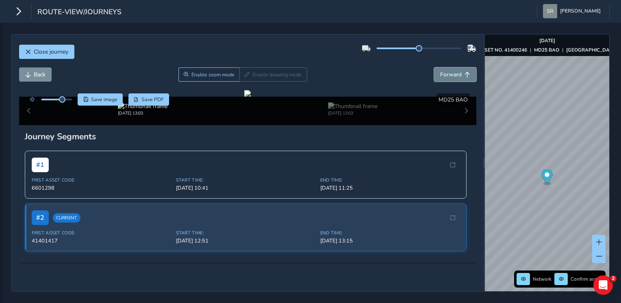
click at [456, 67] on button "Forward" at bounding box center [455, 74] width 42 height 14
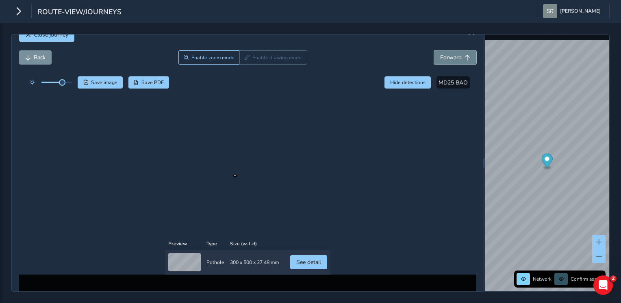
click at [442, 53] on button "Forward" at bounding box center [455, 60] width 42 height 14
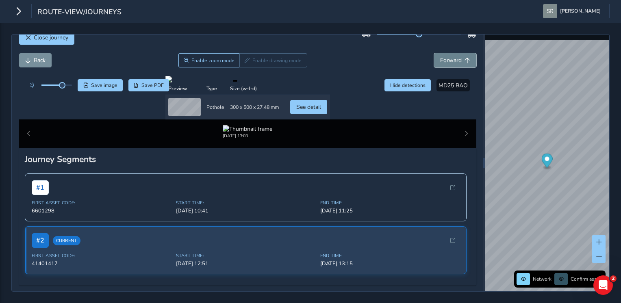
click at [442, 53] on button "Forward" at bounding box center [455, 60] width 42 height 14
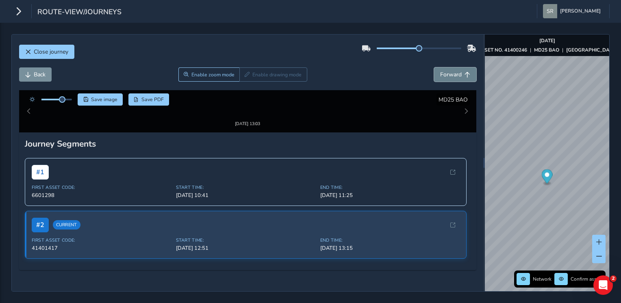
click at [442, 67] on button "Forward" at bounding box center [455, 74] width 42 height 14
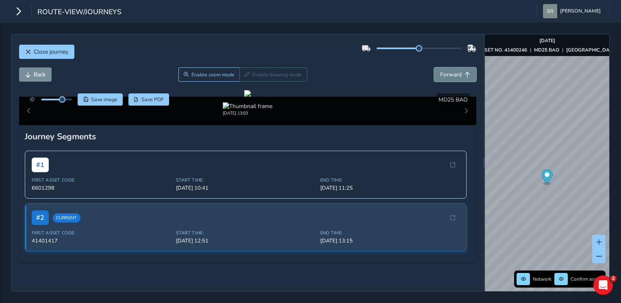
click at [442, 67] on button "Forward" at bounding box center [455, 74] width 42 height 14
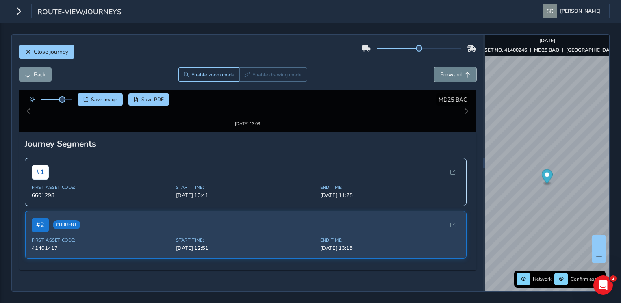
click at [442, 67] on button "Forward" at bounding box center [455, 74] width 42 height 14
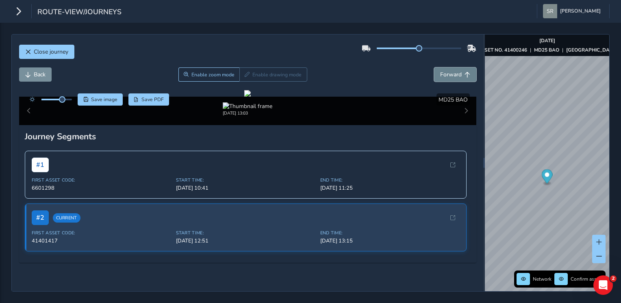
click at [442, 67] on button "Forward" at bounding box center [455, 74] width 42 height 14
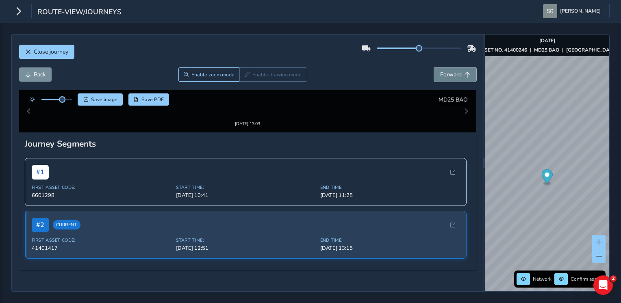
click at [442, 67] on button "Forward" at bounding box center [455, 74] width 42 height 14
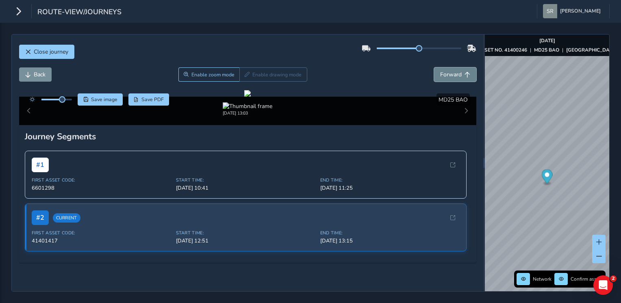
click at [442, 67] on button "Forward" at bounding box center [455, 74] width 42 height 14
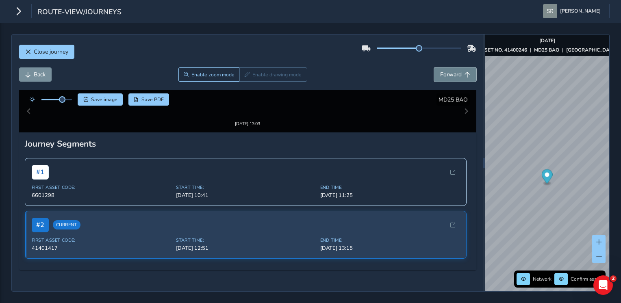
click at [442, 67] on button "Forward" at bounding box center [455, 74] width 42 height 14
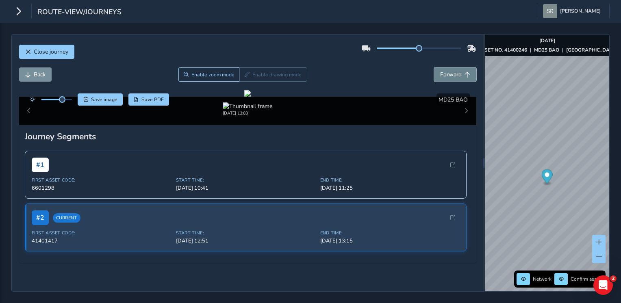
click at [442, 67] on button "Forward" at bounding box center [455, 74] width 42 height 14
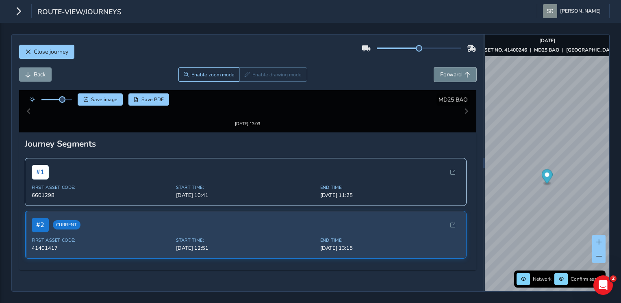
click at [442, 67] on button "Forward" at bounding box center [455, 74] width 42 height 14
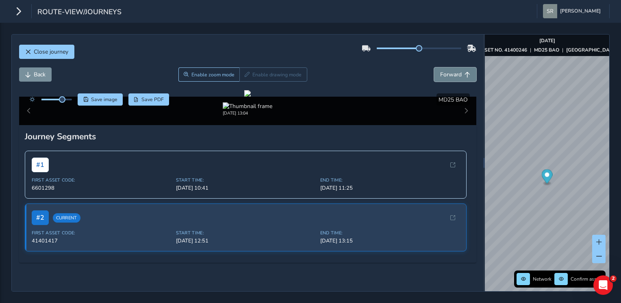
click at [442, 67] on button "Forward" at bounding box center [455, 74] width 42 height 14
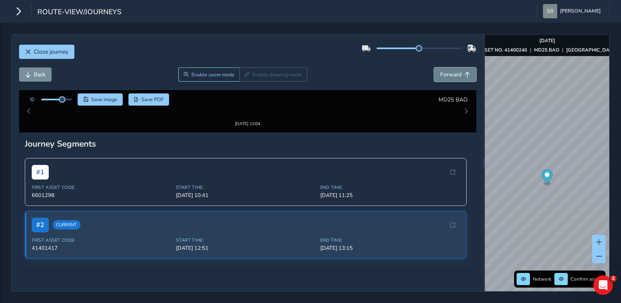
click at [442, 67] on button "Forward" at bounding box center [455, 74] width 42 height 14
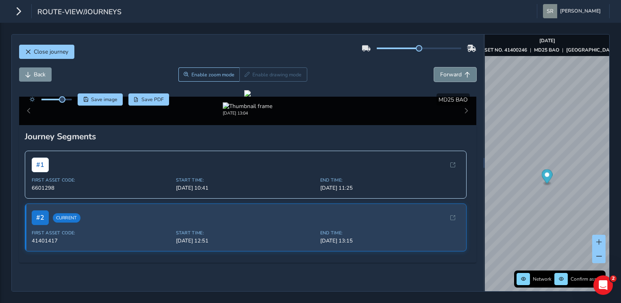
click at [442, 67] on button "Forward" at bounding box center [455, 74] width 42 height 14
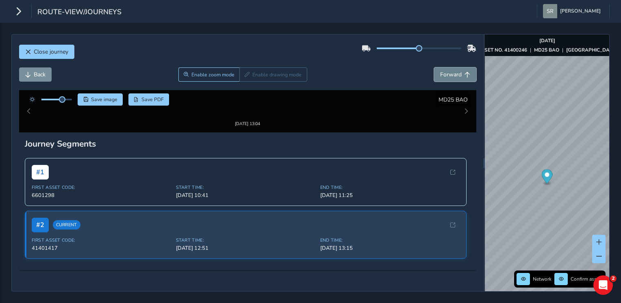
click at [442, 67] on button "Forward" at bounding box center [455, 74] width 42 height 14
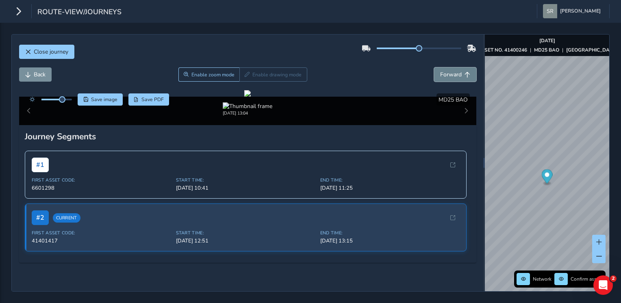
click at [442, 67] on button "Forward" at bounding box center [455, 74] width 42 height 14
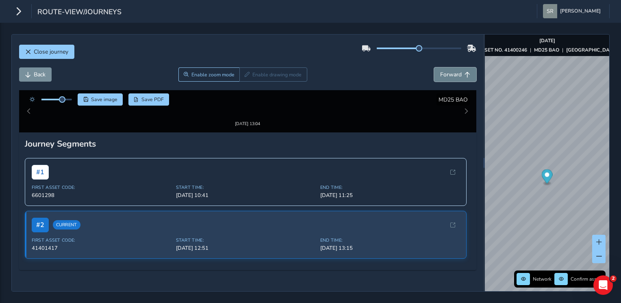
click at [442, 67] on button "Forward" at bounding box center [455, 74] width 42 height 14
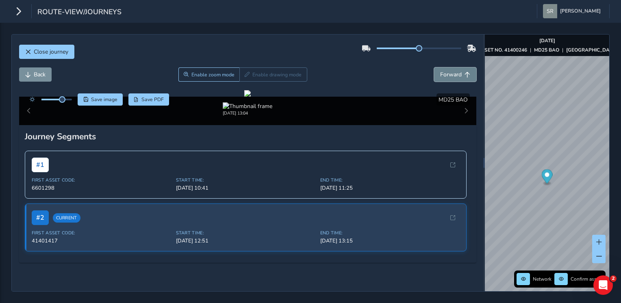
click at [442, 67] on button "Forward" at bounding box center [455, 74] width 42 height 14
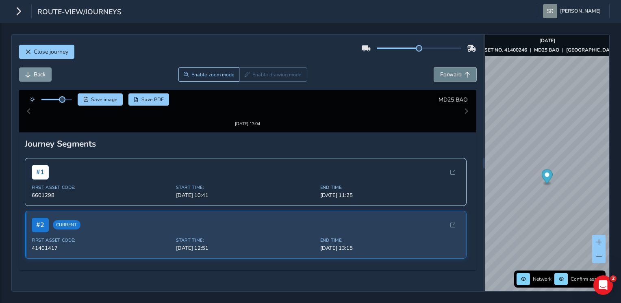
click at [442, 67] on button "Forward" at bounding box center [455, 74] width 42 height 14
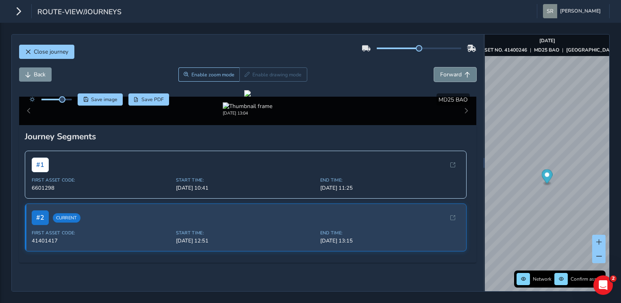
click at [442, 67] on button "Forward" at bounding box center [455, 74] width 42 height 14
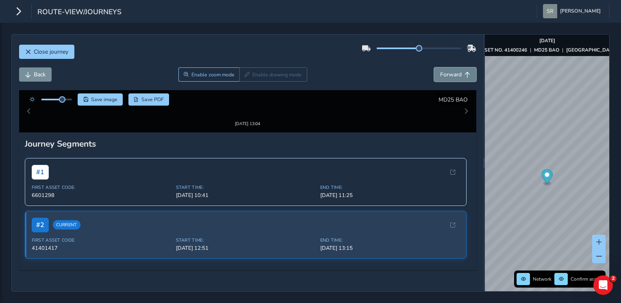
click at [442, 67] on button "Forward" at bounding box center [455, 74] width 42 height 14
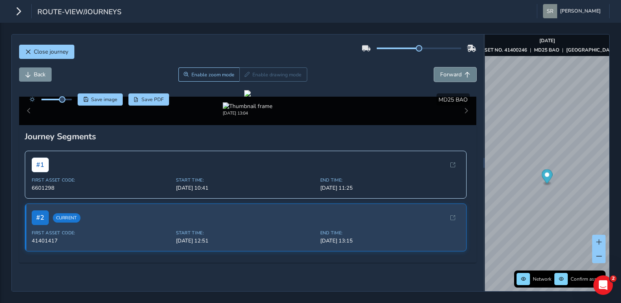
click at [442, 67] on button "Forward" at bounding box center [455, 74] width 42 height 14
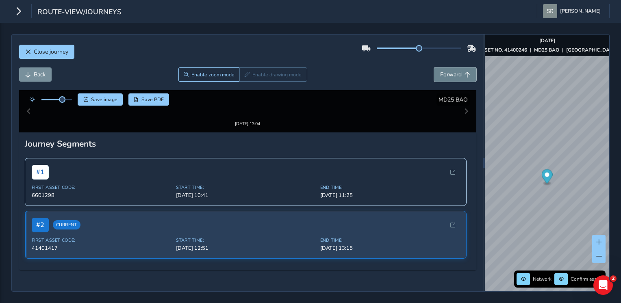
click at [442, 67] on button "Forward" at bounding box center [455, 74] width 42 height 14
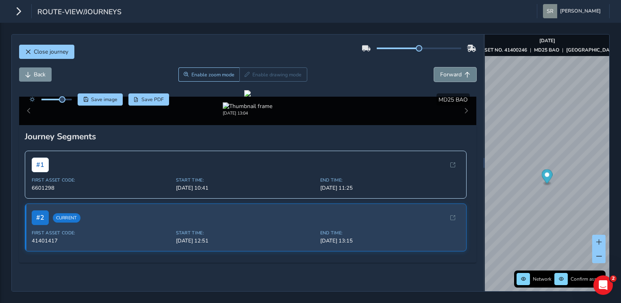
click at [442, 67] on button "Forward" at bounding box center [455, 74] width 42 height 14
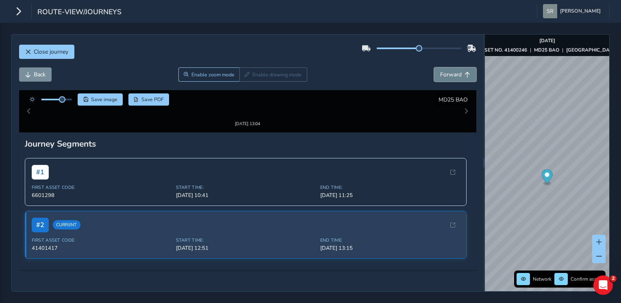
click at [442, 67] on button "Forward" at bounding box center [455, 74] width 42 height 14
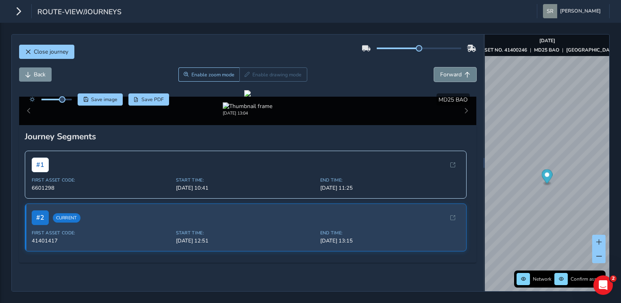
click at [442, 67] on button "Forward" at bounding box center [455, 74] width 42 height 14
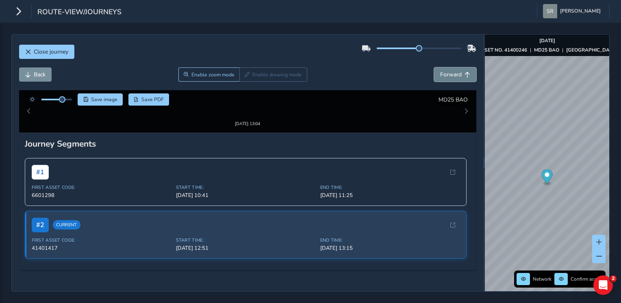
click at [442, 67] on button "Forward" at bounding box center [455, 74] width 42 height 14
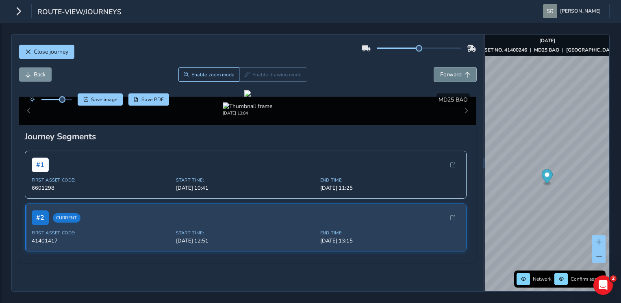
click at [442, 67] on button "Forward" at bounding box center [455, 74] width 42 height 14
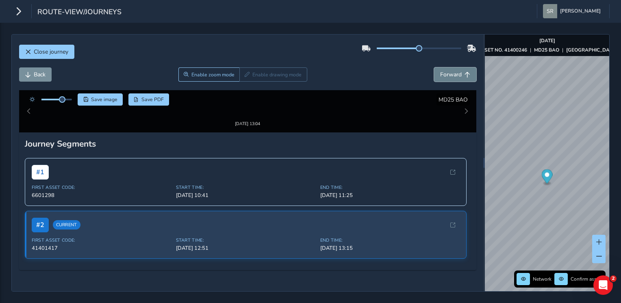
click at [442, 67] on button "Forward" at bounding box center [455, 74] width 42 height 14
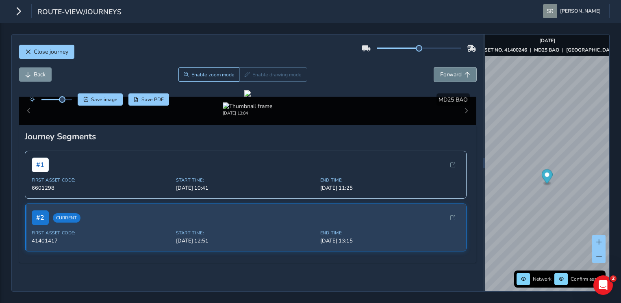
click at [442, 67] on button "Forward" at bounding box center [455, 74] width 42 height 14
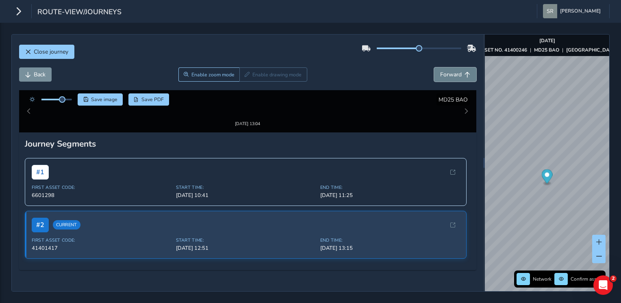
click at [442, 67] on button "Forward" at bounding box center [455, 74] width 42 height 14
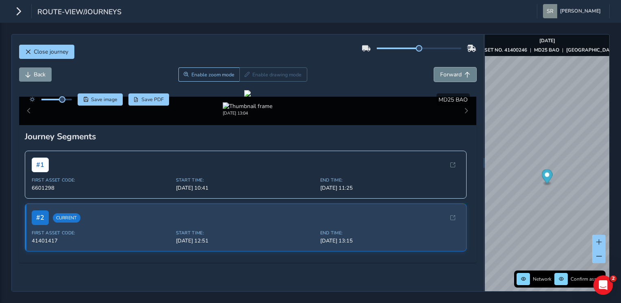
click at [442, 67] on button "Forward" at bounding box center [455, 74] width 42 height 14
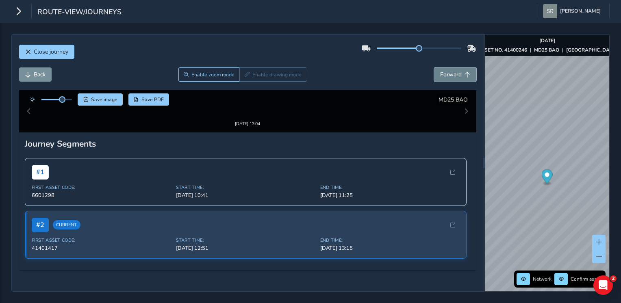
click at [442, 67] on button "Forward" at bounding box center [455, 74] width 42 height 14
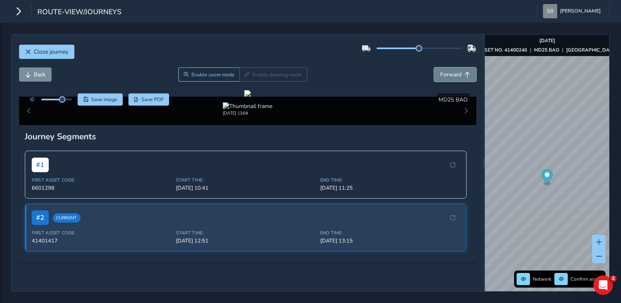
click at [442, 67] on button "Forward" at bounding box center [455, 74] width 42 height 14
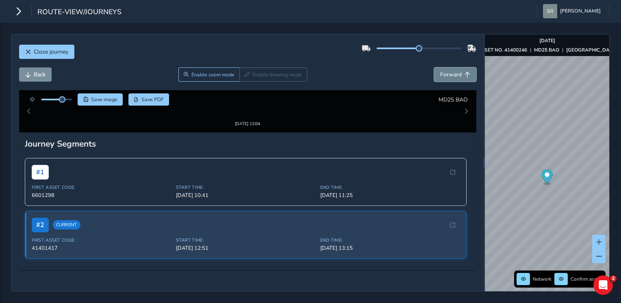
click at [442, 67] on button "Forward" at bounding box center [455, 74] width 42 height 14
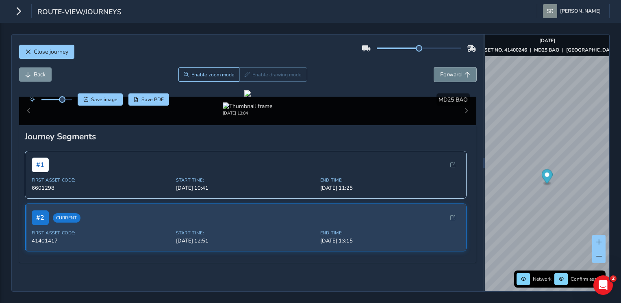
click at [442, 67] on button "Forward" at bounding box center [455, 74] width 42 height 14
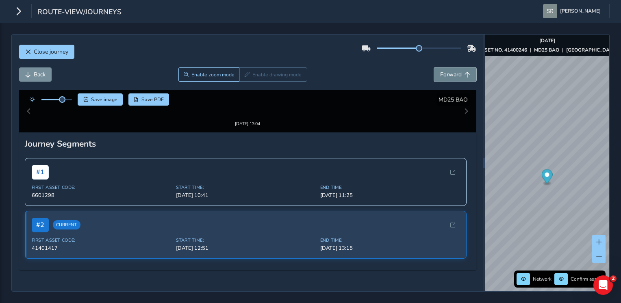
click at [442, 67] on button "Forward" at bounding box center [455, 74] width 42 height 14
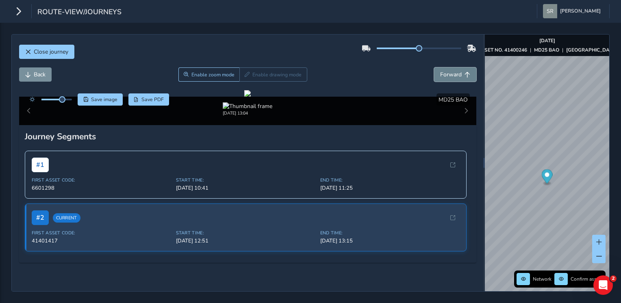
click at [442, 67] on button "Forward" at bounding box center [455, 74] width 42 height 14
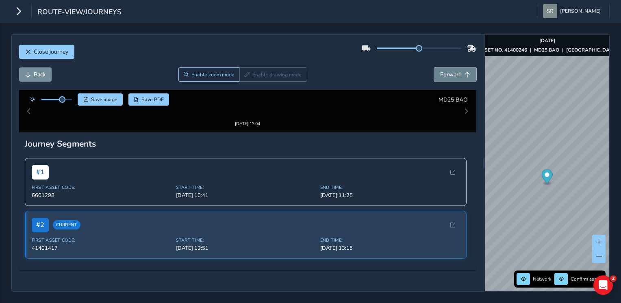
click at [442, 67] on button "Forward" at bounding box center [455, 74] width 42 height 14
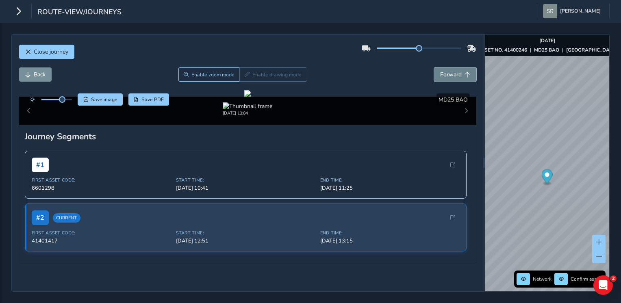
click at [442, 67] on button "Forward" at bounding box center [455, 74] width 42 height 14
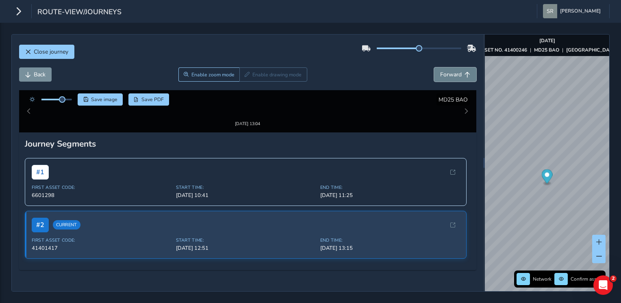
click at [442, 67] on button "Forward" at bounding box center [455, 74] width 42 height 14
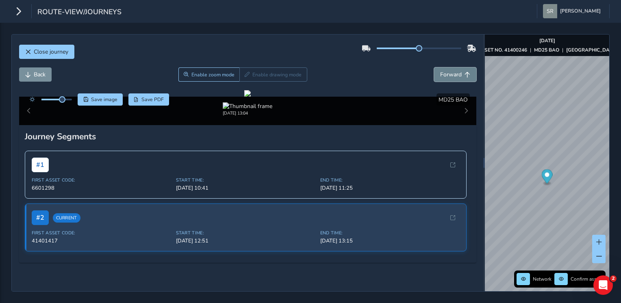
click at [442, 67] on button "Forward" at bounding box center [455, 74] width 42 height 14
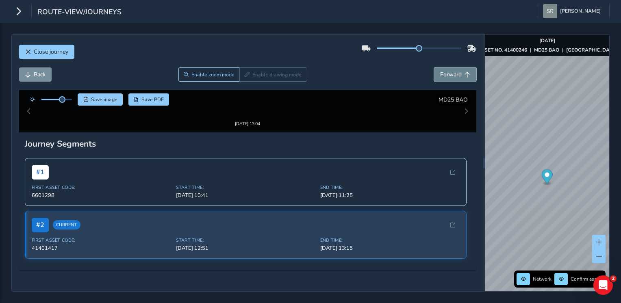
click at [442, 67] on button "Forward" at bounding box center [455, 74] width 42 height 14
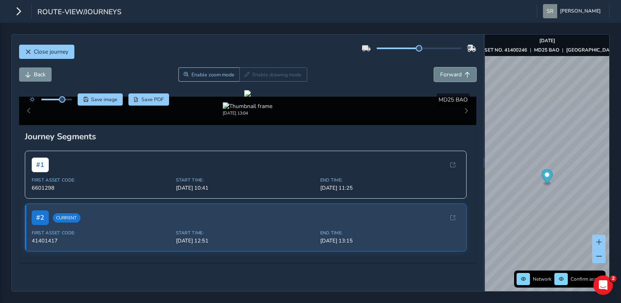
click at [442, 67] on button "Forward" at bounding box center [455, 74] width 42 height 14
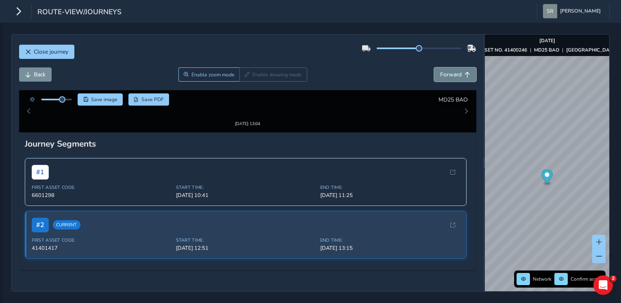
click at [442, 67] on button "Forward" at bounding box center [455, 74] width 42 height 14
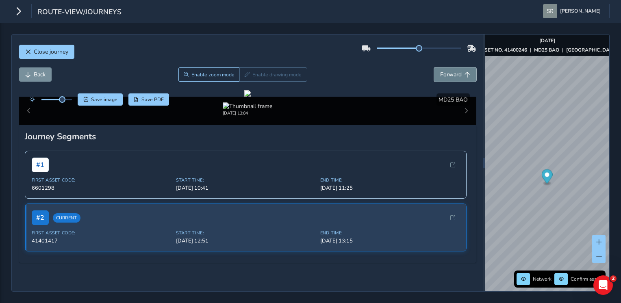
click at [442, 67] on button "Forward" at bounding box center [455, 74] width 42 height 14
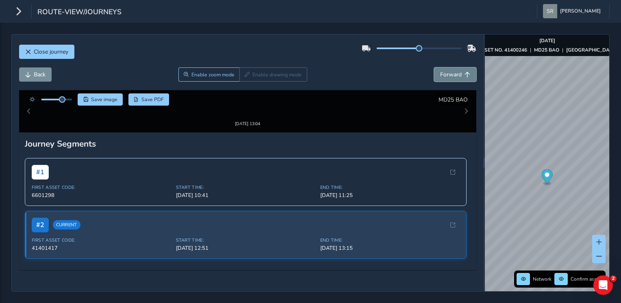
click at [442, 67] on button "Forward" at bounding box center [455, 74] width 42 height 14
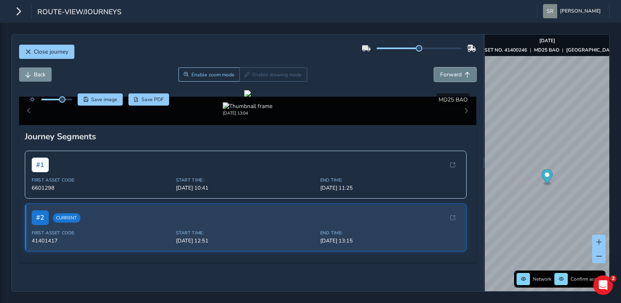
click at [442, 67] on button "Forward" at bounding box center [455, 74] width 42 height 14
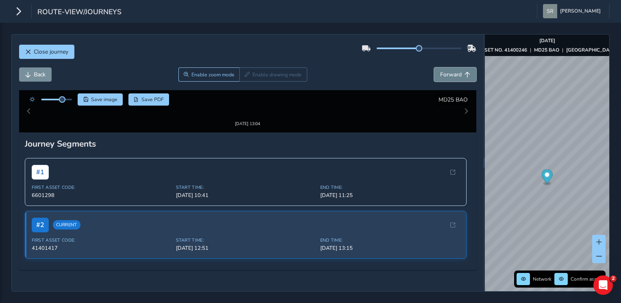
click at [442, 67] on button "Forward" at bounding box center [455, 74] width 42 height 14
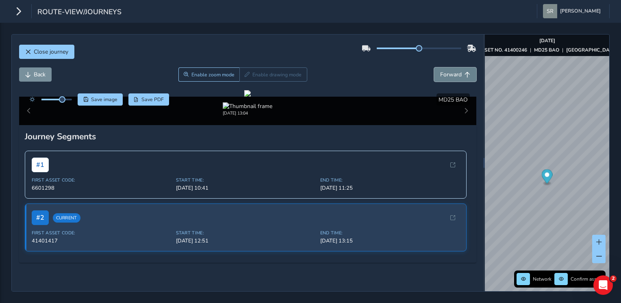
click at [442, 67] on button "Forward" at bounding box center [455, 74] width 42 height 14
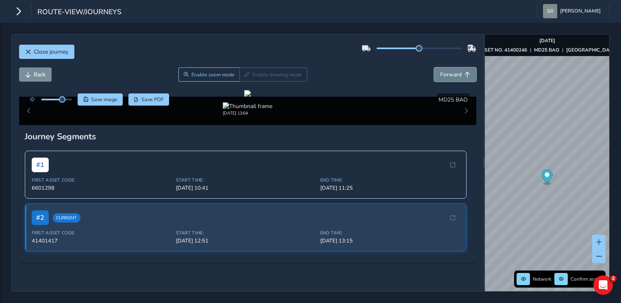
click at [442, 67] on button "Forward" at bounding box center [455, 74] width 42 height 14
